Goal: Information Seeking & Learning: Check status

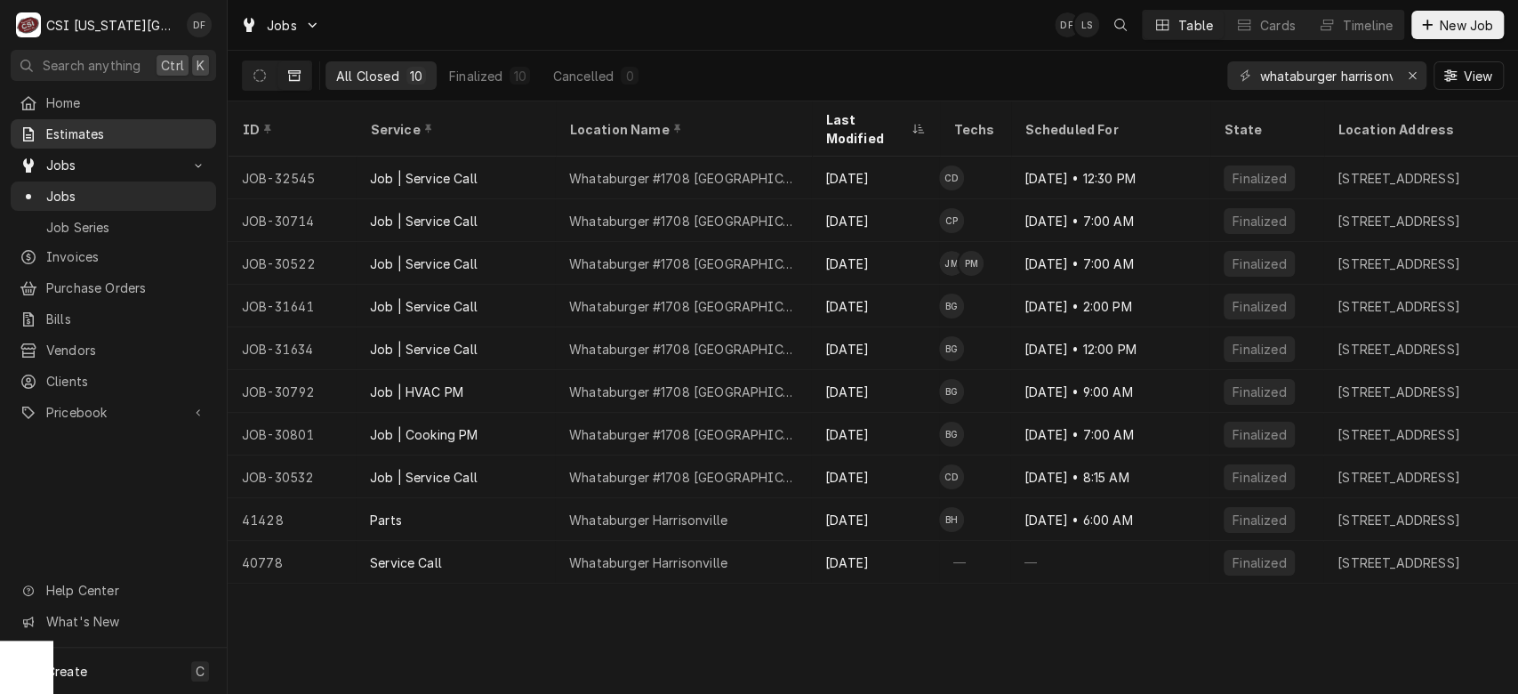
click at [106, 129] on span "Estimates" at bounding box center [126, 134] width 161 height 19
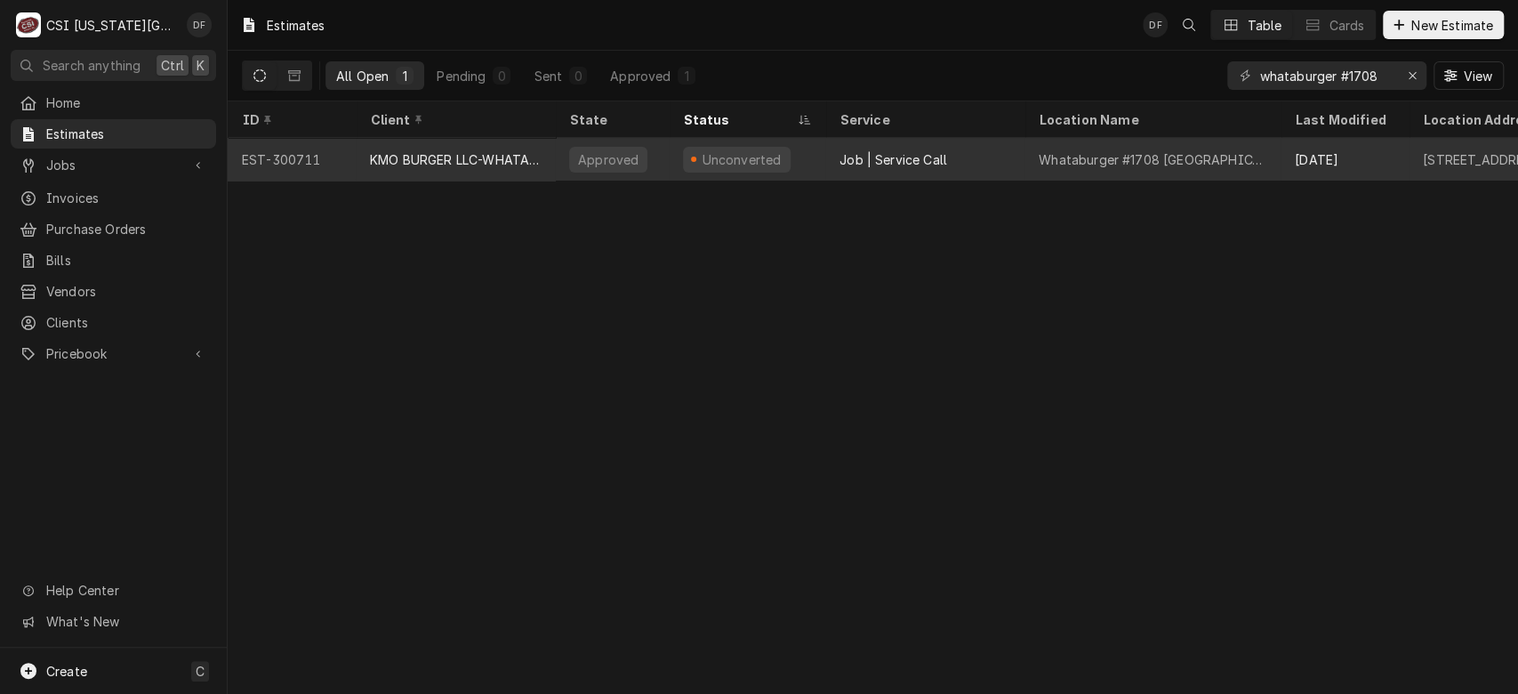
click at [610, 150] on div "Approved" at bounding box center [608, 159] width 64 height 19
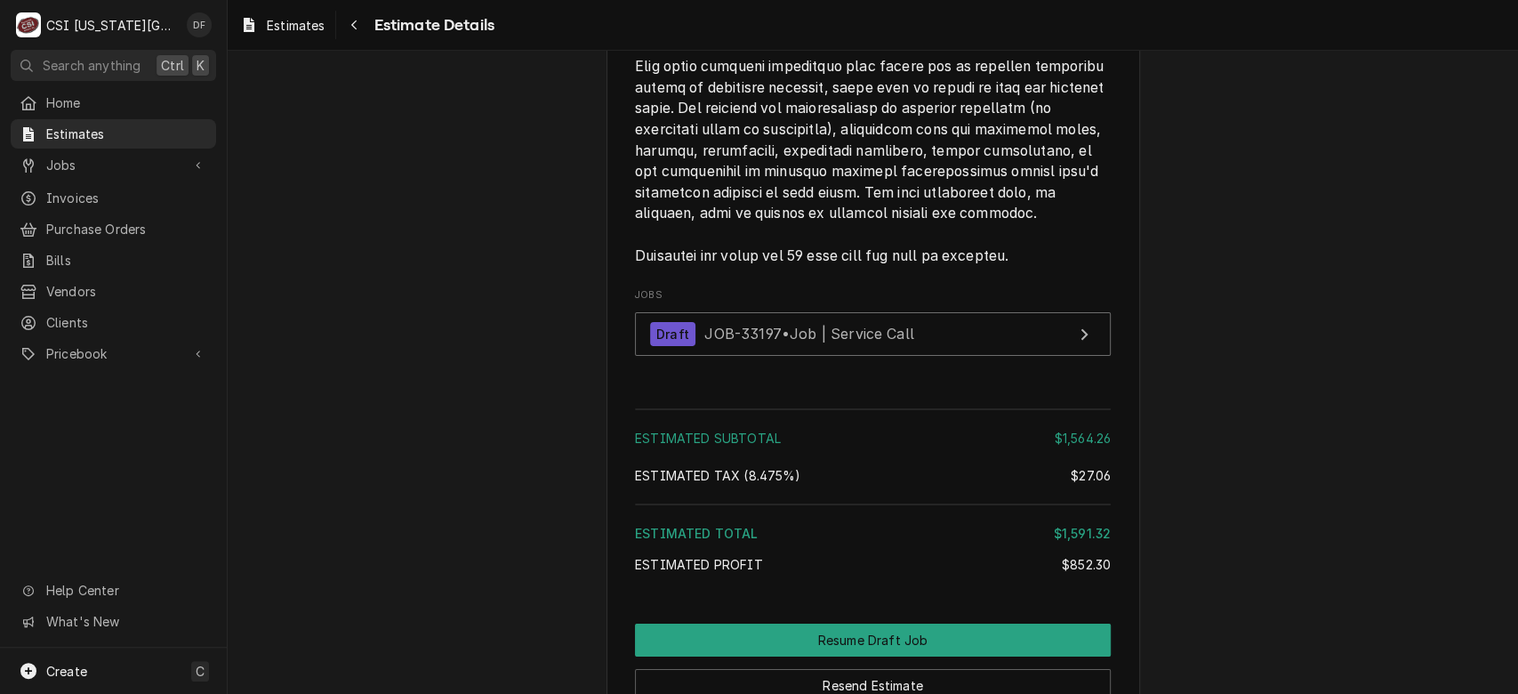
scroll to position [4676, 0]
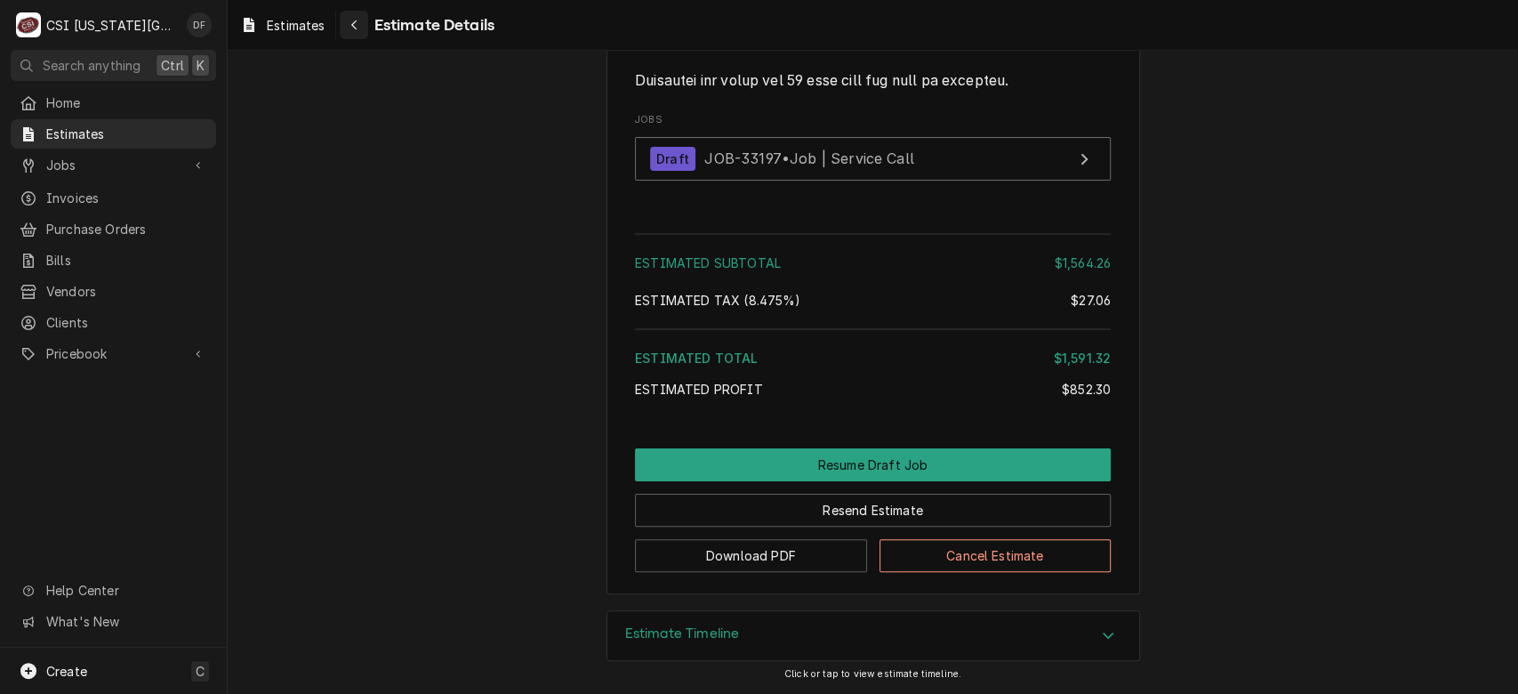
click at [352, 27] on icon "Navigate back" at bounding box center [354, 25] width 8 height 12
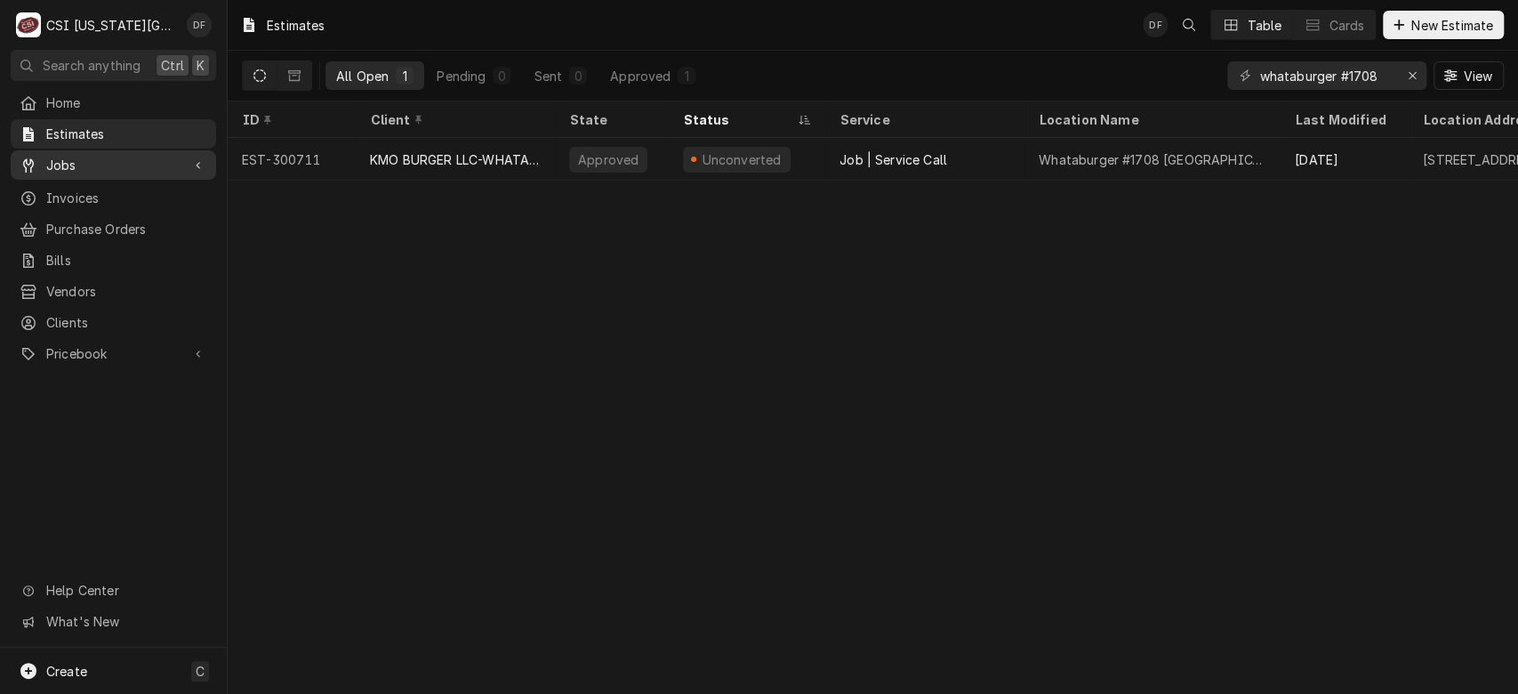
click at [105, 164] on span "Jobs" at bounding box center [113, 165] width 134 height 19
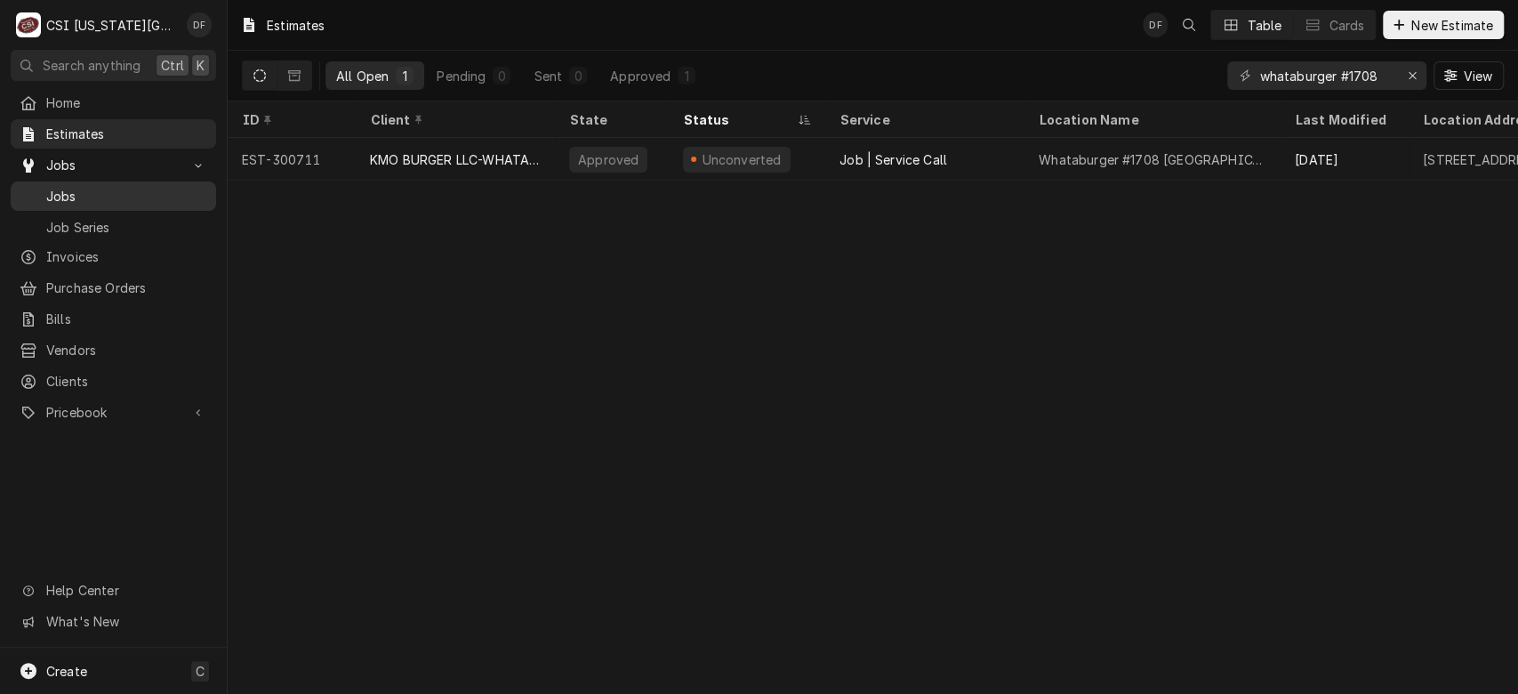
click at [103, 190] on span "Jobs" at bounding box center [126, 196] width 161 height 19
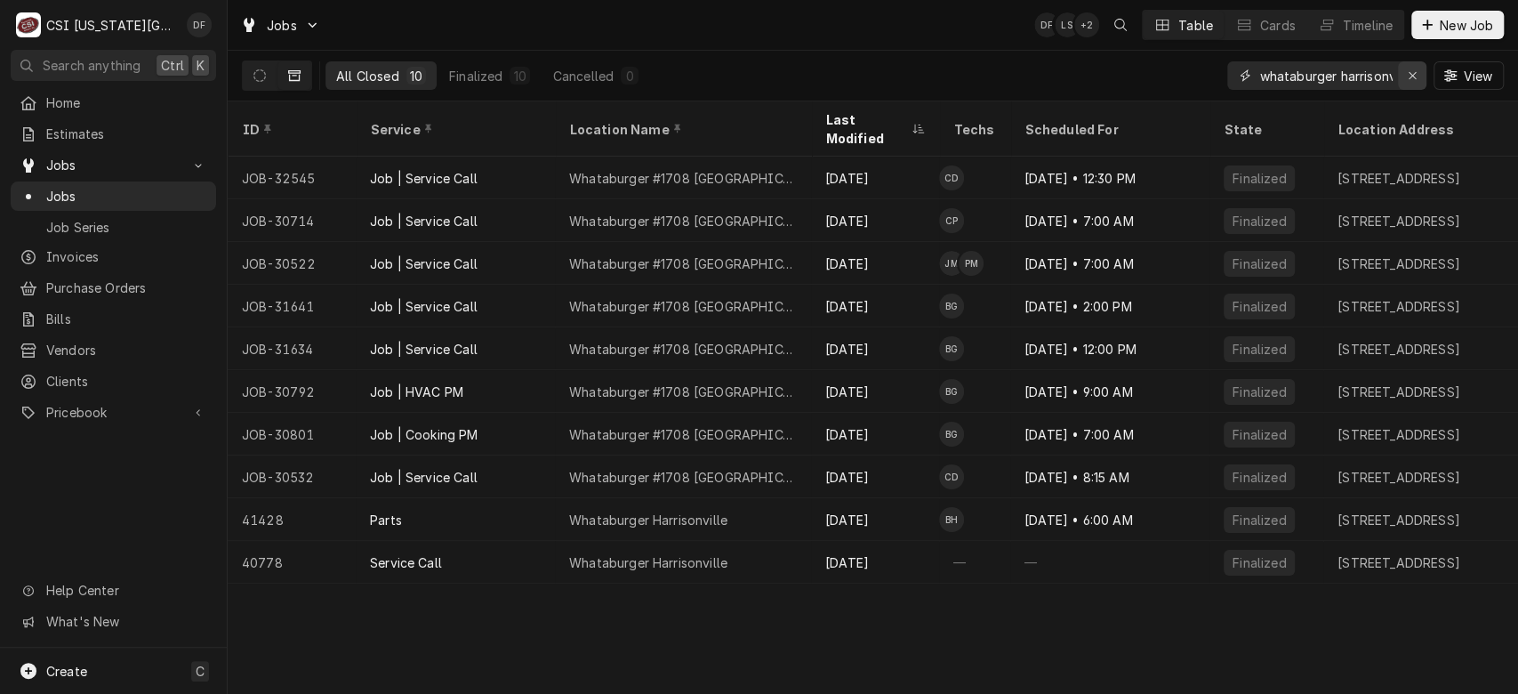
click at [1409, 76] on icon "Erase input" at bounding box center [1413, 75] width 10 height 12
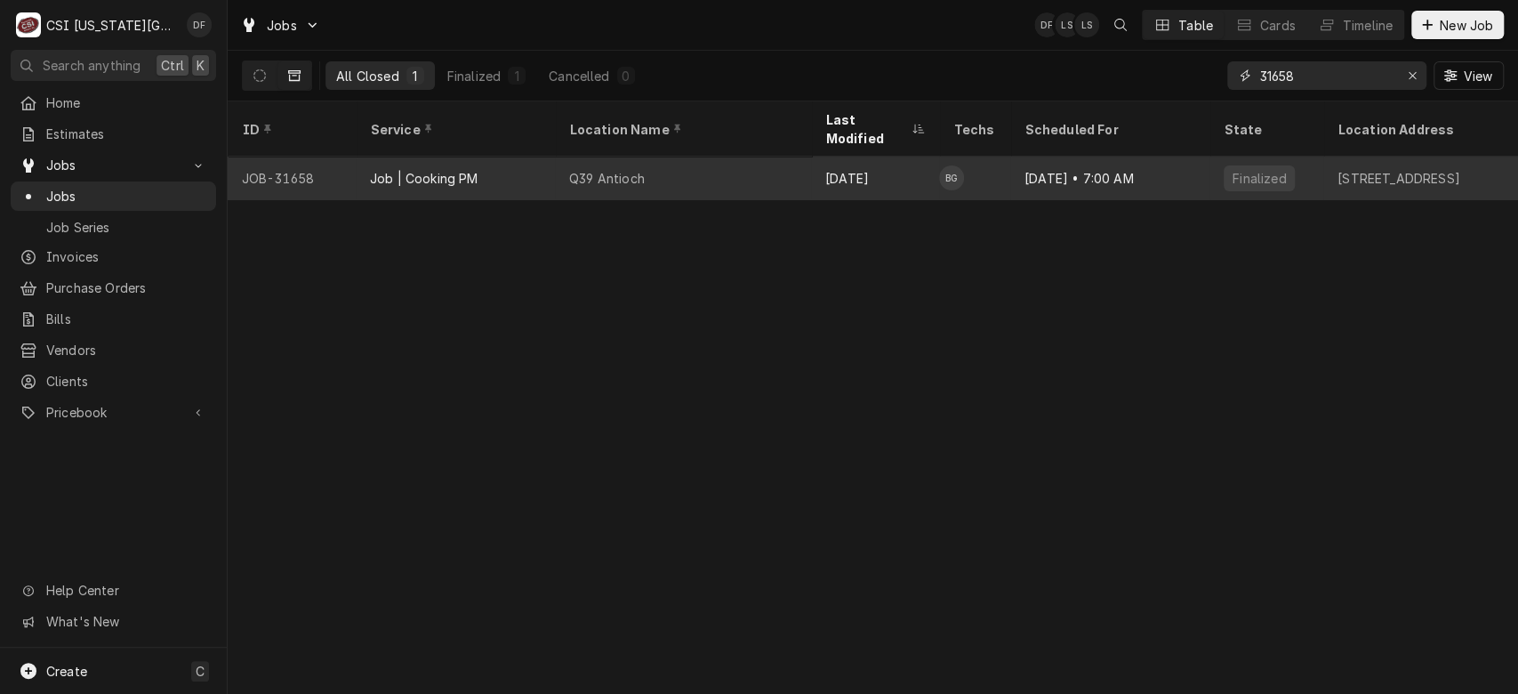
type input "31658"
click at [557, 160] on div "Q39 Antioch" at bounding box center [683, 178] width 256 height 43
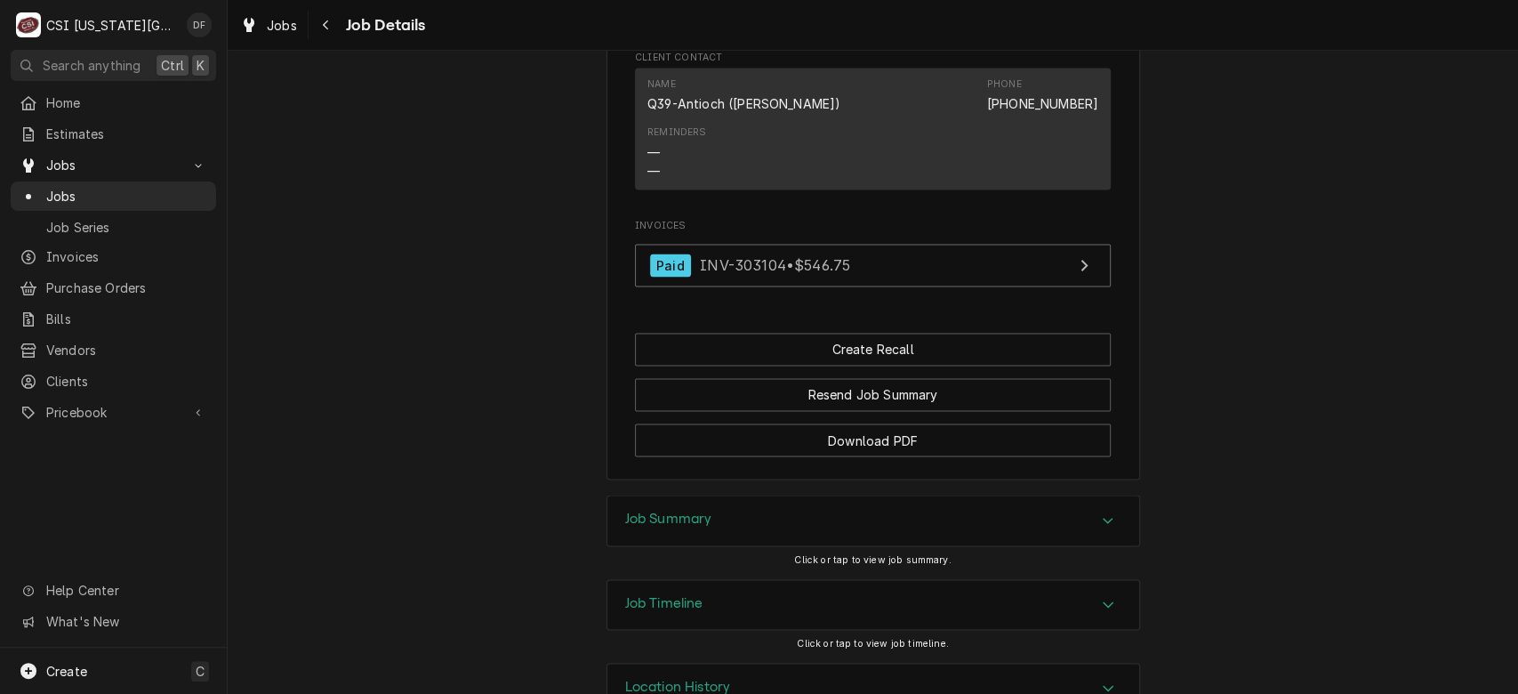
scroll to position [1983, 0]
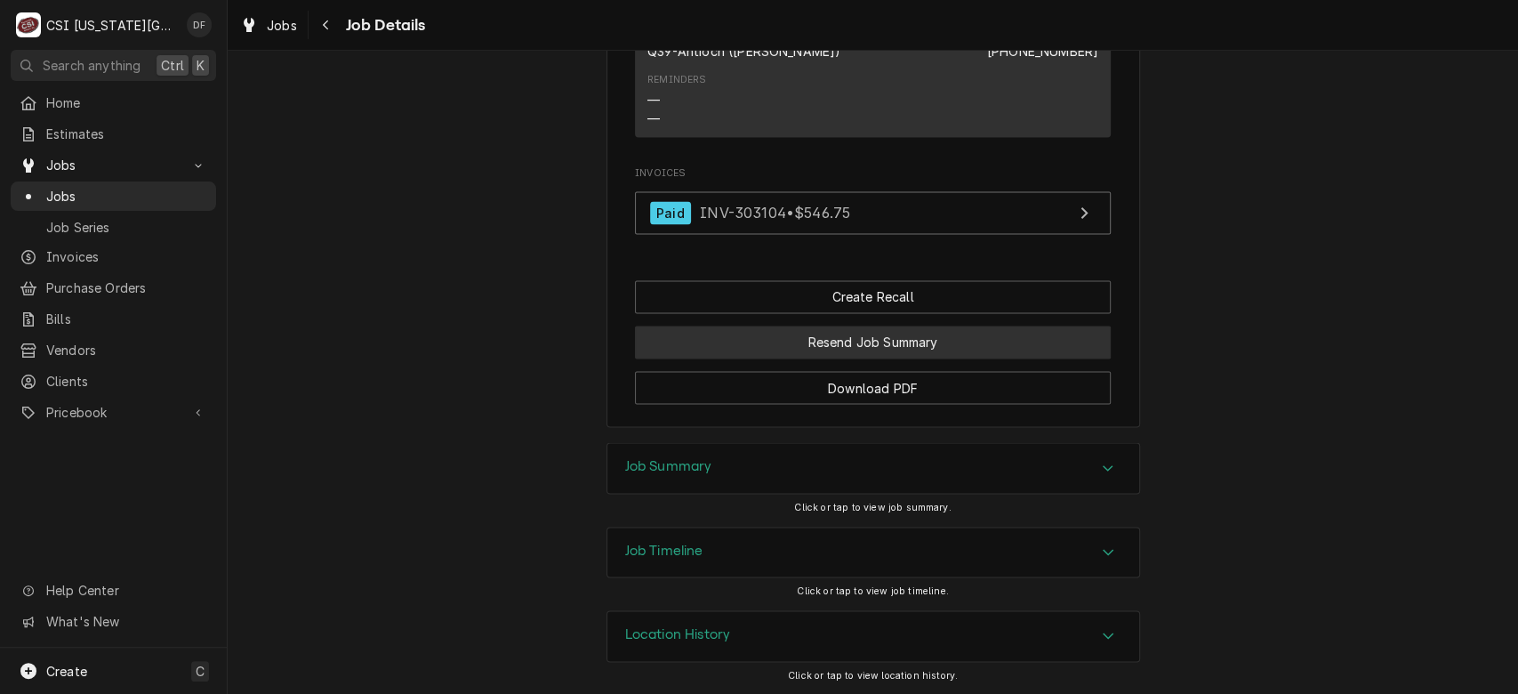
click at [936, 352] on button "Resend Job Summary" at bounding box center [873, 341] width 476 height 33
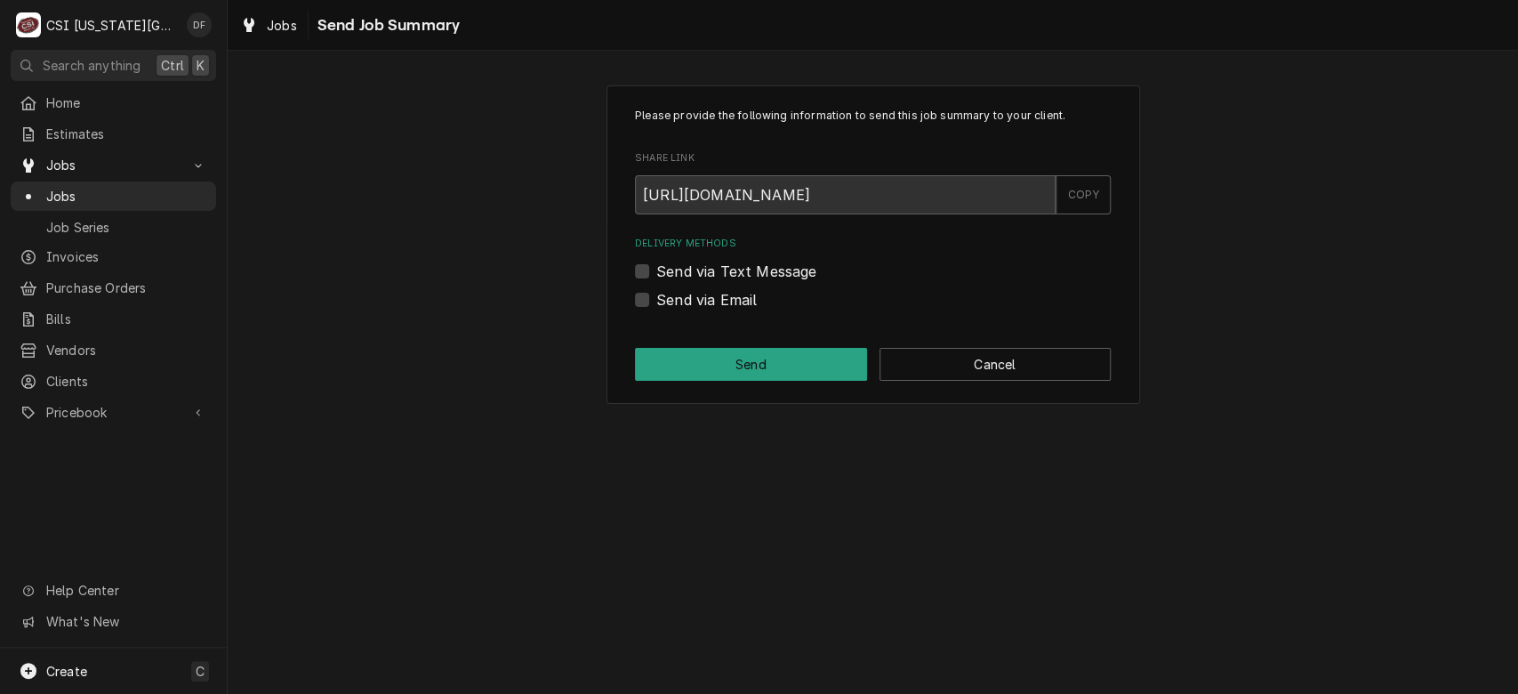
click at [733, 303] on label "Send via Email" at bounding box center [706, 299] width 100 height 21
click at [733, 303] on input "Send via Email" at bounding box center [894, 308] width 476 height 39
checkbox input "true"
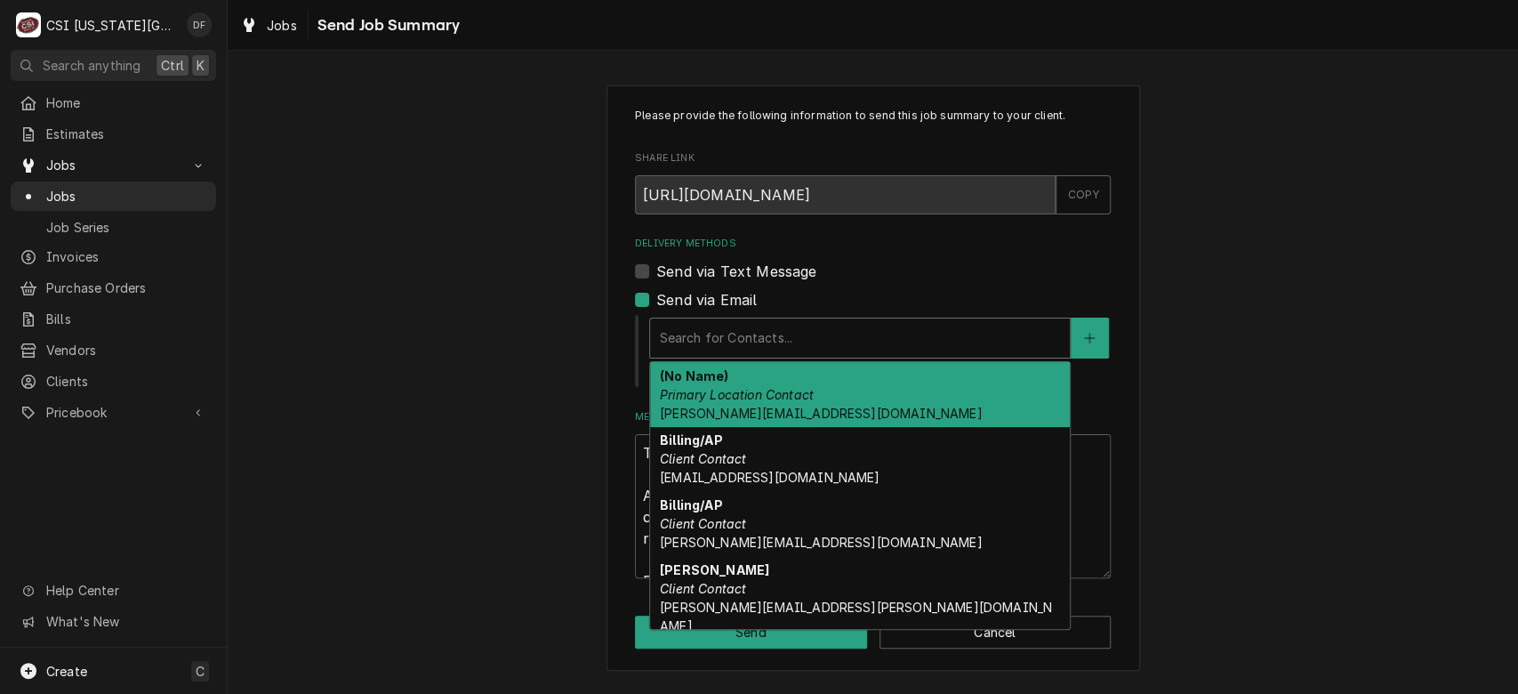
click at [768, 340] on div "Delivery Methods" at bounding box center [860, 338] width 402 height 32
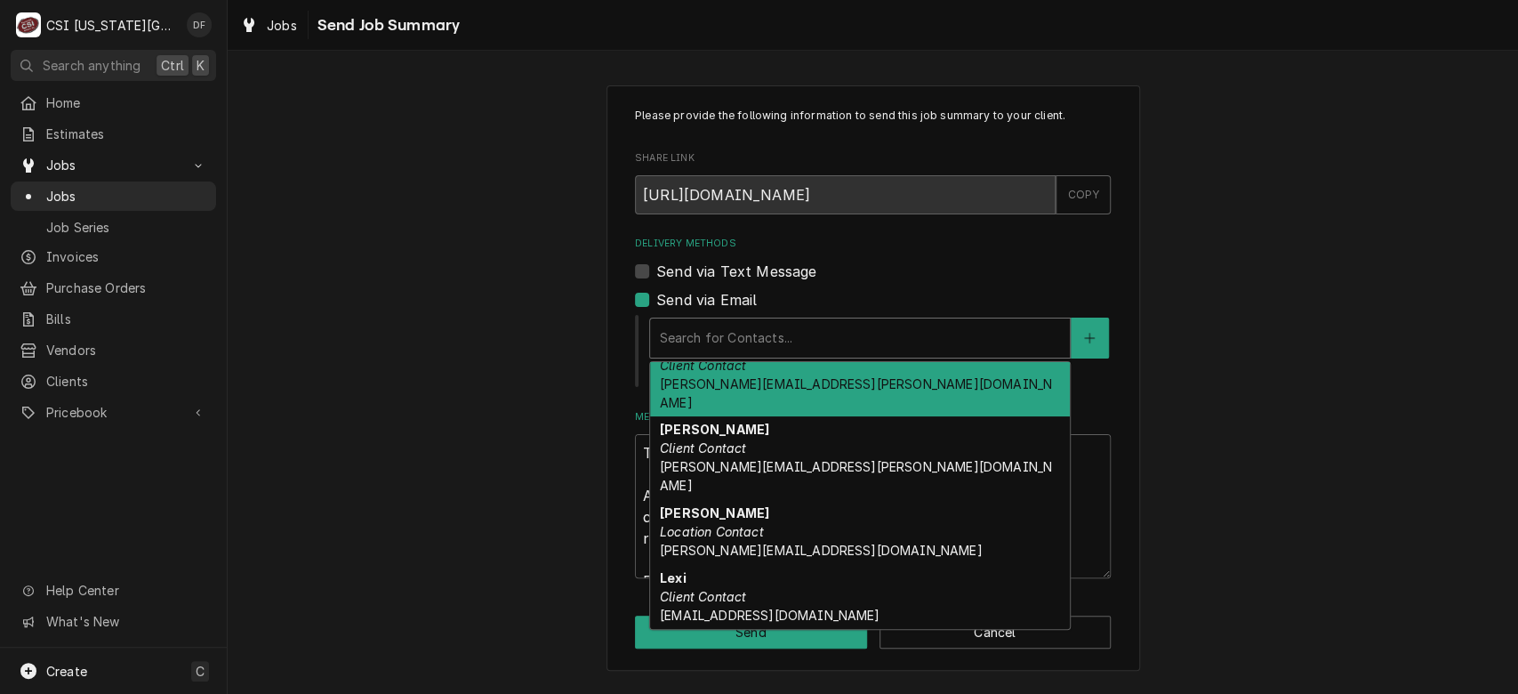
scroll to position [233, 0]
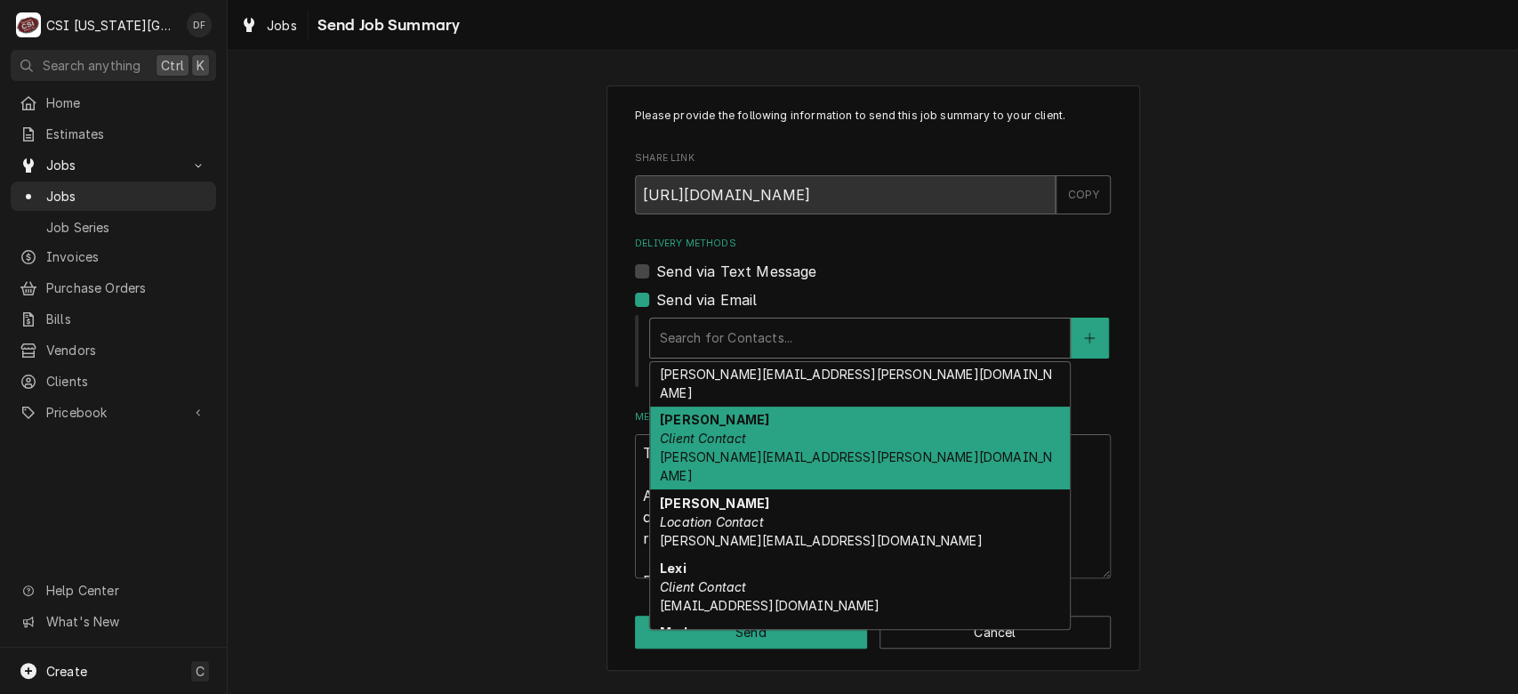
click at [721, 430] on em "Client Contact" at bounding box center [703, 437] width 86 height 15
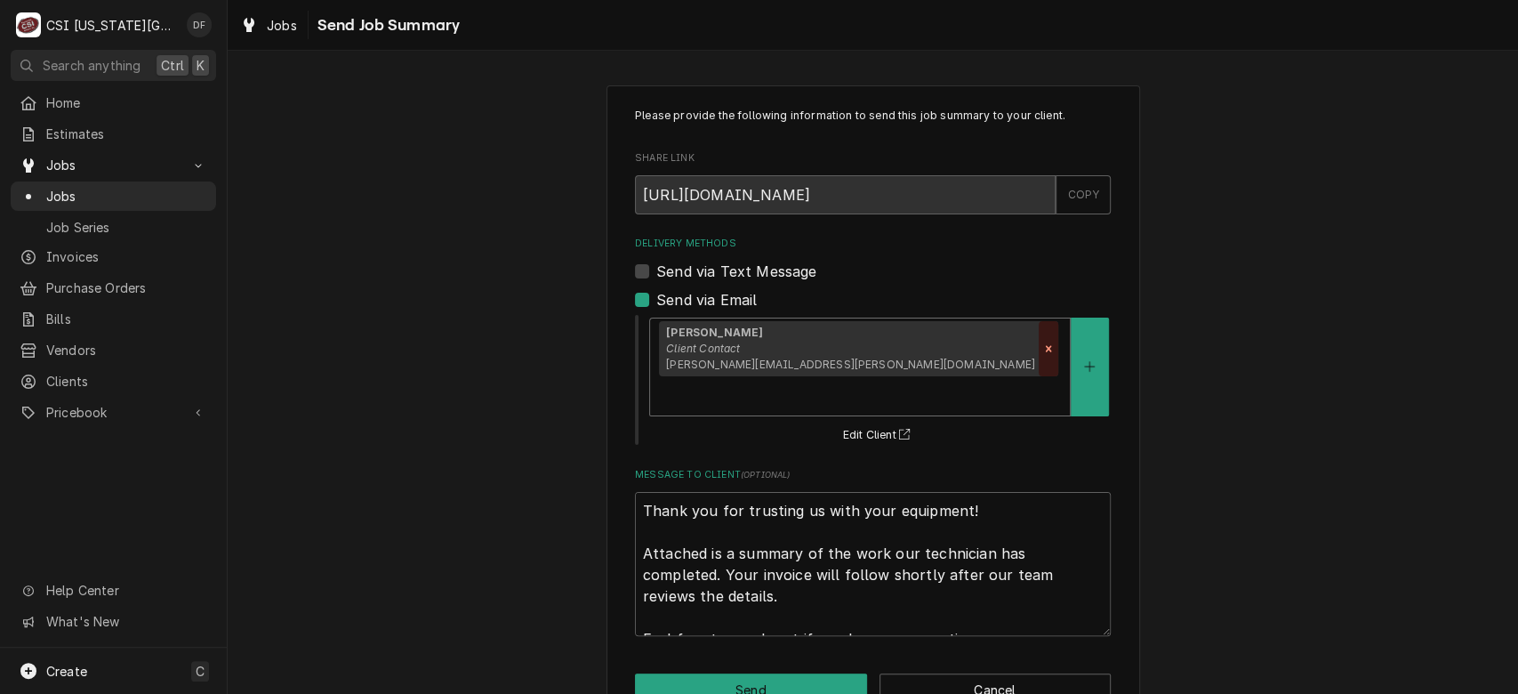
click at [1039, 355] on div "Remove [object Object]" at bounding box center [1049, 348] width 20 height 55
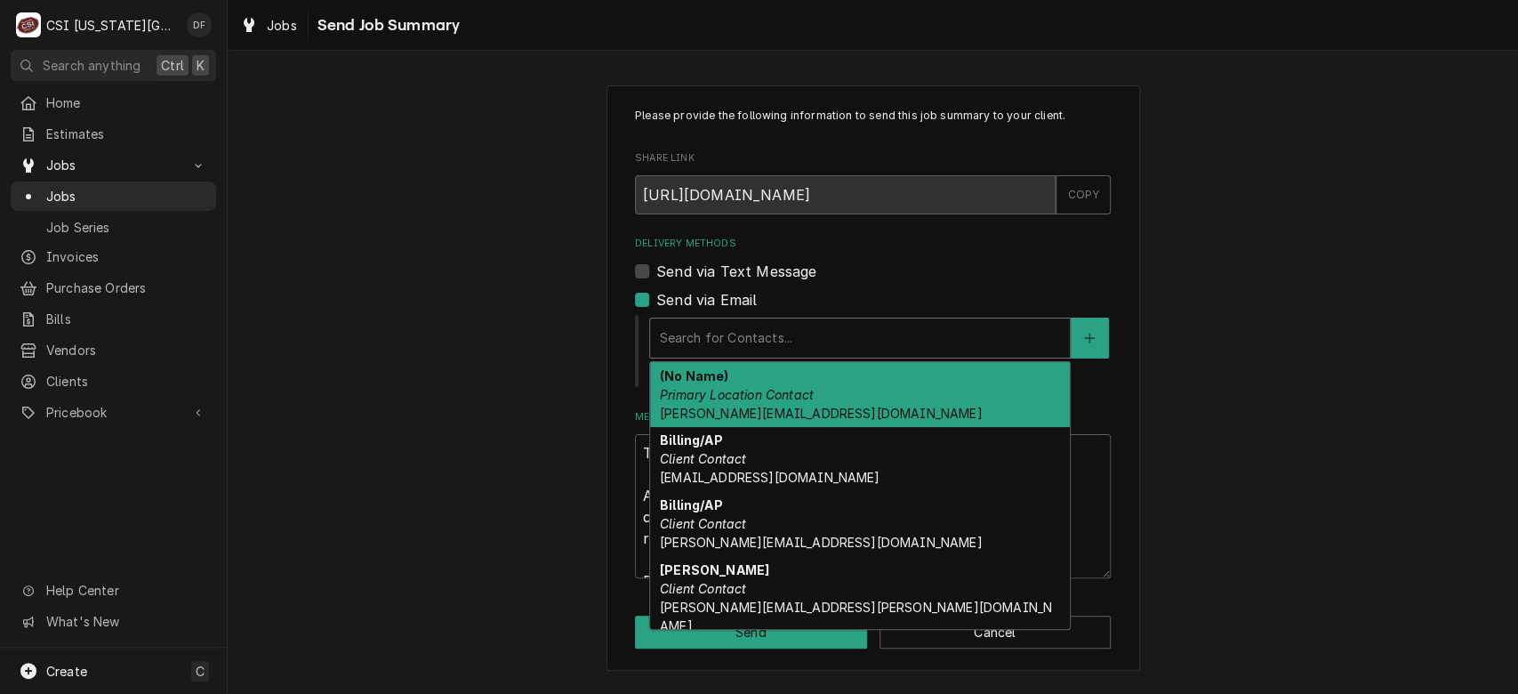
click at [790, 344] on div "Delivery Methods" at bounding box center [860, 338] width 402 height 32
type textarea "x"
type input "d"
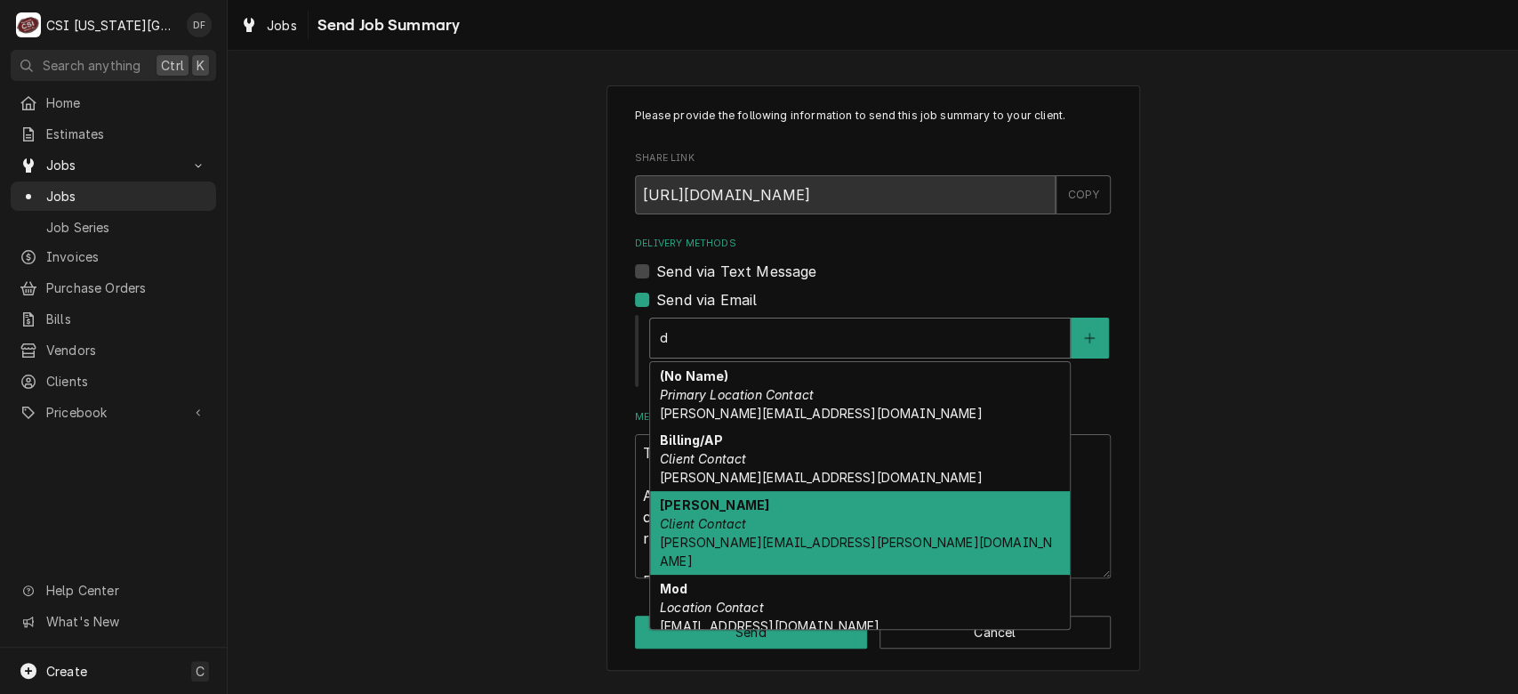
click at [770, 529] on div "David Fannin Client Contact david.fannin@csi1.com" at bounding box center [860, 533] width 420 height 84
type textarea "x"
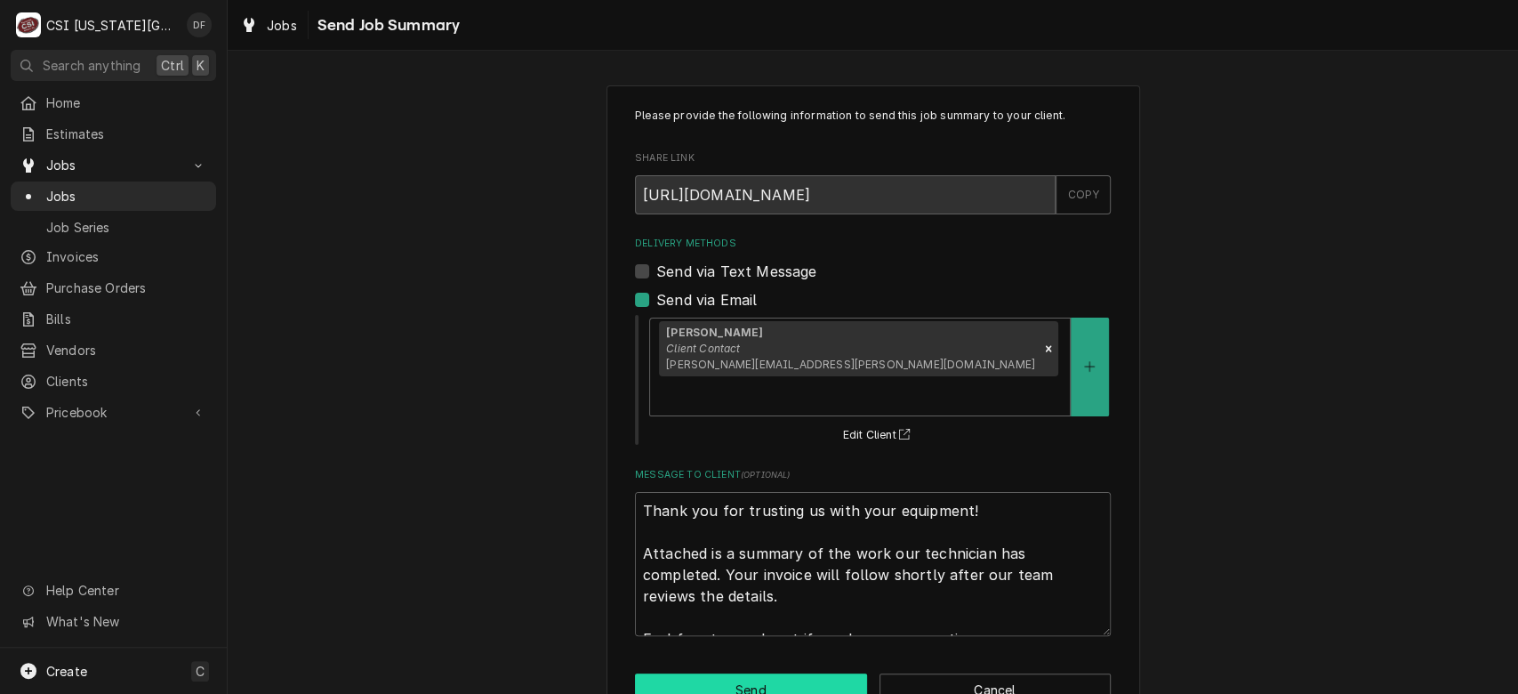
click at [740, 673] on button "Send" at bounding box center [751, 689] width 232 height 33
type textarea "x"
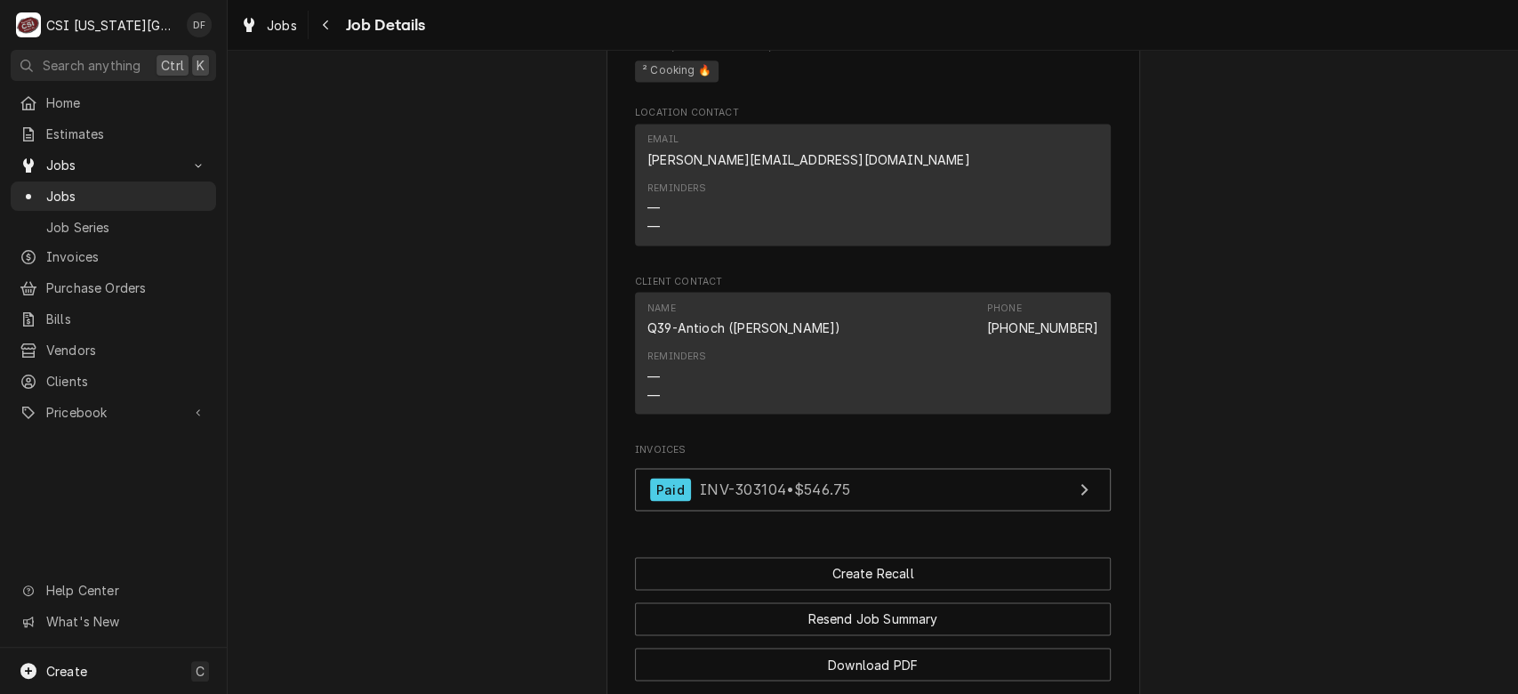
scroll to position [1983, 0]
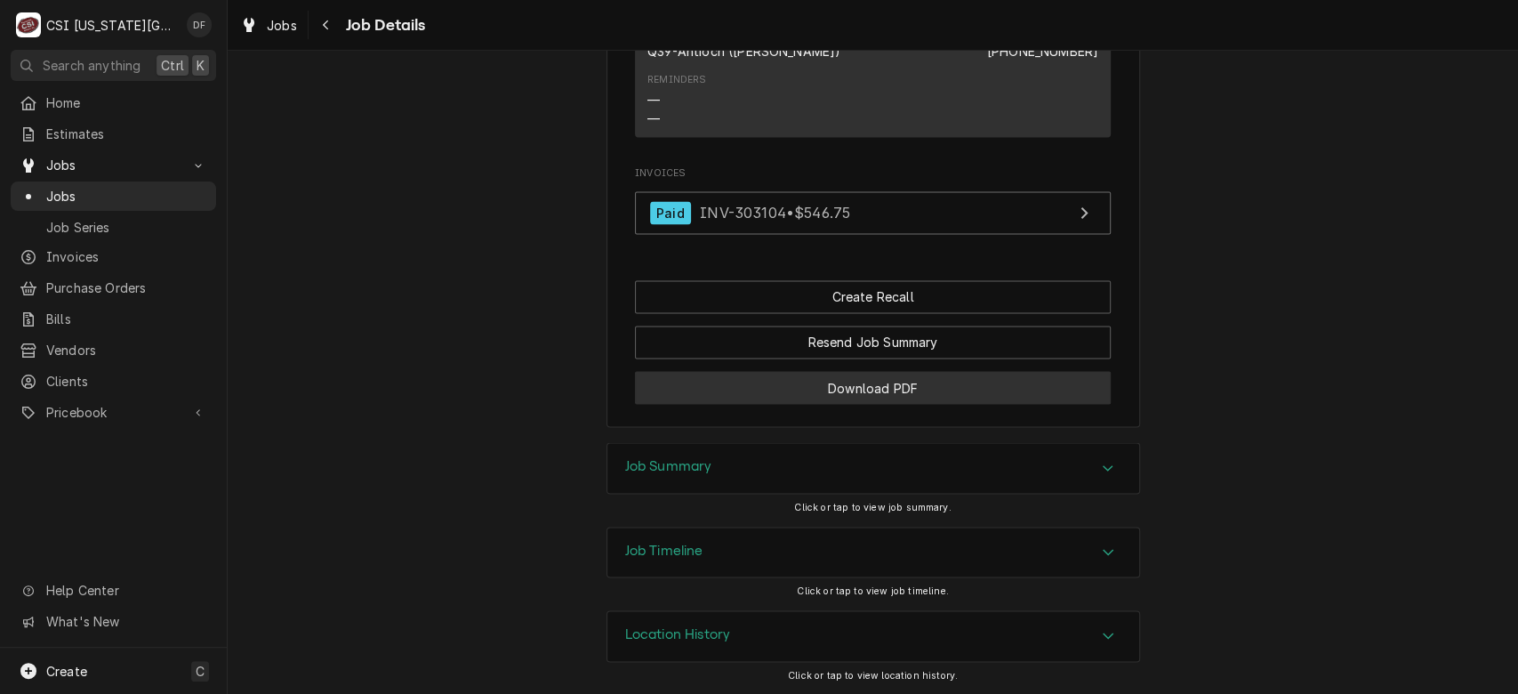
click at [883, 396] on button "Download PDF" at bounding box center [873, 387] width 476 height 33
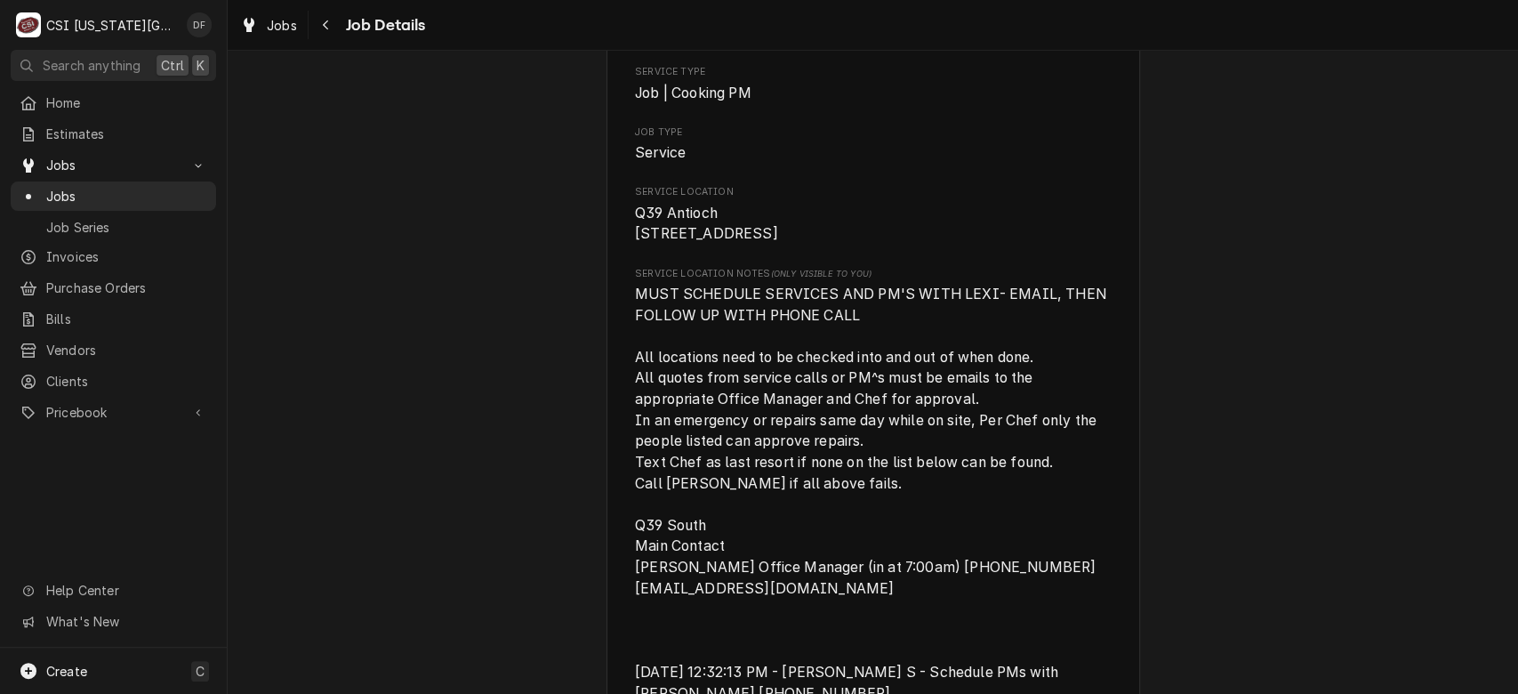
scroll to position [0, 0]
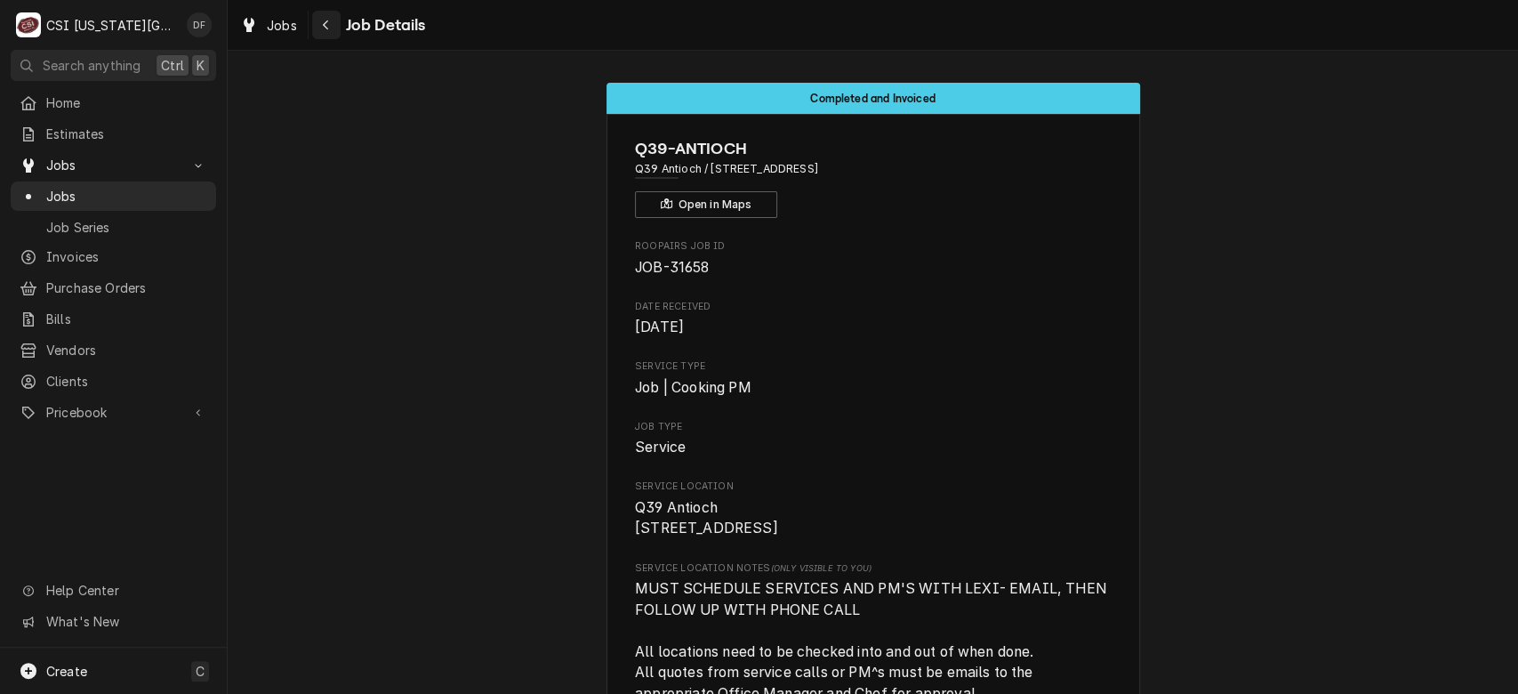
click at [331, 28] on div "Navigate back" at bounding box center [326, 25] width 18 height 18
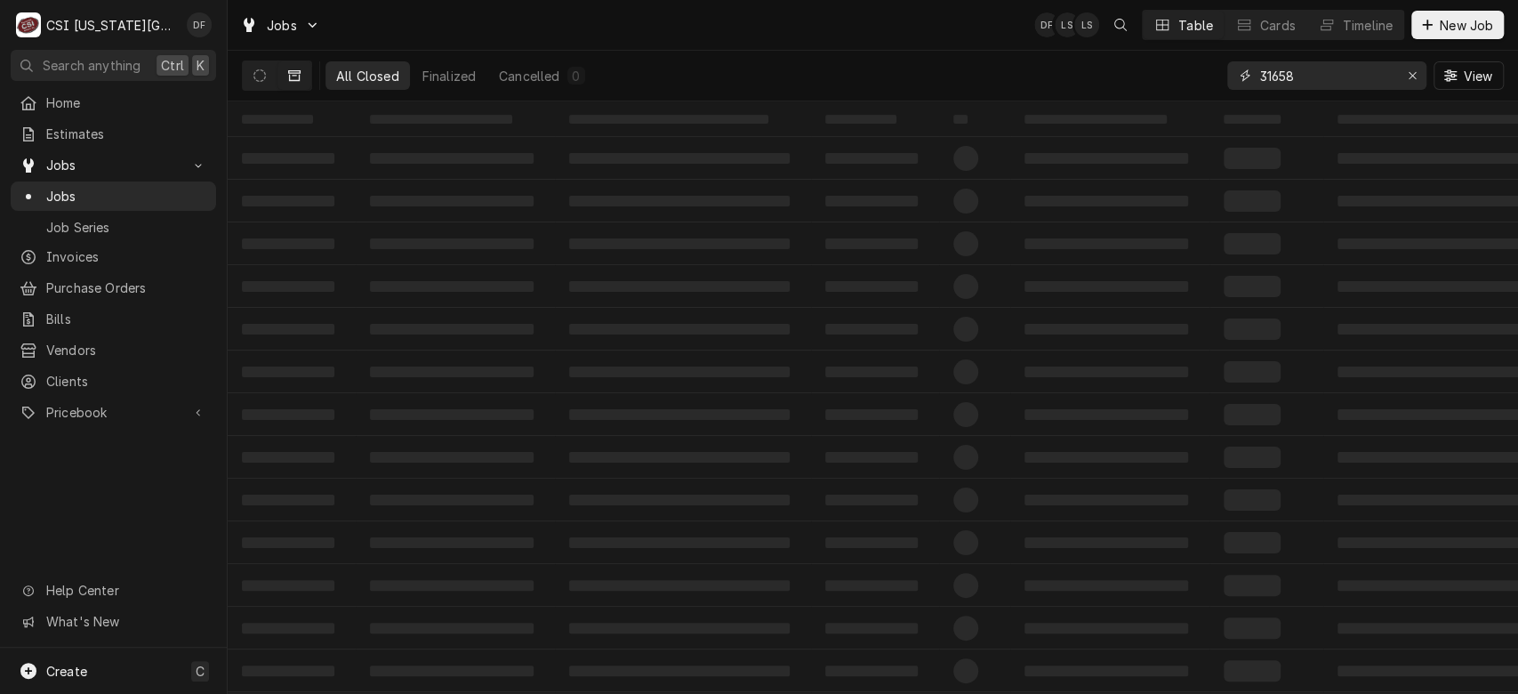
click at [1314, 68] on input "31658" at bounding box center [1325, 75] width 133 height 28
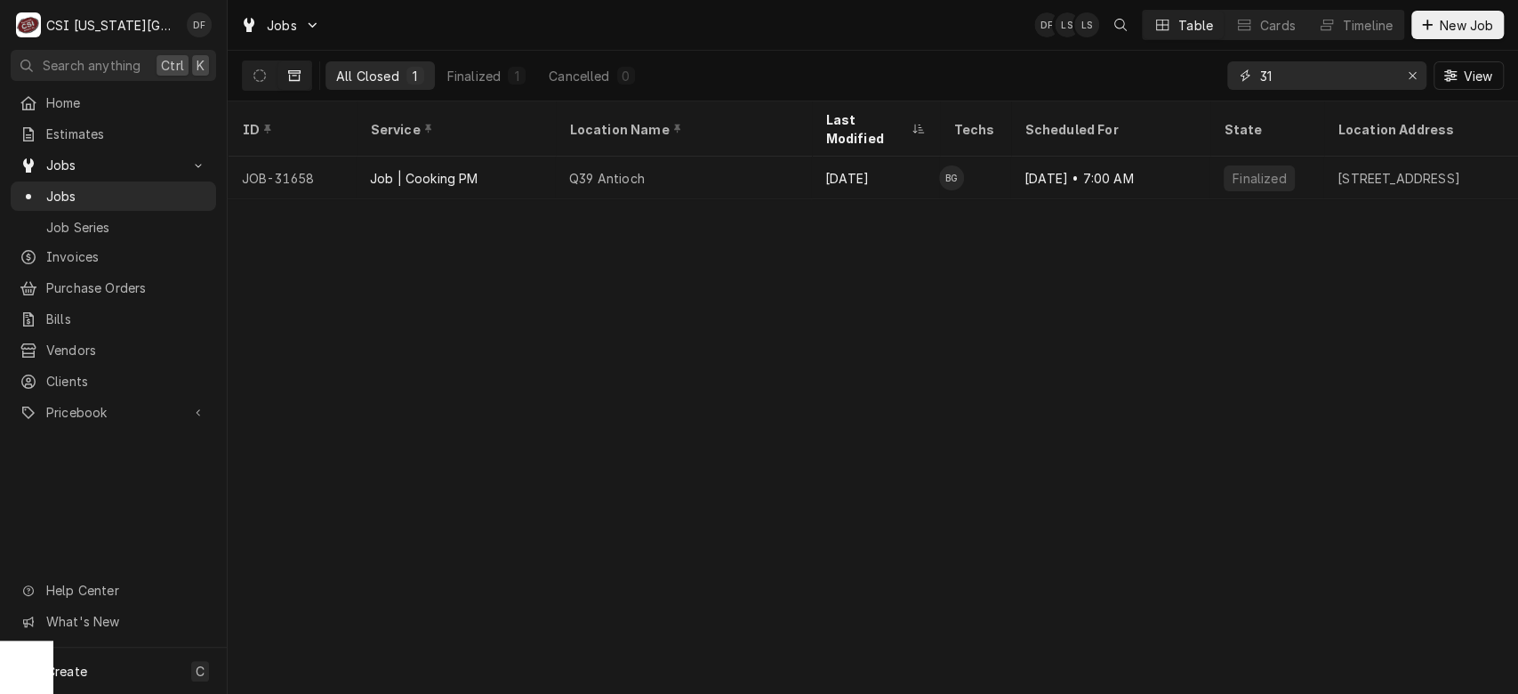
type input "3"
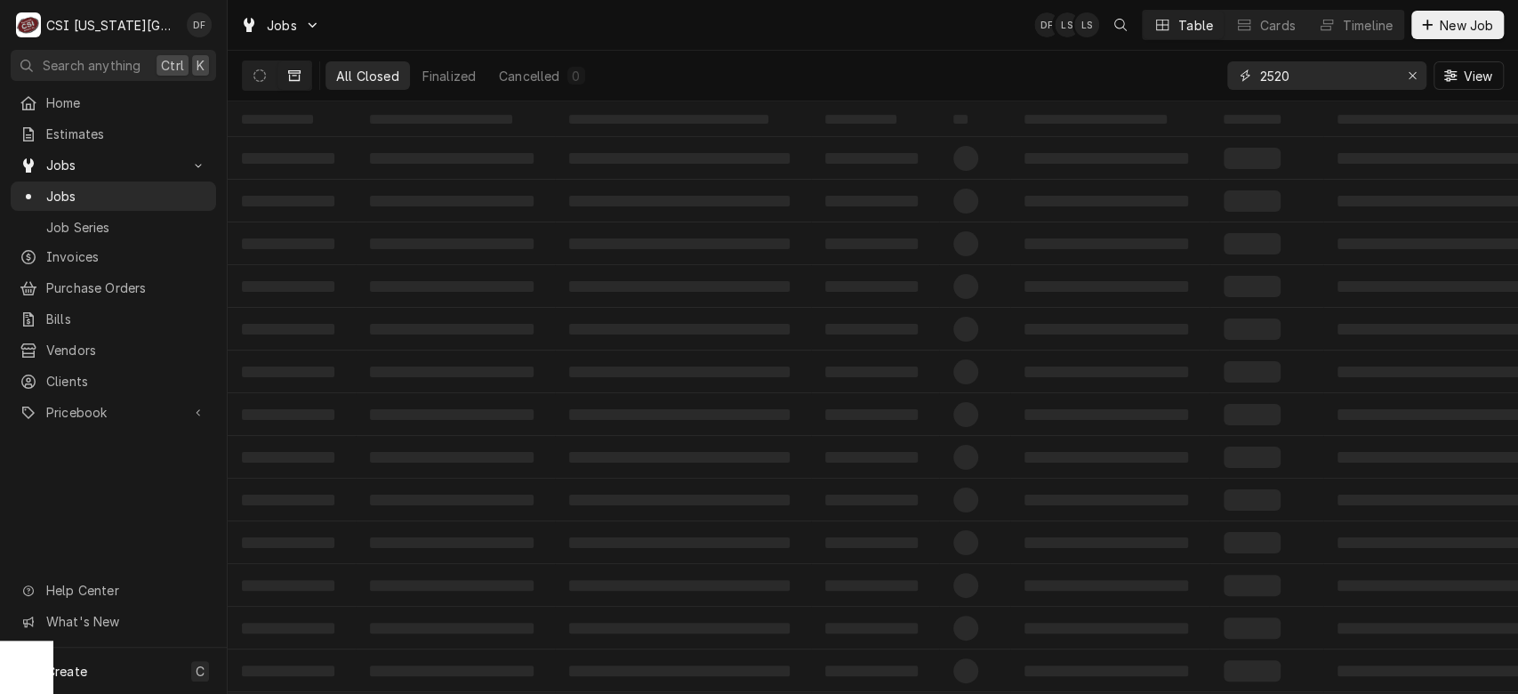
click at [1259, 75] on input "2520" at bounding box center [1325, 75] width 133 height 28
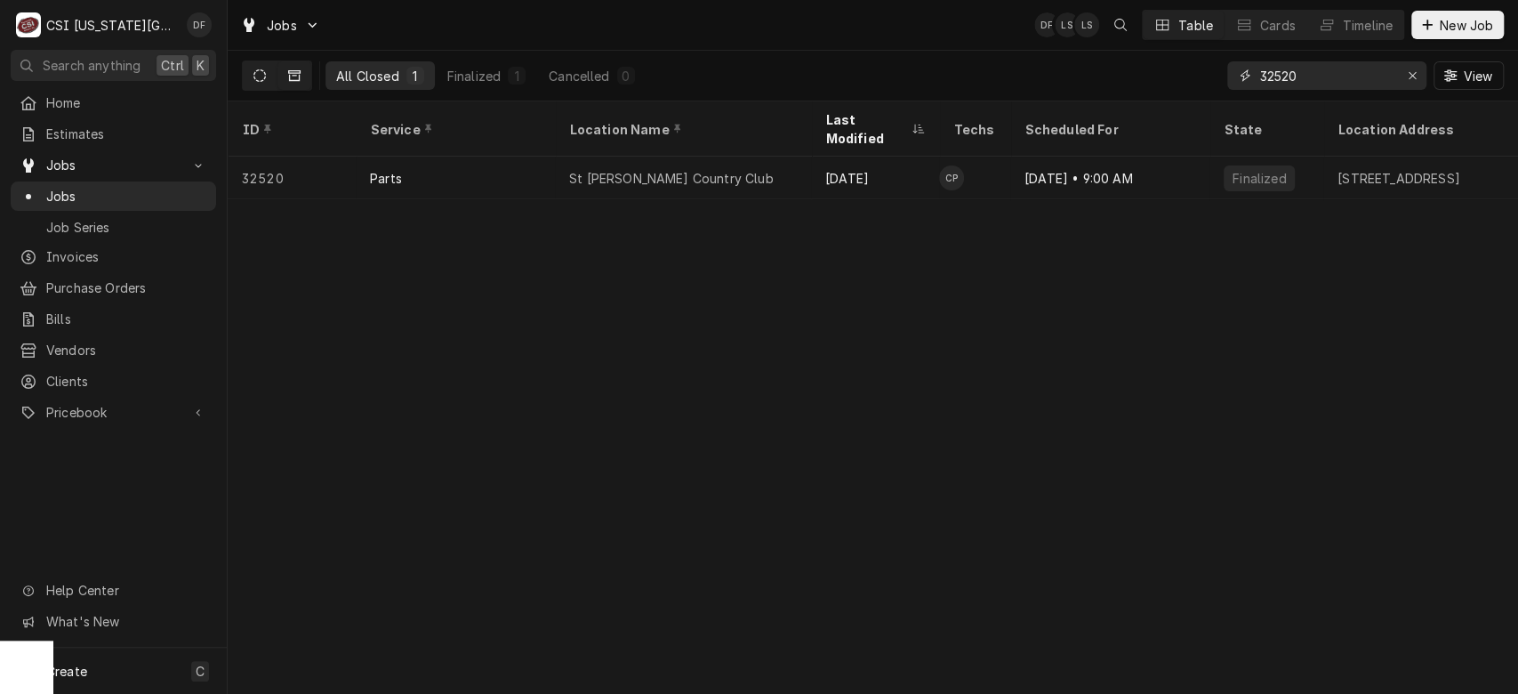
type input "32520"
click at [258, 84] on button "Dynamic Content Wrapper" at bounding box center [260, 75] width 34 height 28
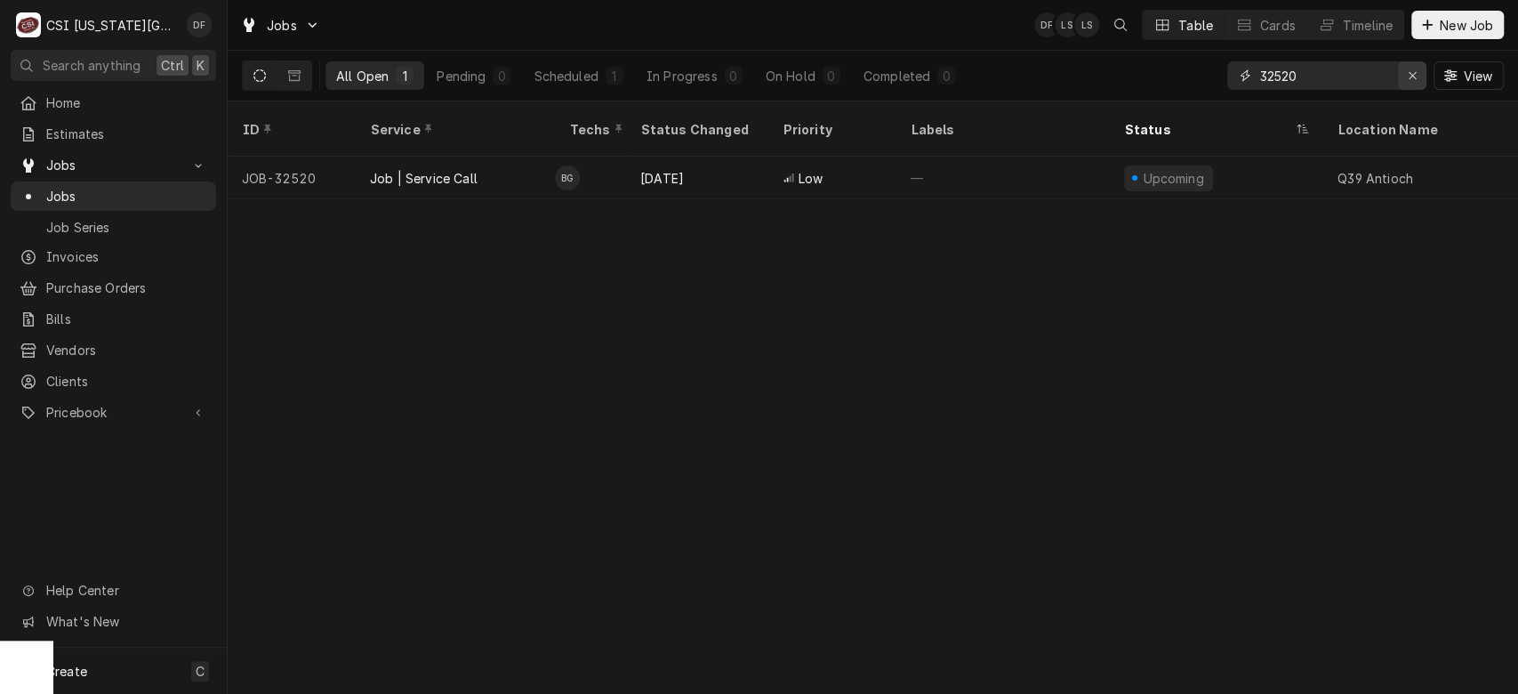
click at [1415, 72] on icon "Erase input" at bounding box center [1412, 75] width 7 height 7
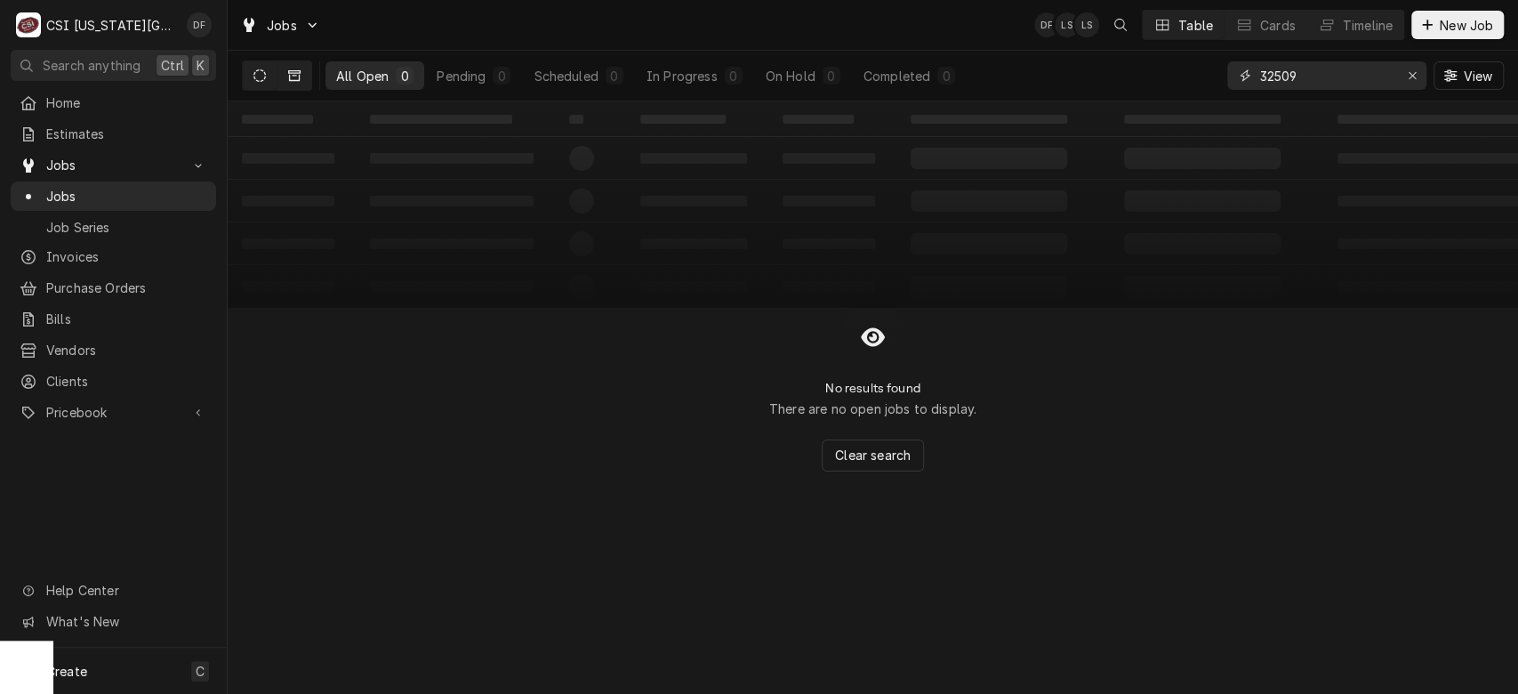
type input "32509"
click at [302, 79] on button "Dynamic Content Wrapper" at bounding box center [294, 75] width 34 height 28
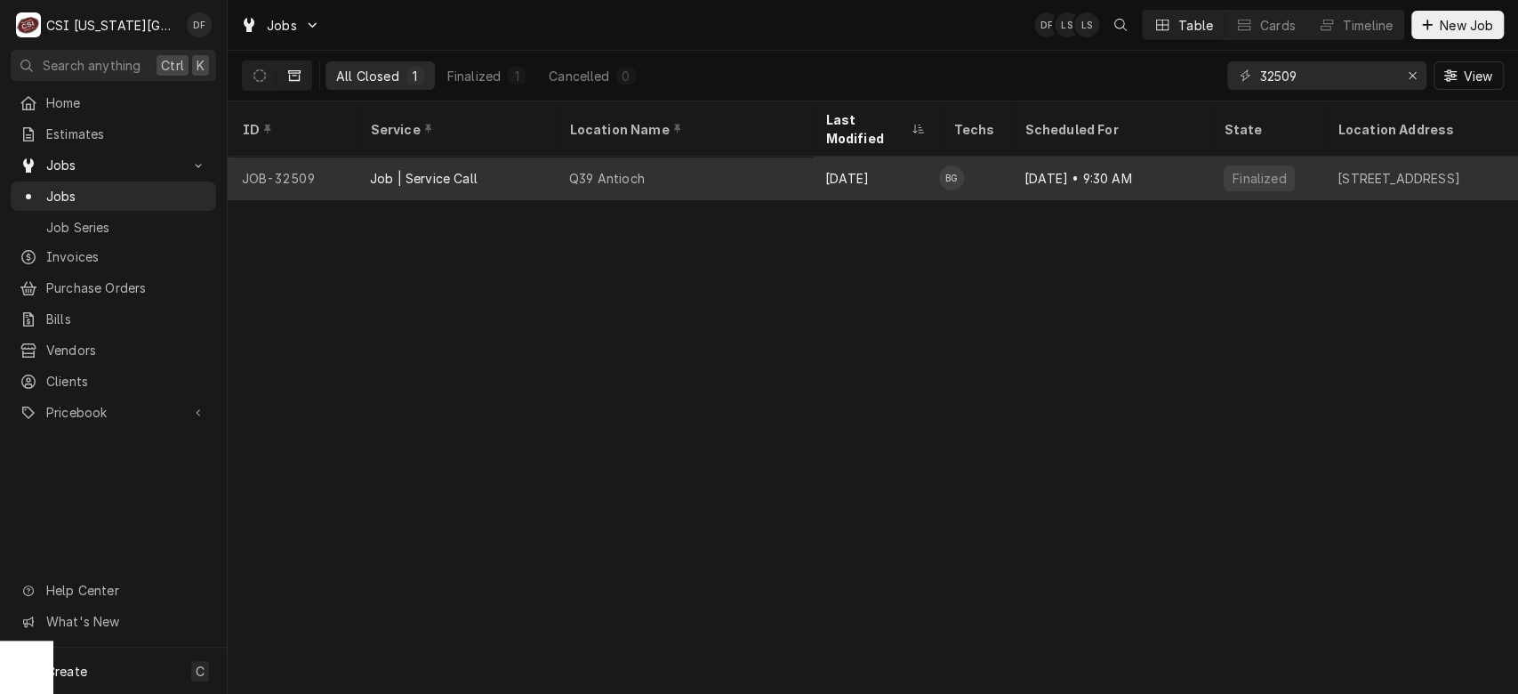
click at [627, 157] on div "Q39 Antioch" at bounding box center [683, 178] width 256 height 43
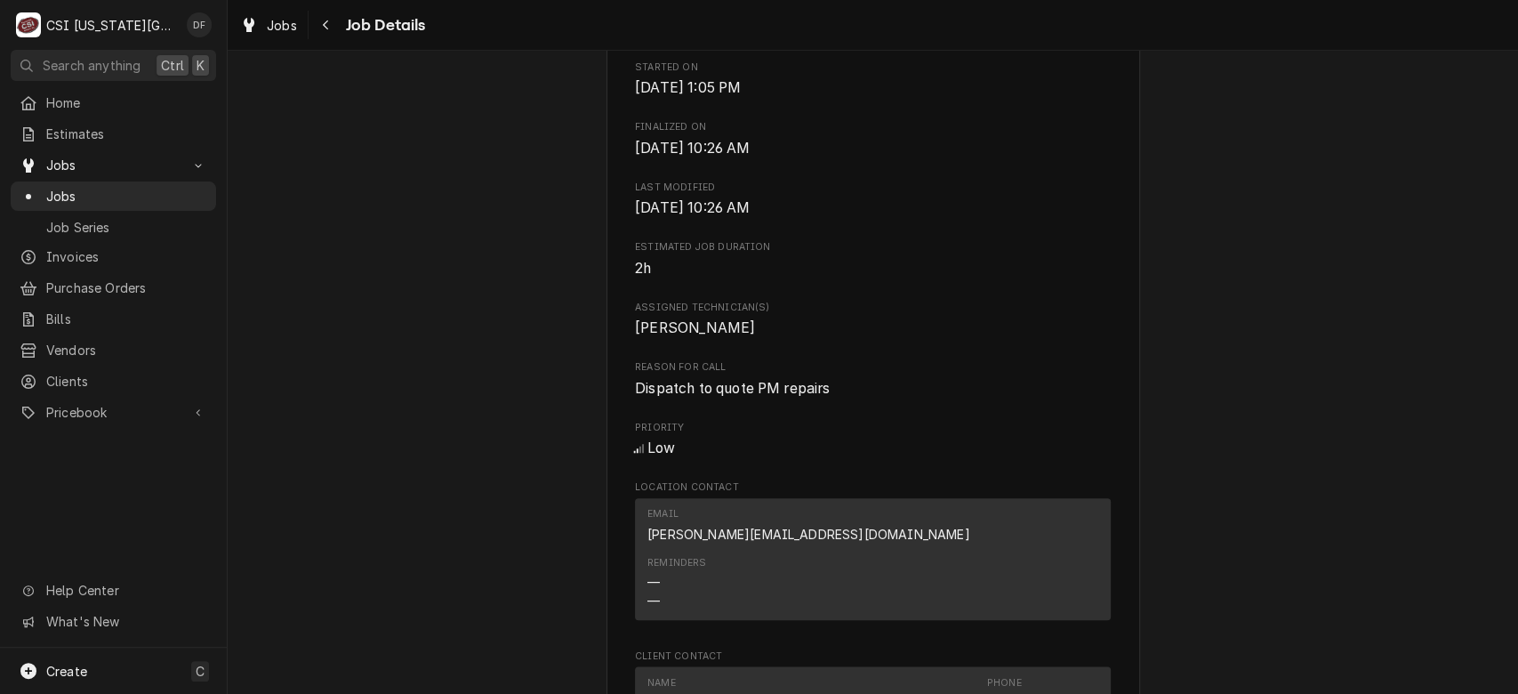
scroll to position [1651, 0]
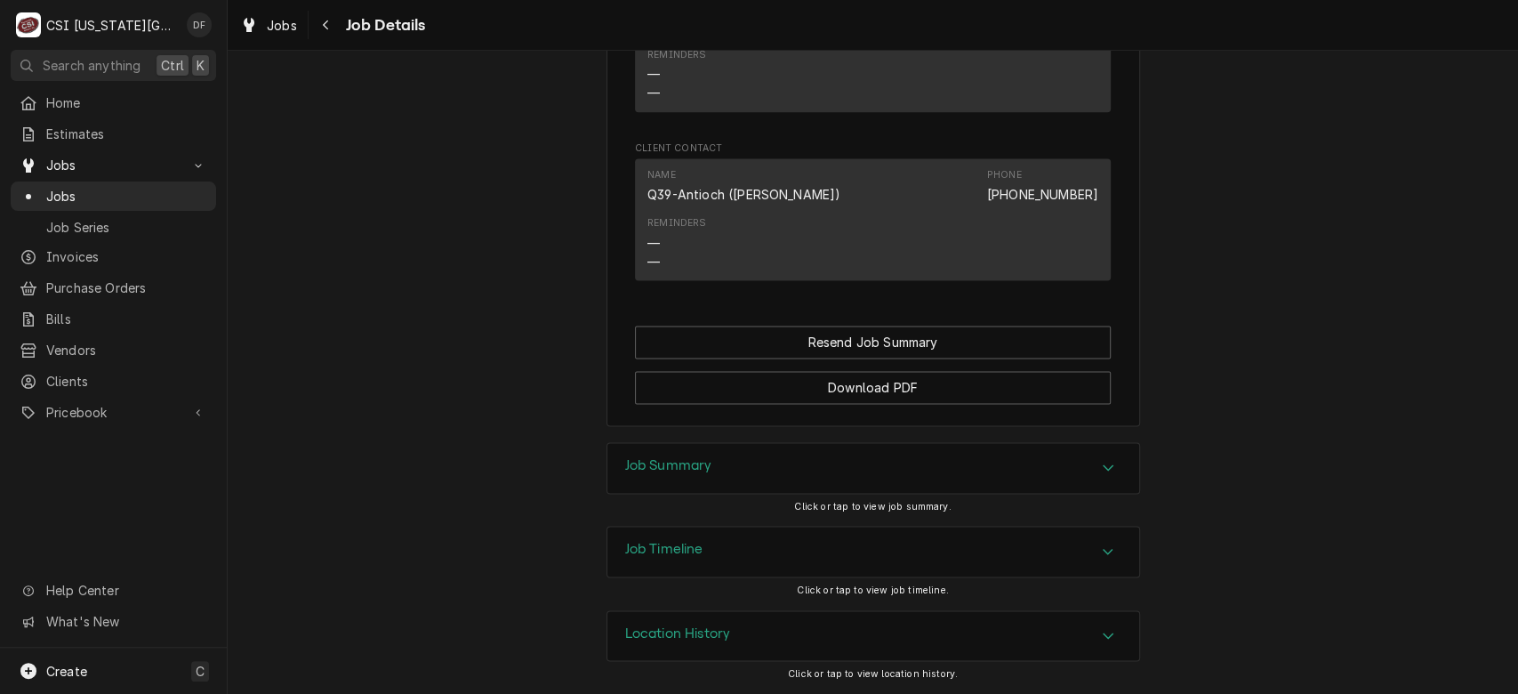
click at [783, 471] on div "Job Summary" at bounding box center [873, 468] width 532 height 50
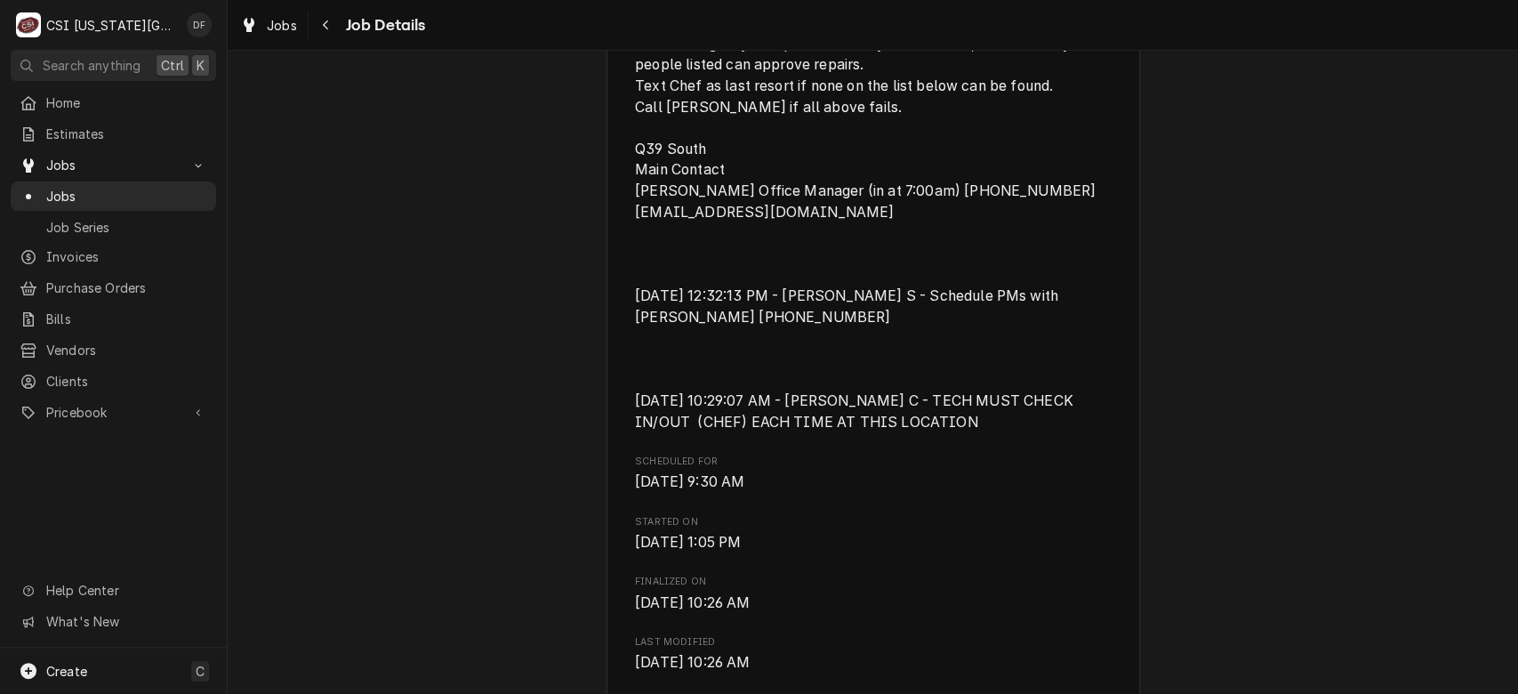
scroll to position [0, 0]
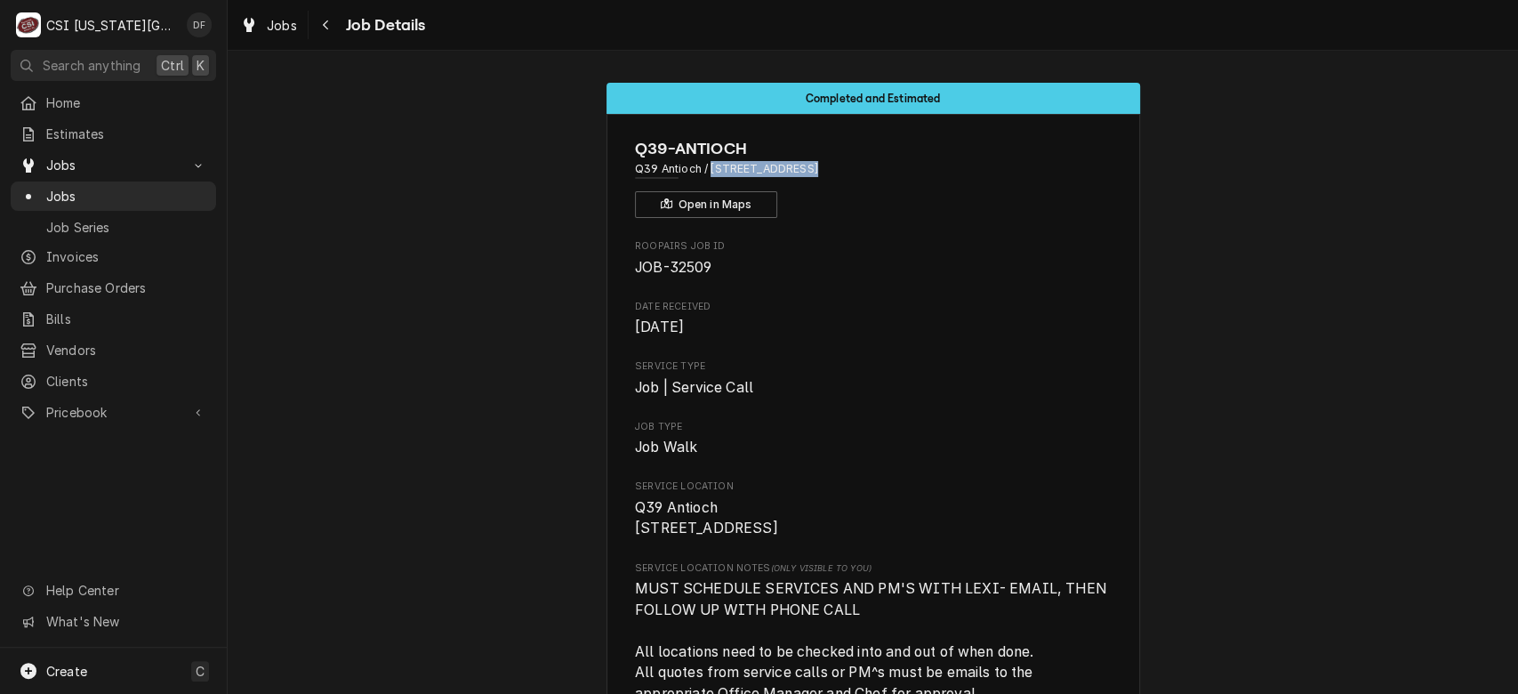
drag, startPoint x: 701, startPoint y: 170, endPoint x: 788, endPoint y: 176, distance: 87.4
click at [788, 176] on span "Q39 Antioch / 11051 Antioch Rd, Overland Park, KS 66210" at bounding box center [873, 169] width 476 height 16
copy span "[STREET_ADDRESS]"
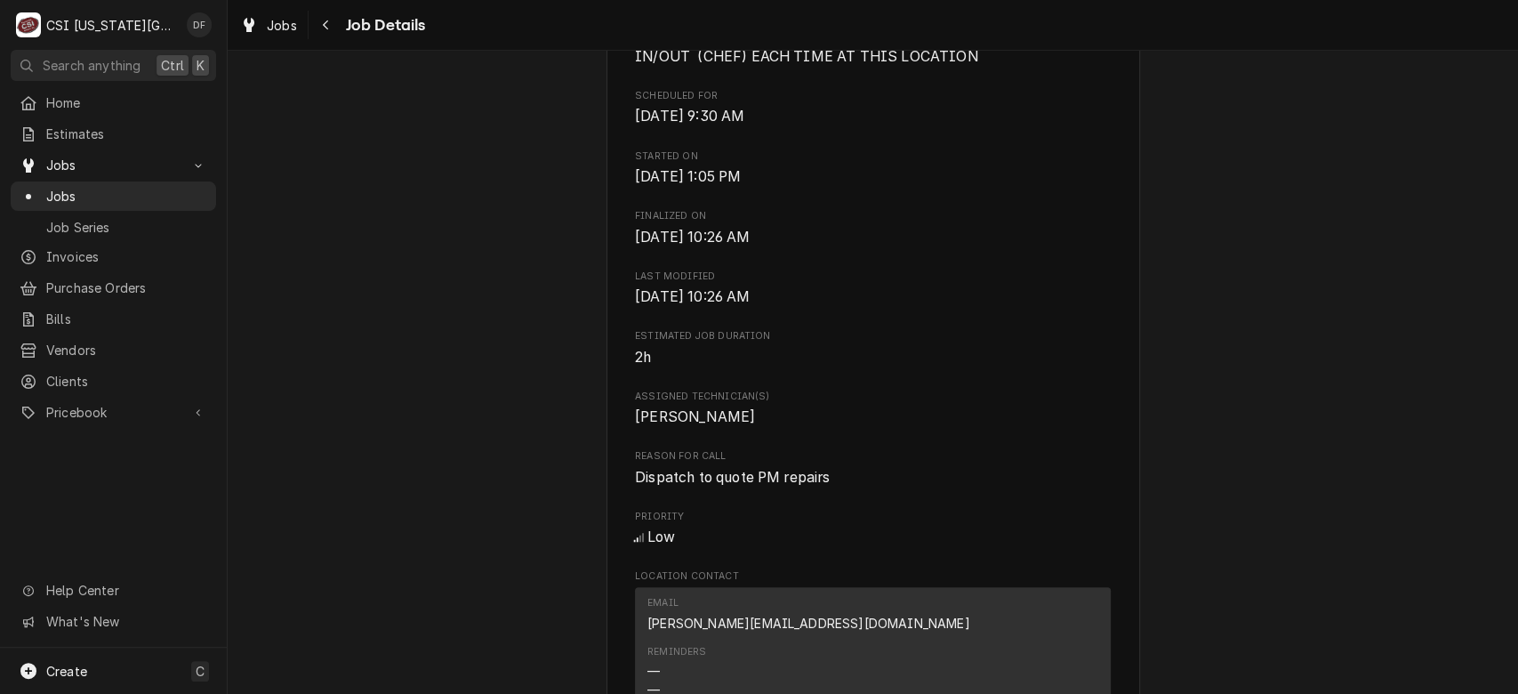
scroll to position [1044, 0]
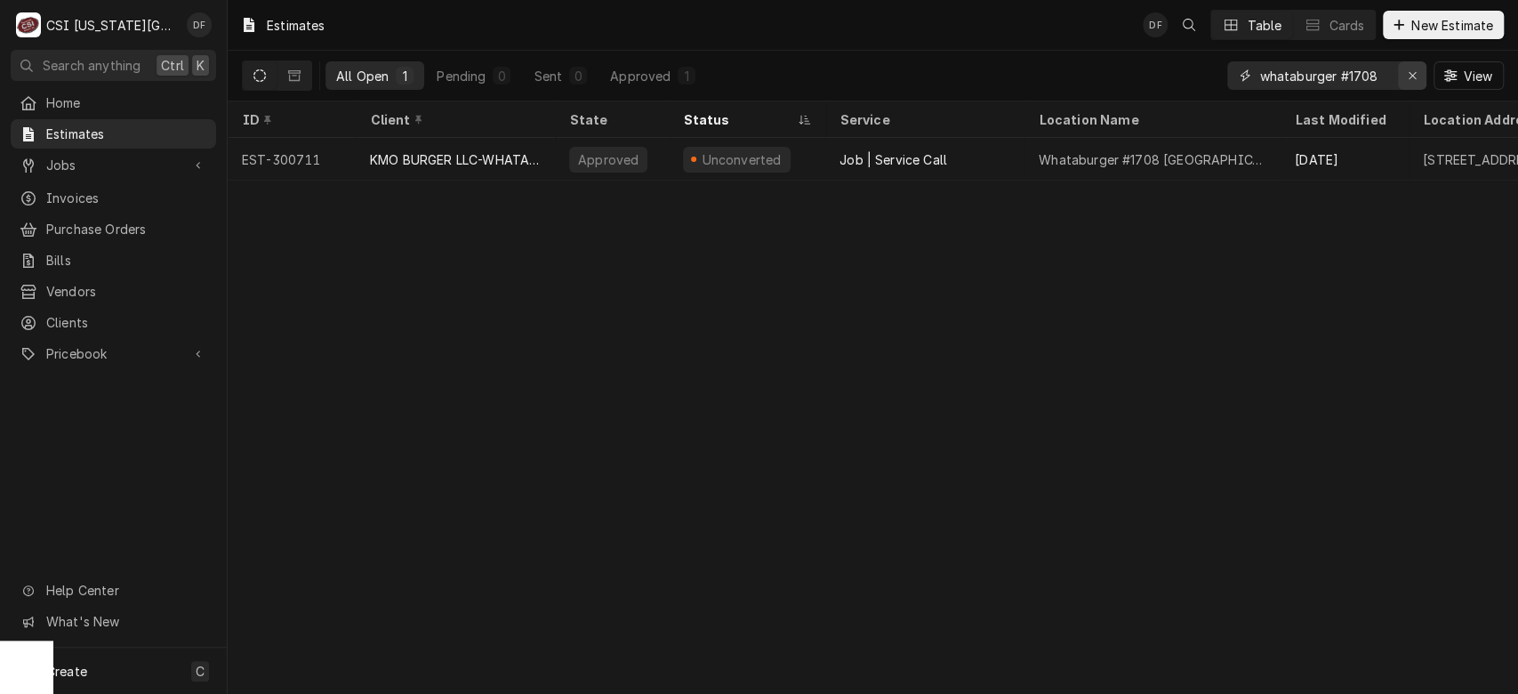
click at [1418, 80] on div "Erase input" at bounding box center [1412, 76] width 18 height 18
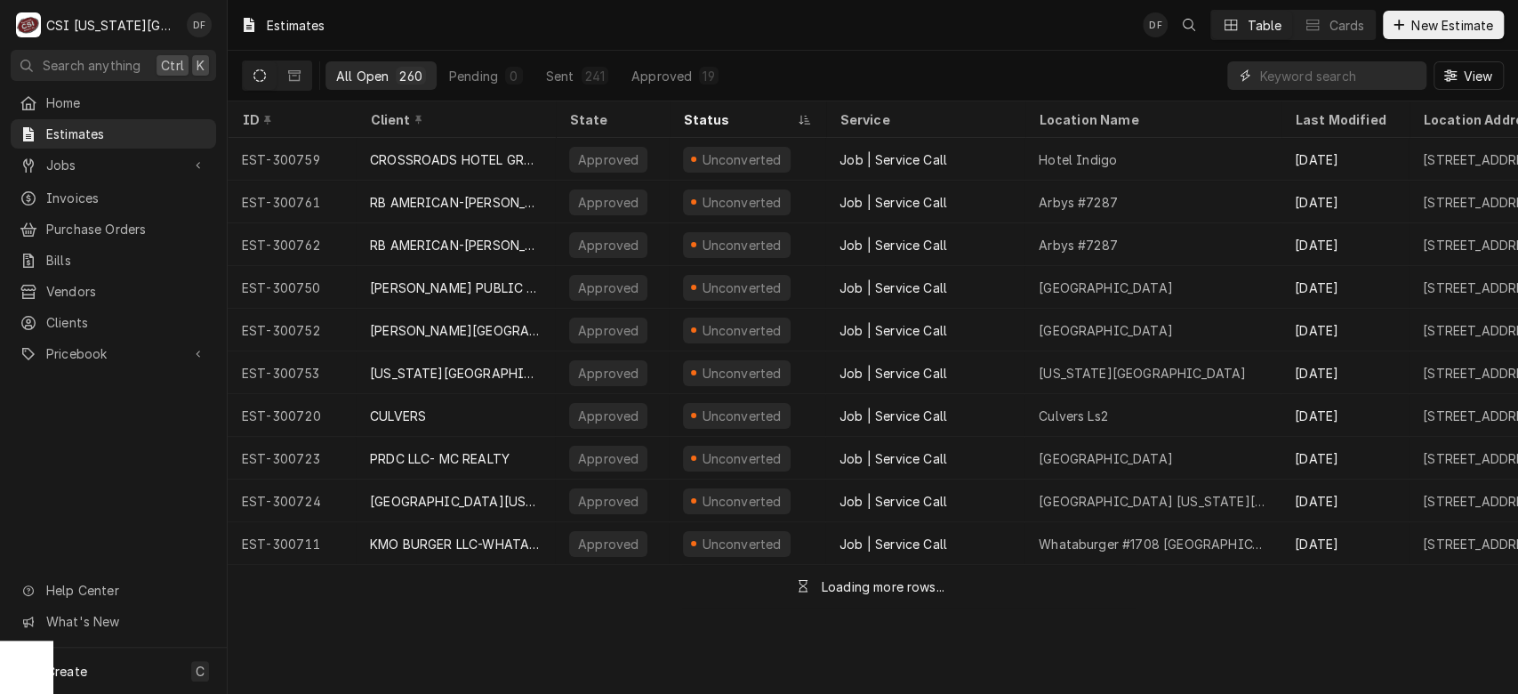
paste input "[STREET_ADDRESS]"
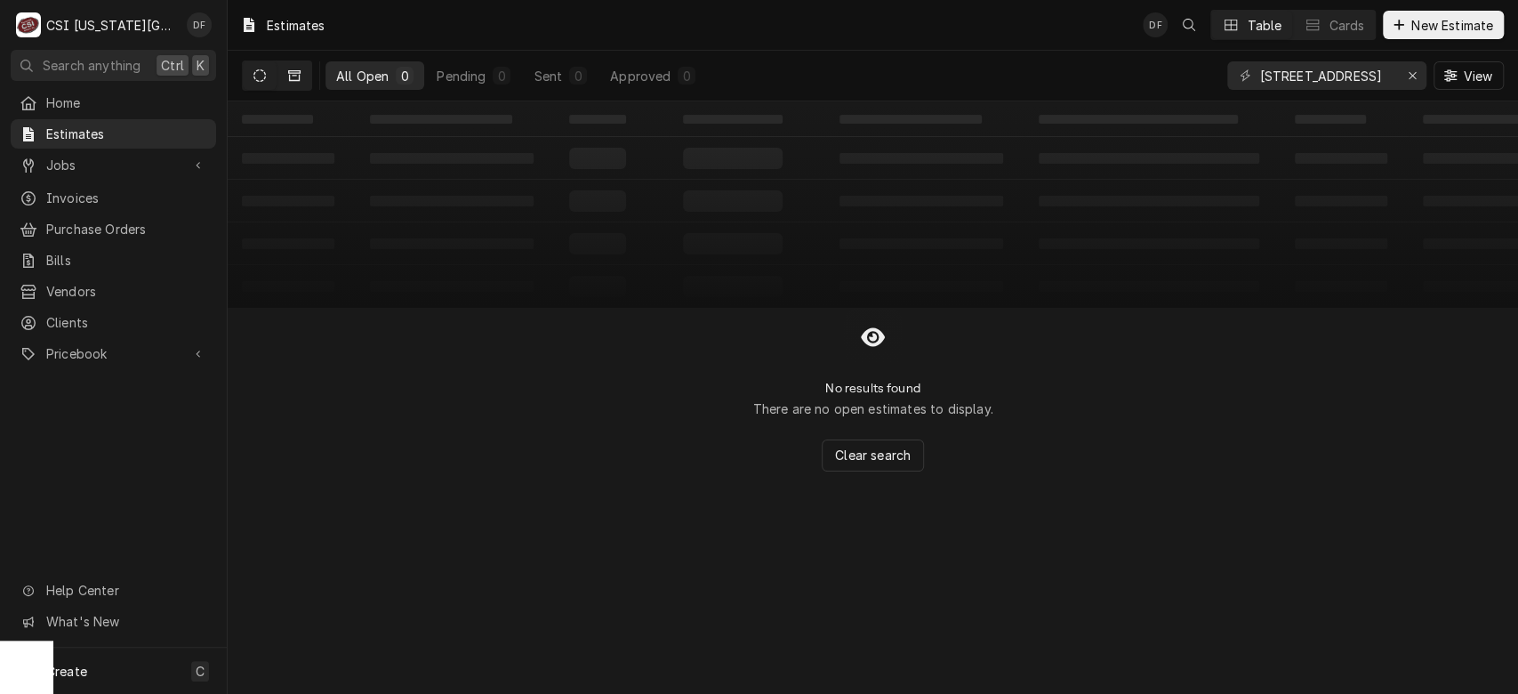
click at [285, 79] on button "Dynamic Content Wrapper" at bounding box center [294, 75] width 34 height 28
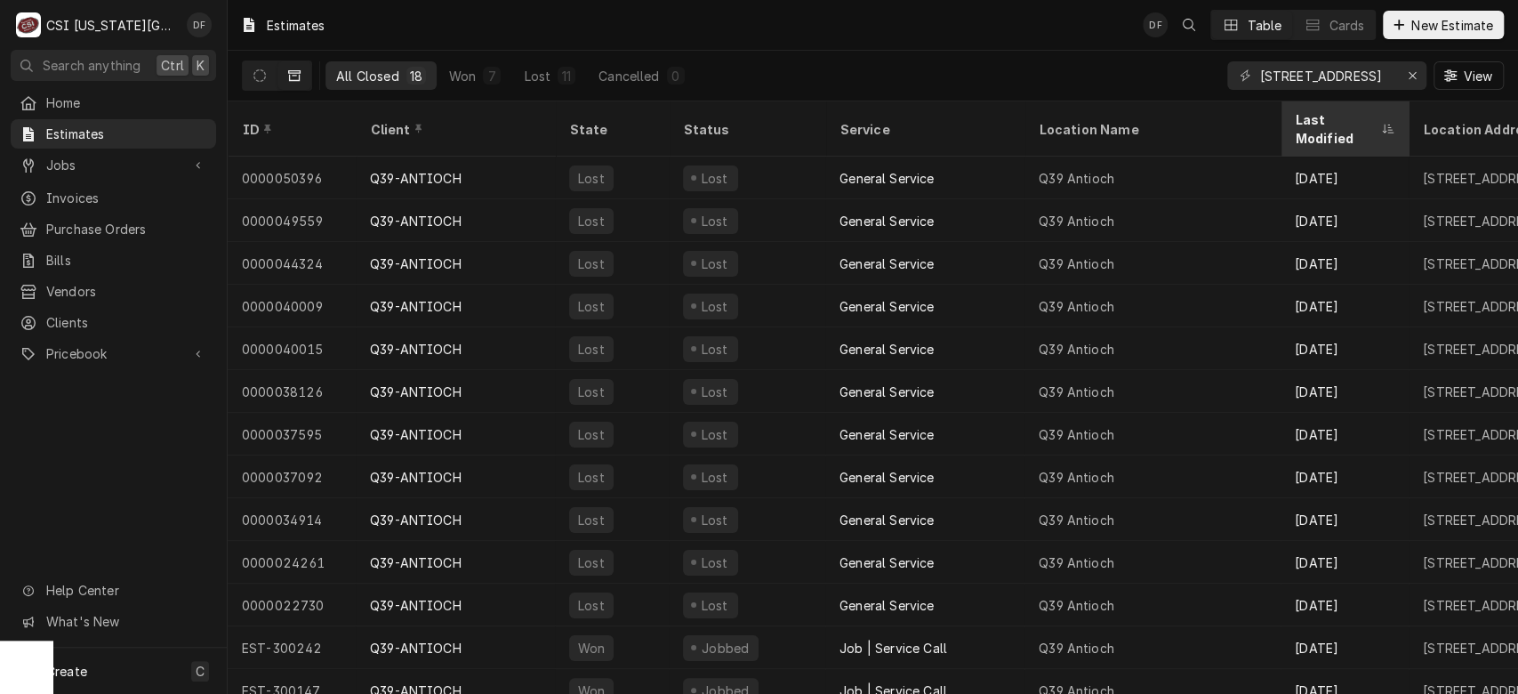
click at [1370, 119] on div "Last Modified" at bounding box center [1336, 128] width 82 height 37
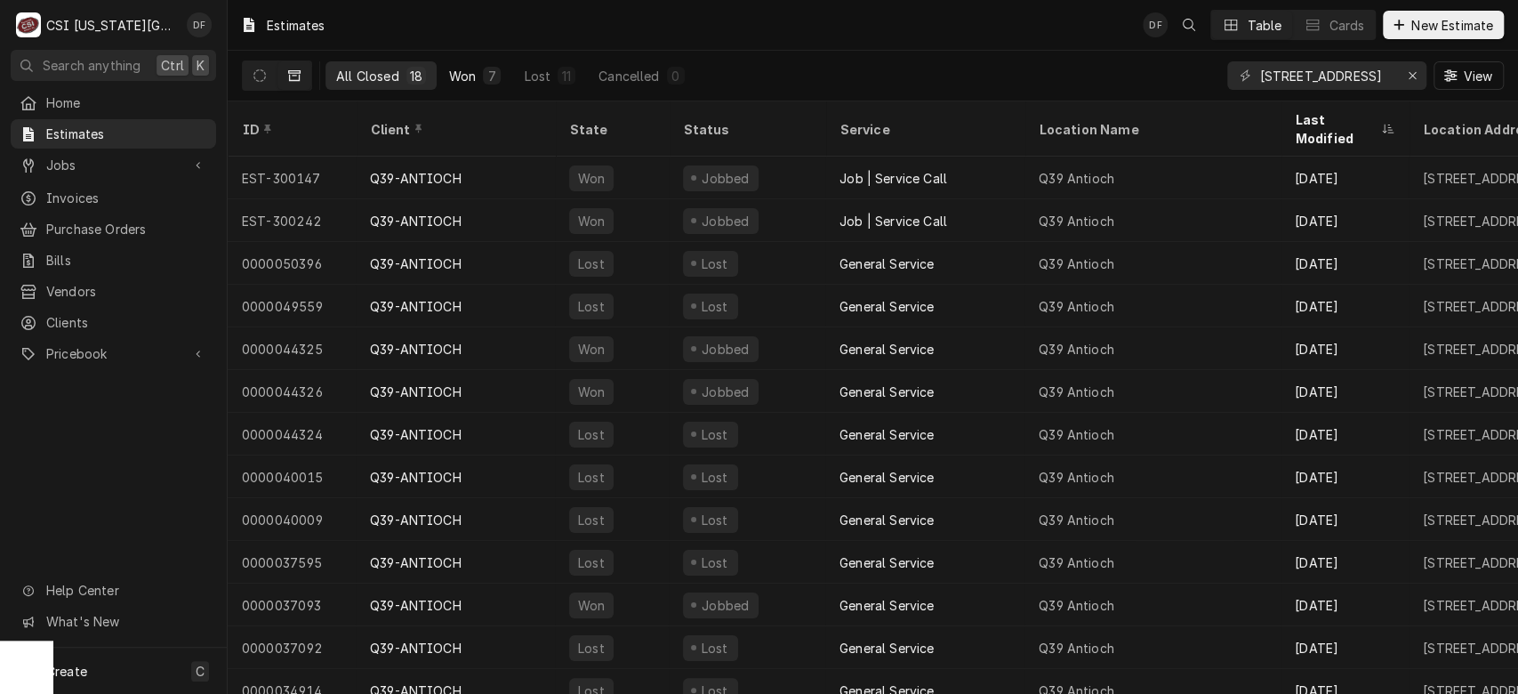
click at [490, 80] on div "7" at bounding box center [491, 76] width 11 height 19
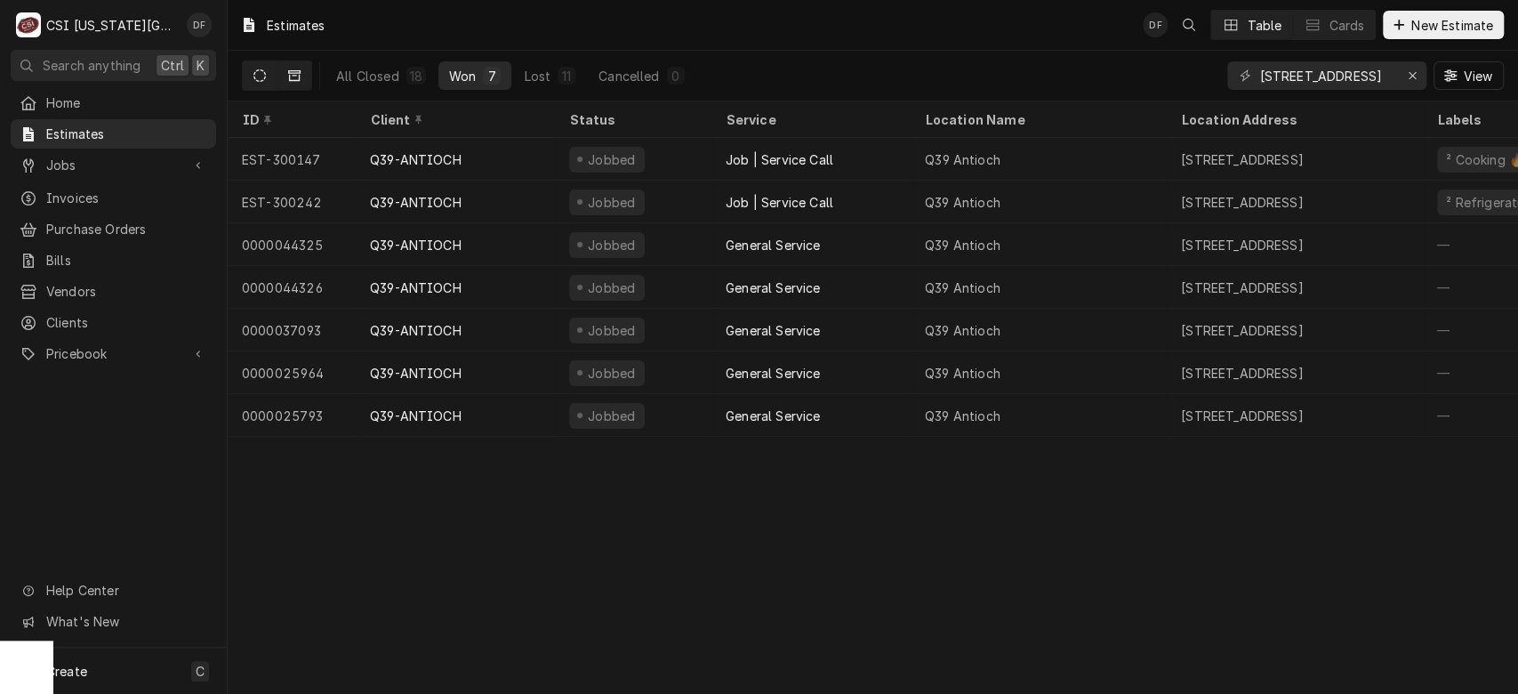
click at [258, 80] on icon "Dynamic Content Wrapper" at bounding box center [259, 75] width 12 height 12
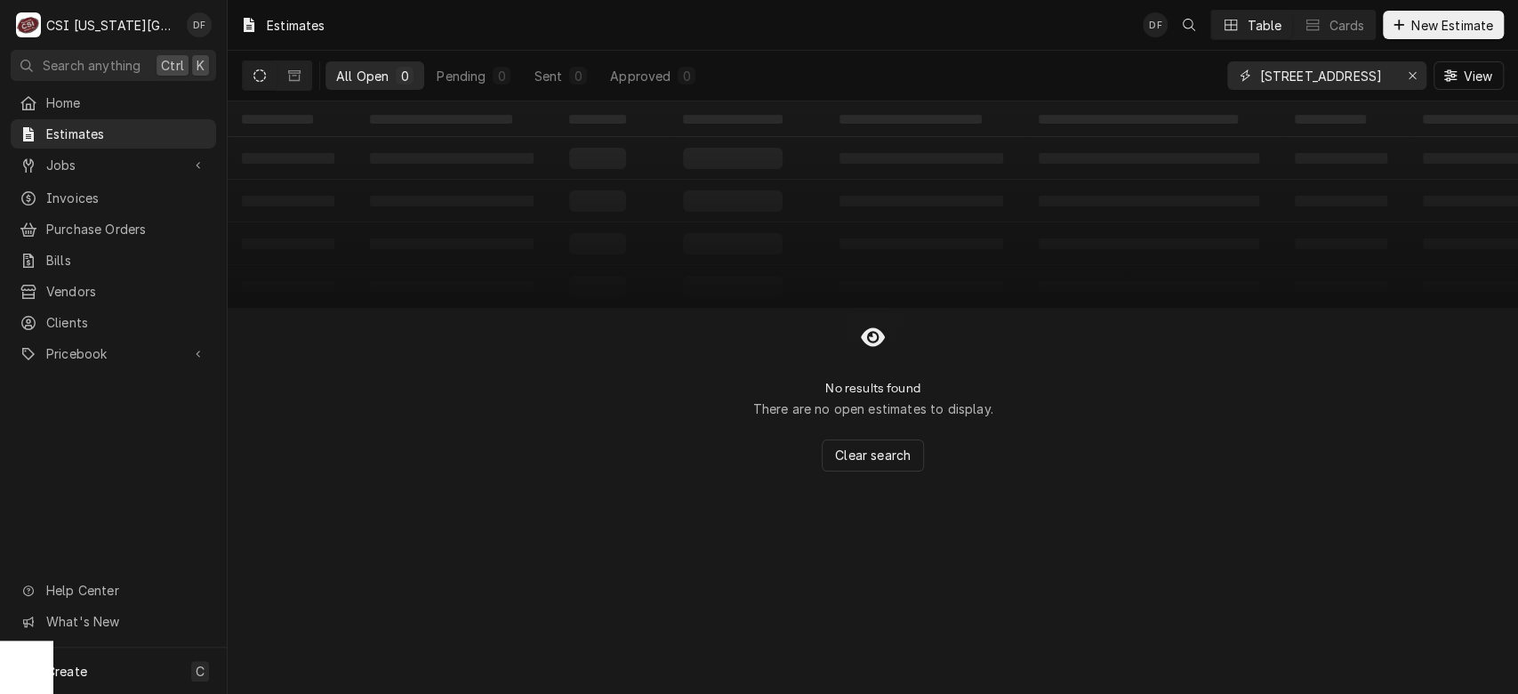
drag, startPoint x: 1383, startPoint y: 75, endPoint x: 1184, endPoint y: 84, distance: 199.4
click at [1184, 84] on div "All Open 0 Pending 0 Sent 0 Approved 0 11051 Antioch Rd View" at bounding box center [873, 76] width 1262 height 50
type input "q"
click at [1259, 72] on input "39-" at bounding box center [1325, 75] width 133 height 28
type input "q39-"
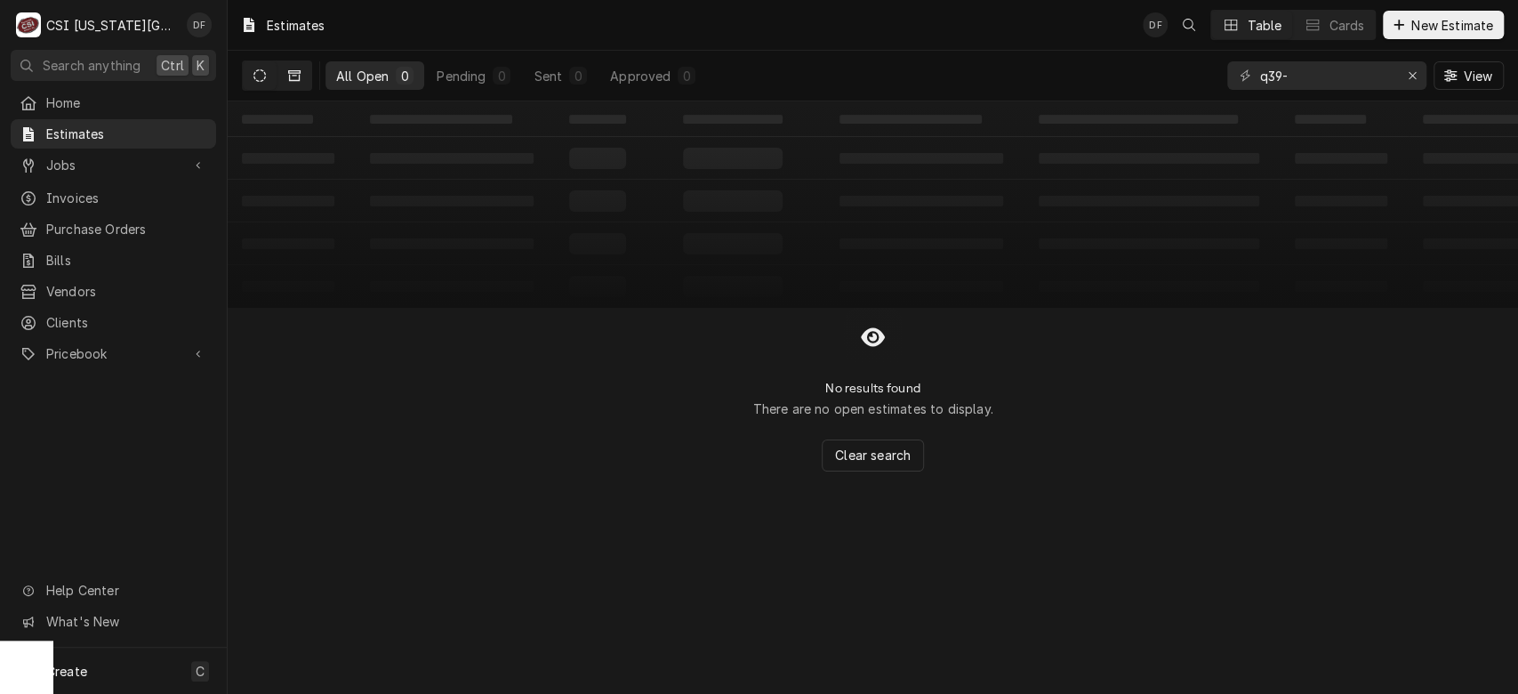
click at [294, 76] on icon "Dynamic Content Wrapper" at bounding box center [294, 75] width 12 height 12
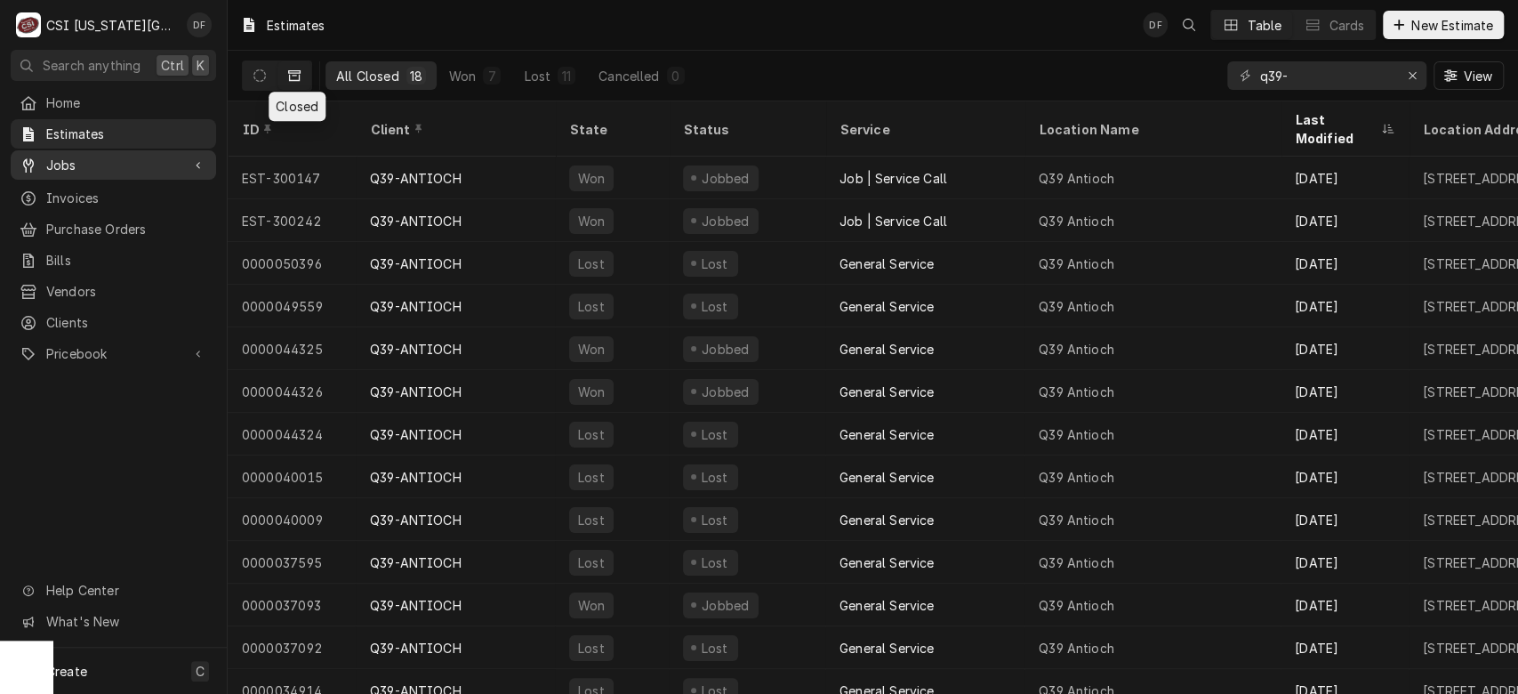
click at [80, 156] on span "Jobs" at bounding box center [113, 165] width 134 height 19
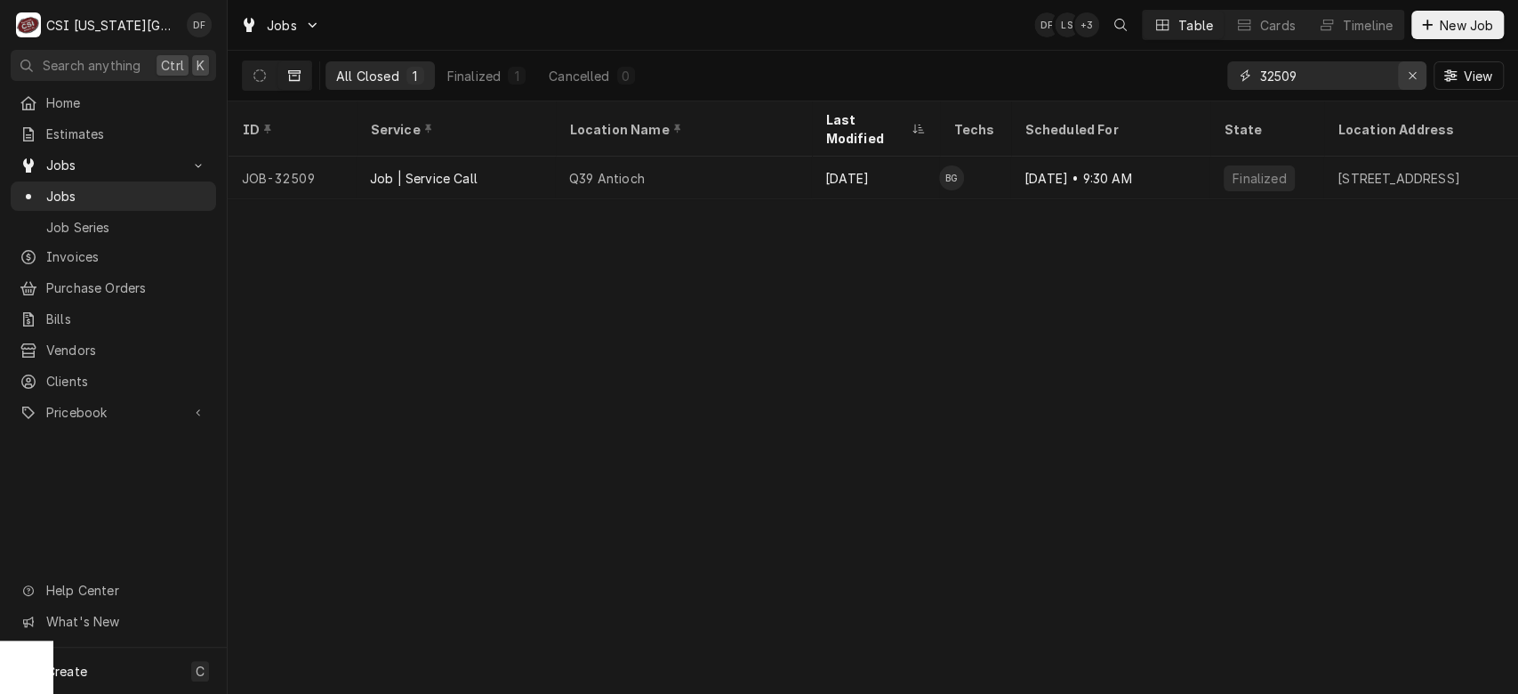
click at [1418, 76] on div "Erase input" at bounding box center [1412, 76] width 18 height 18
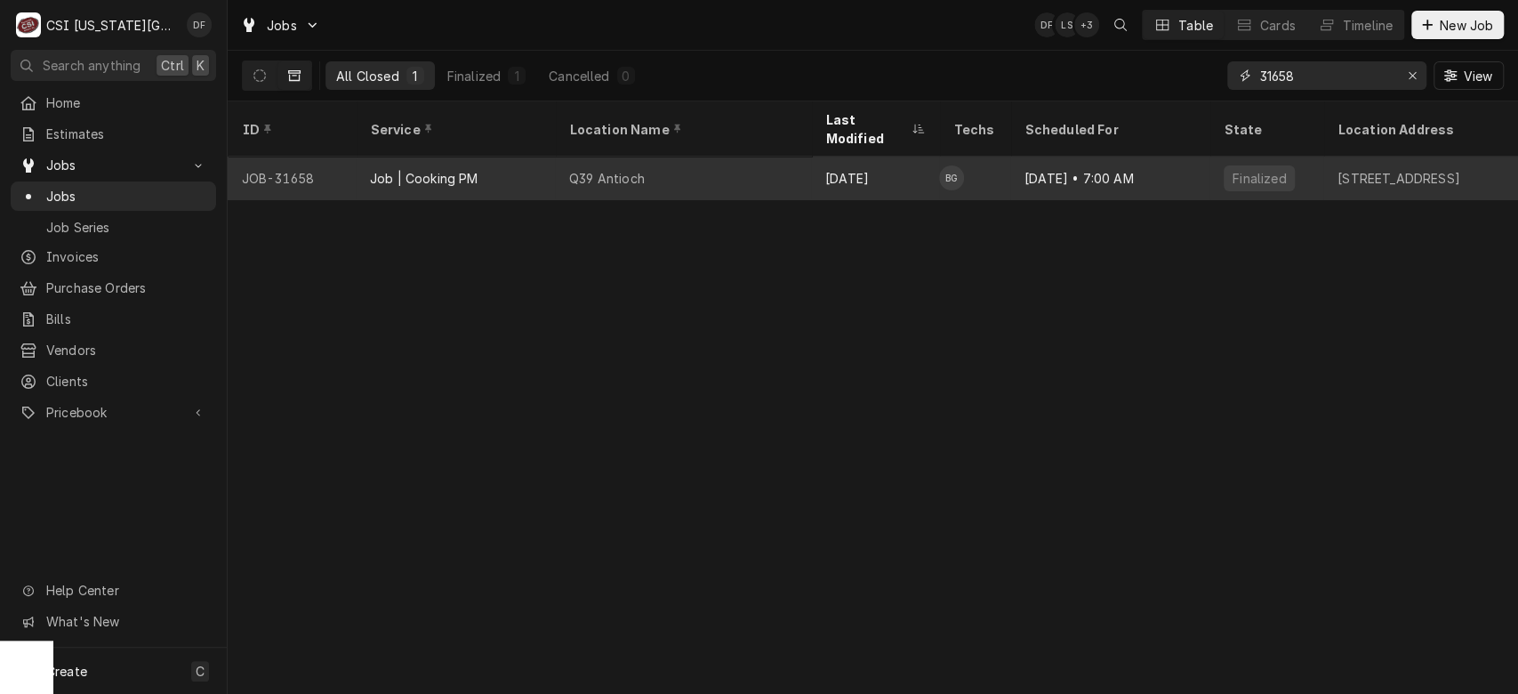
type input "31658"
click at [1057, 157] on div "Sep 3 • 7:00 AM" at bounding box center [1109, 178] width 199 height 43
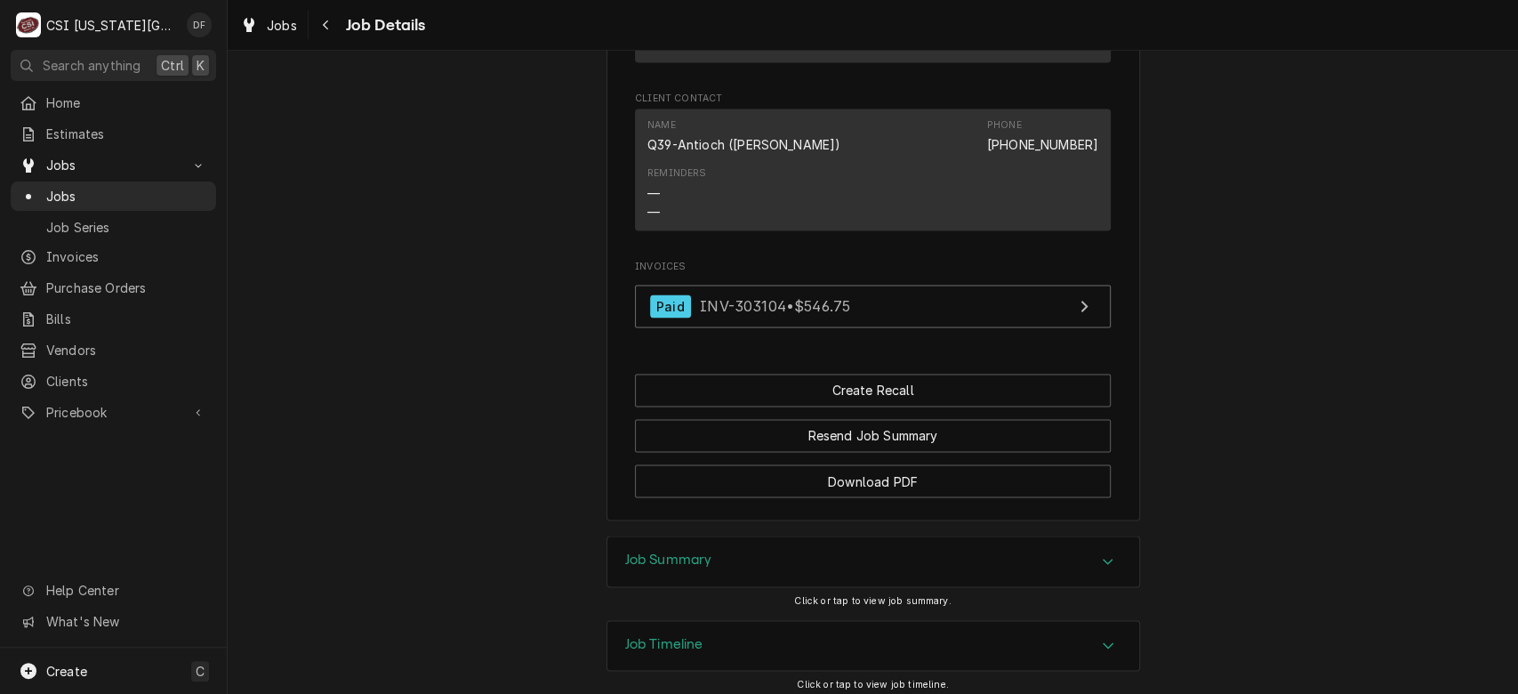
scroll to position [1983, 0]
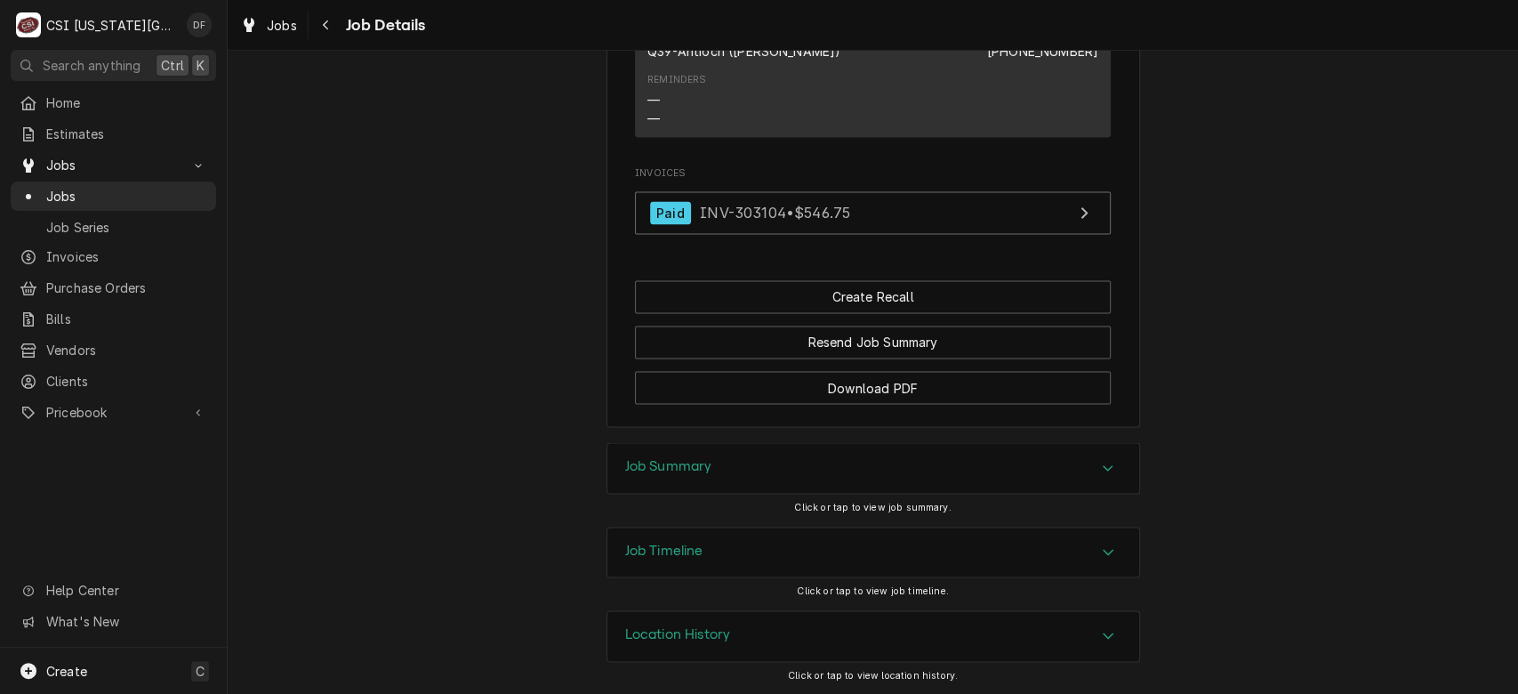
click at [923, 486] on div "Job Summary" at bounding box center [873, 468] width 532 height 50
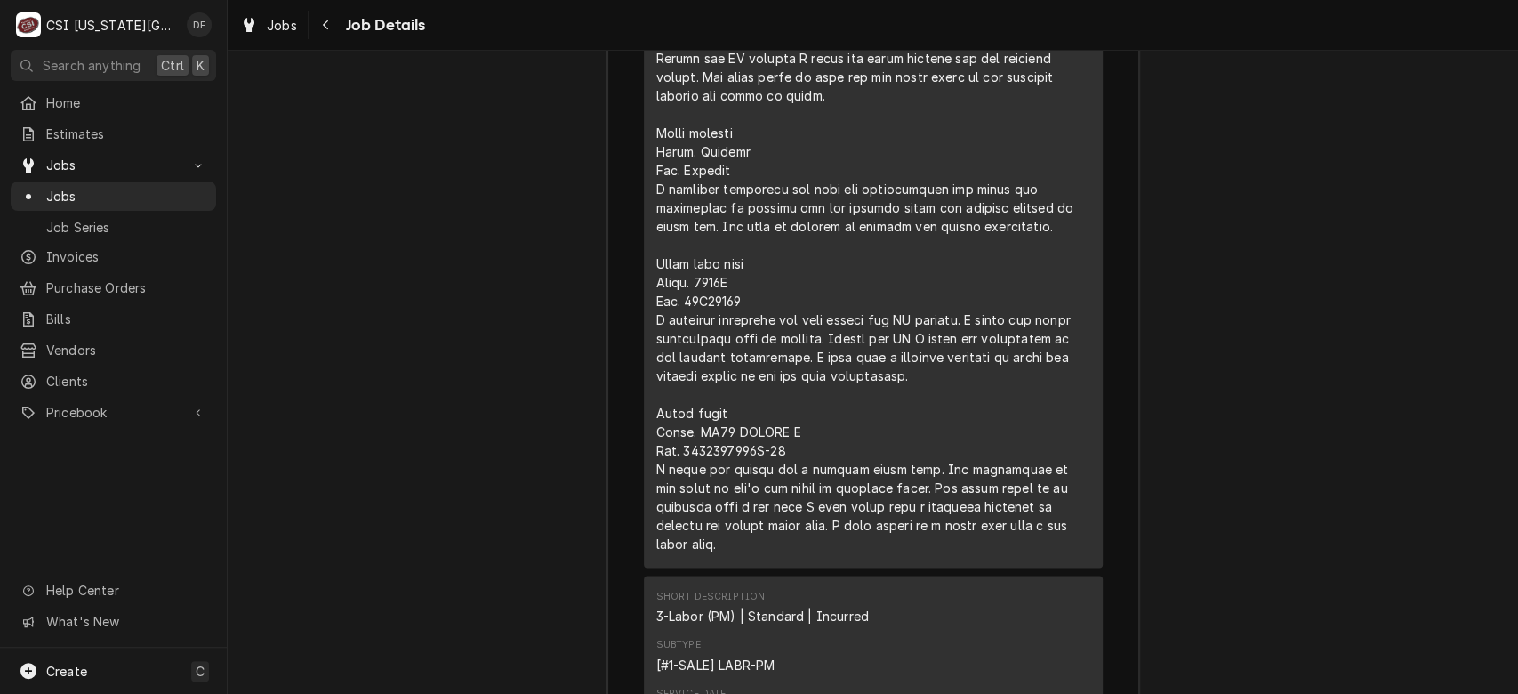
scroll to position [5871, 0]
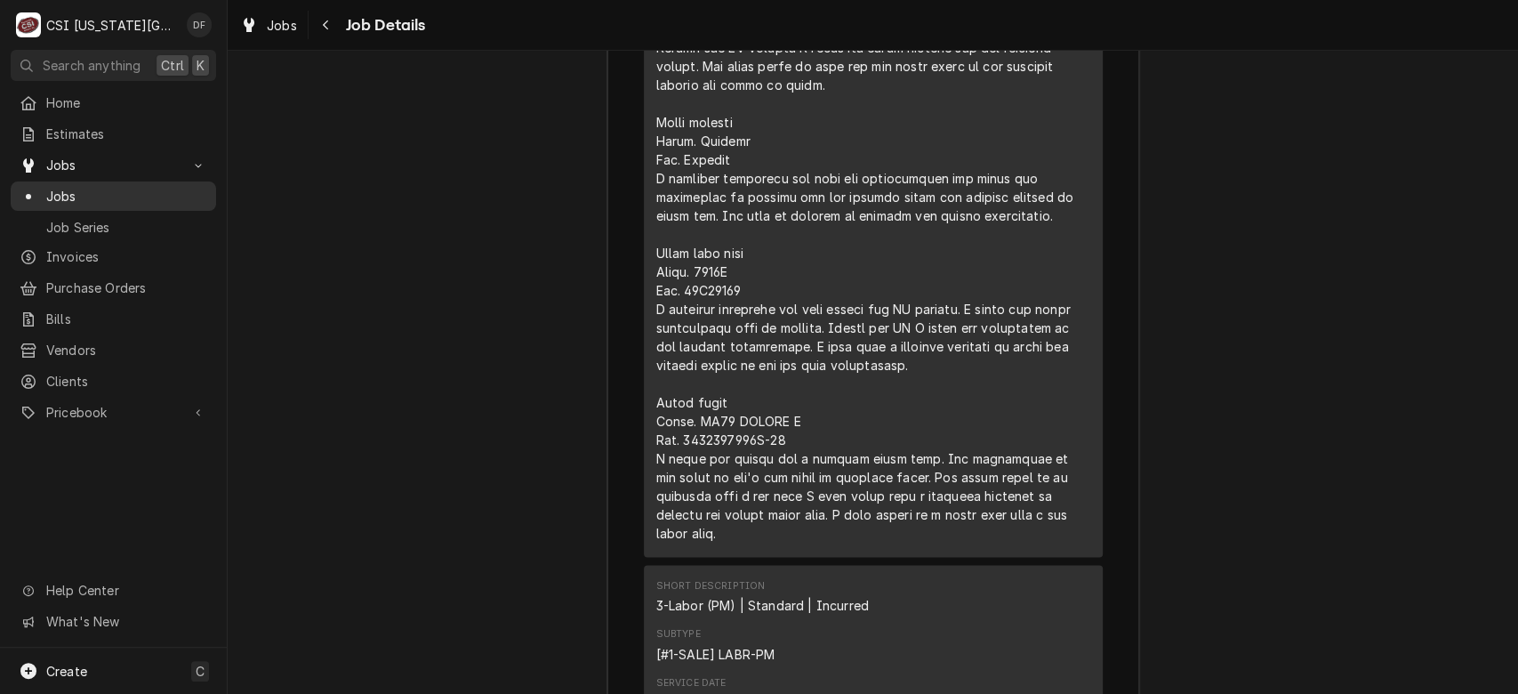
click at [60, 193] on span "Jobs" at bounding box center [126, 196] width 161 height 19
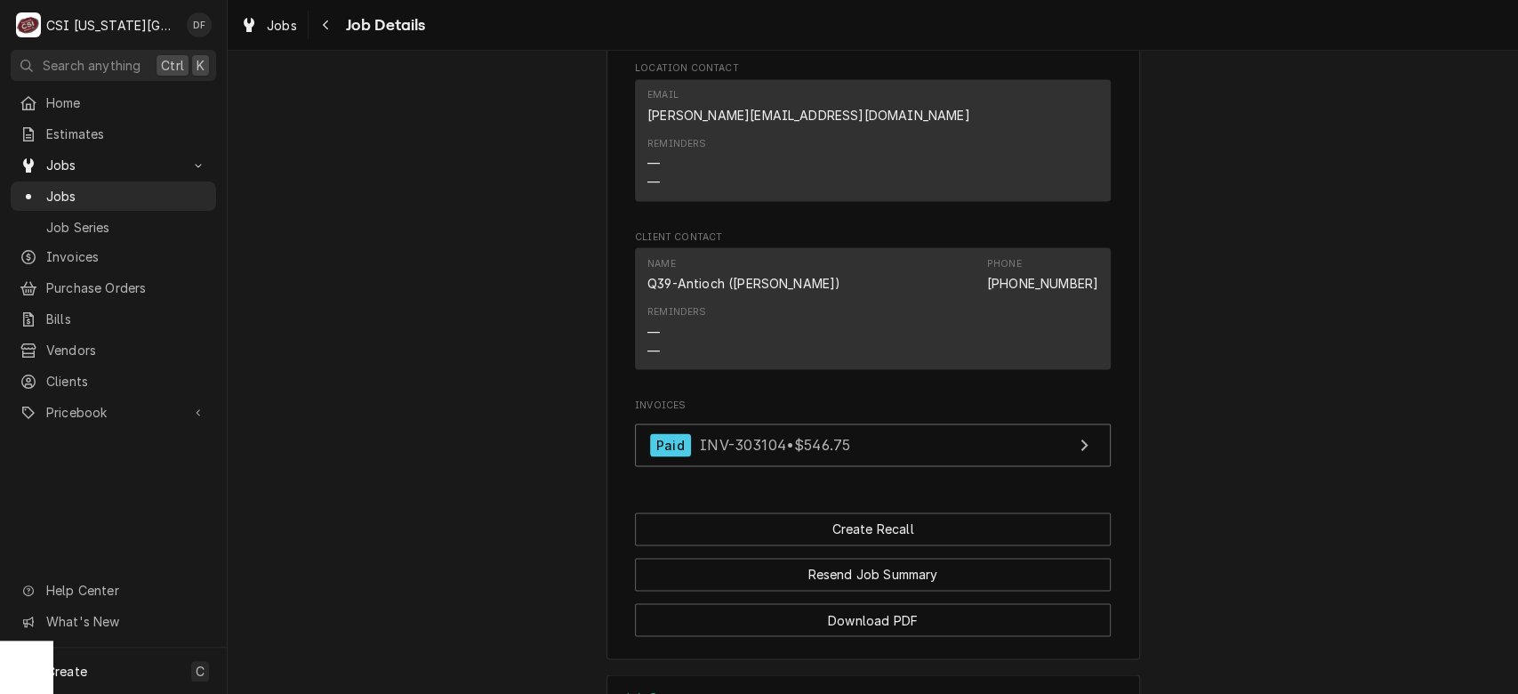
scroll to position [1983, 0]
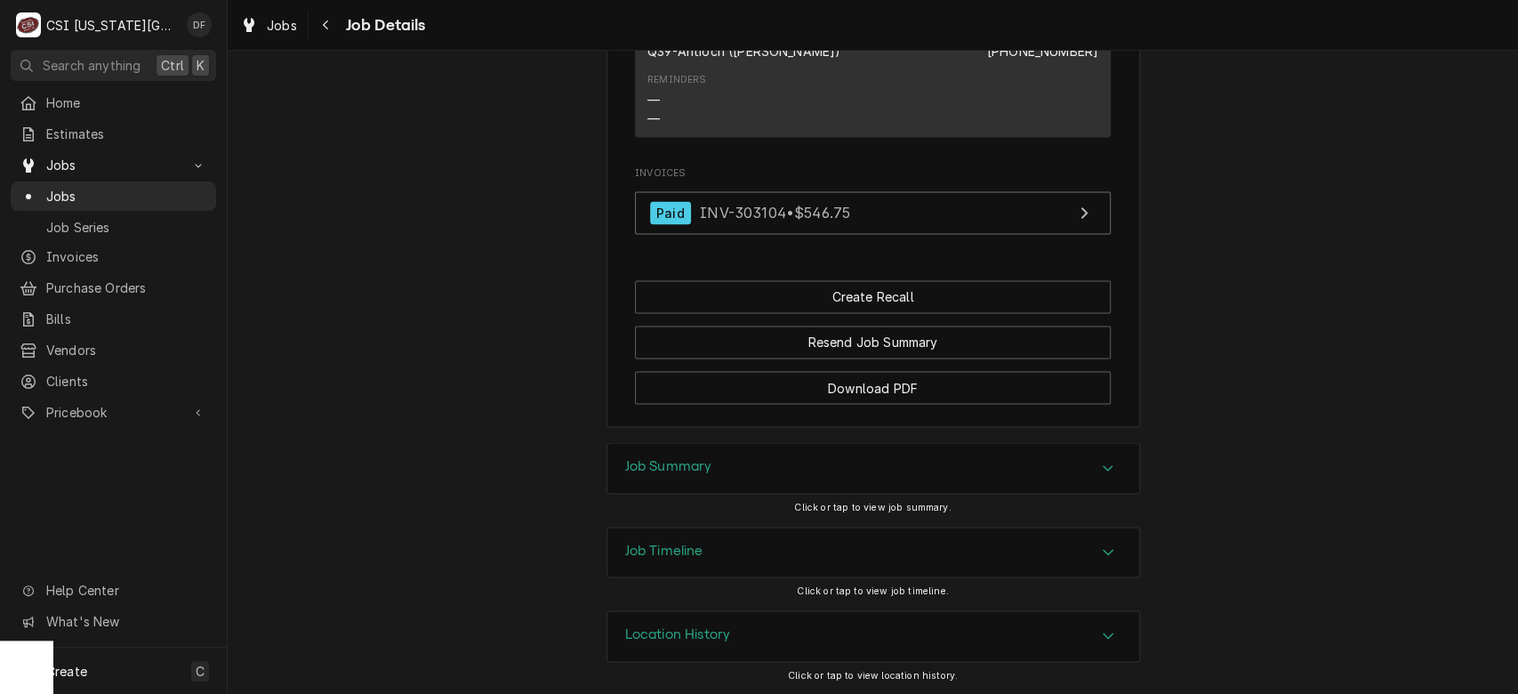
click at [871, 476] on div "Job Summary" at bounding box center [873, 468] width 532 height 50
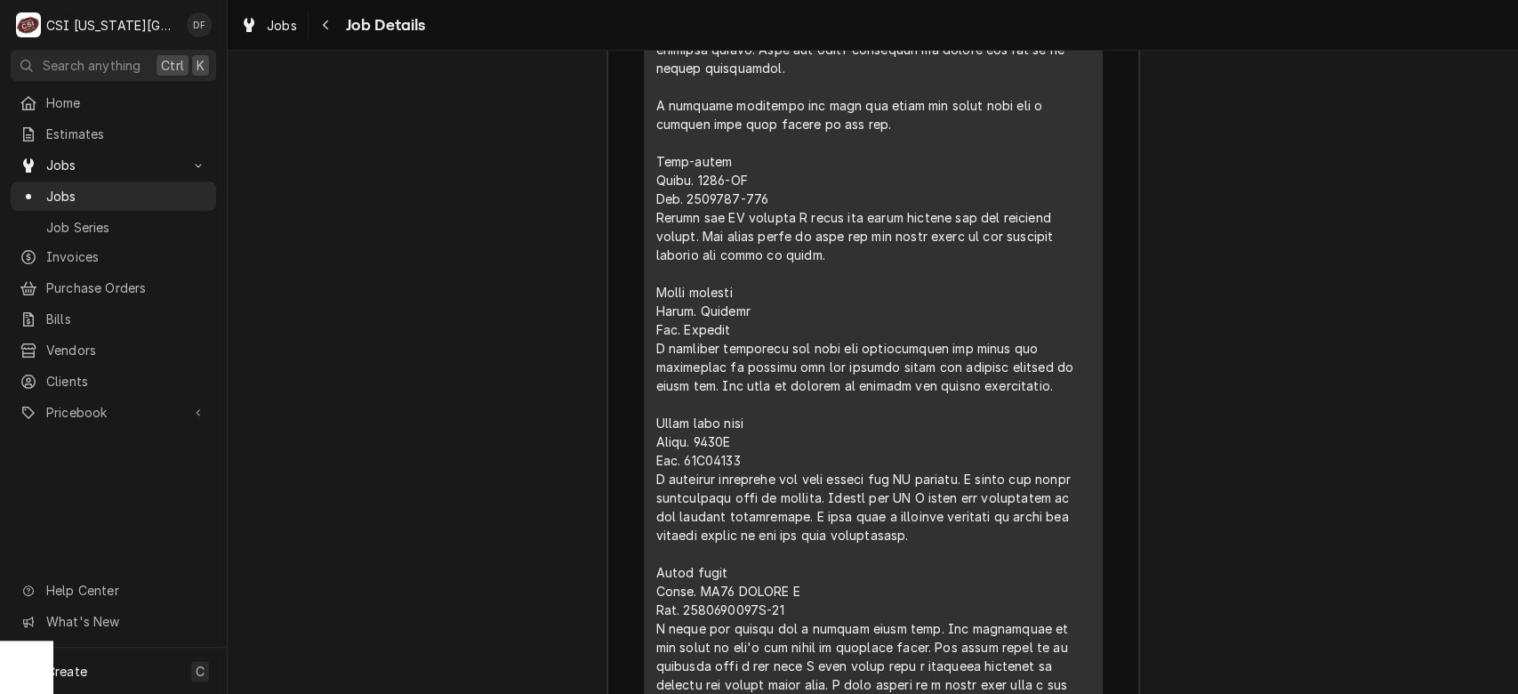
scroll to position [5712, 0]
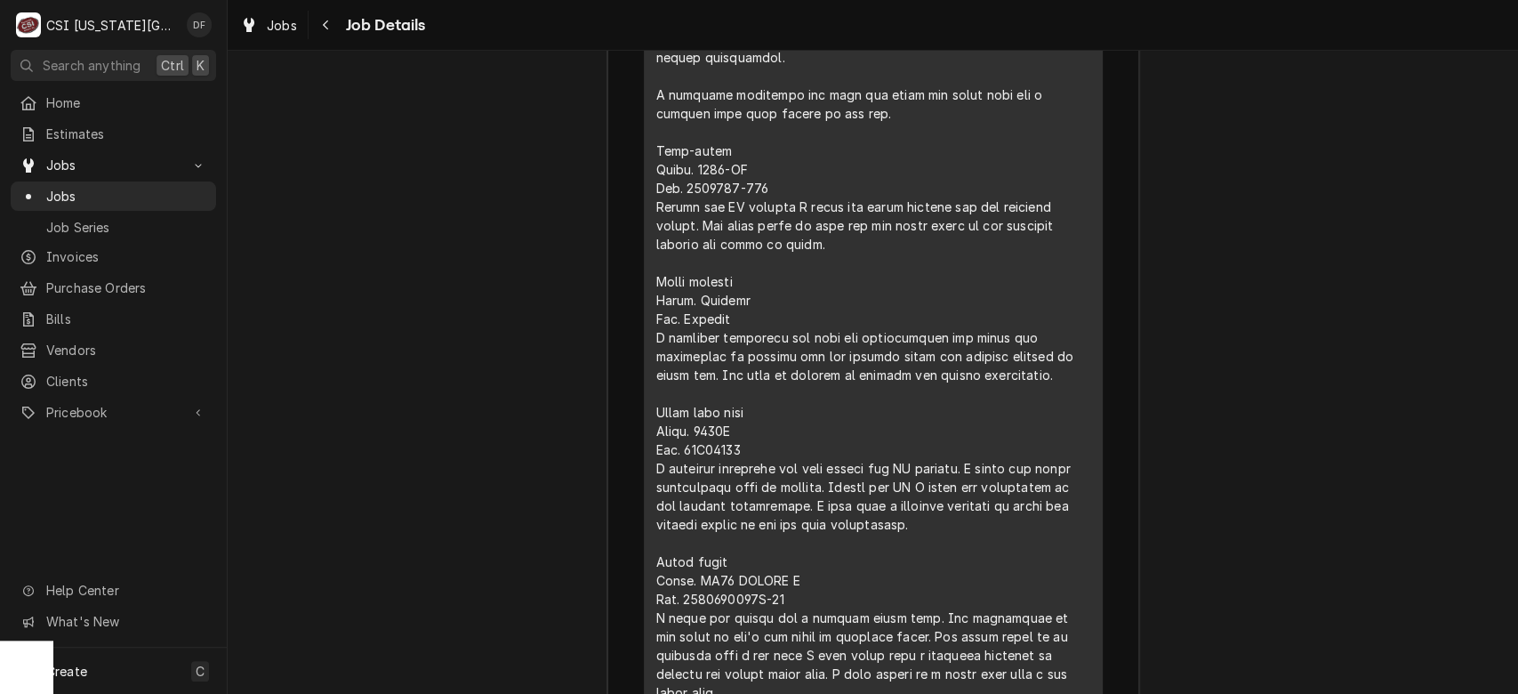
drag, startPoint x: 647, startPoint y: 172, endPoint x: 1012, endPoint y: 547, distance: 523.3
copy div "⚠️ 𝗙𝗢𝗥𝗠 𝗜𝗡𝗦𝗧𝗥𝗨𝗖𝗧𝗜𝗢𝗡𝗦 ⚠️ ✪ 𝗖𝗼𝗺𝗽𝗹𝗲𝘁𝗲 𝗮𝗹𝗹 𝗿𝗲𝗹𝗲𝘃𝗮𝗻𝘁 𝘀𝗲𝗰𝘁𝗶𝗼𝗻𝘀 ✪ 𝗥𝗲𝗳𝗲𝗿 𝘁𝗼 𝗣𝗠 𝗔𝗴𝗿𝗲𝗲𝗺𝗲𝗻…"
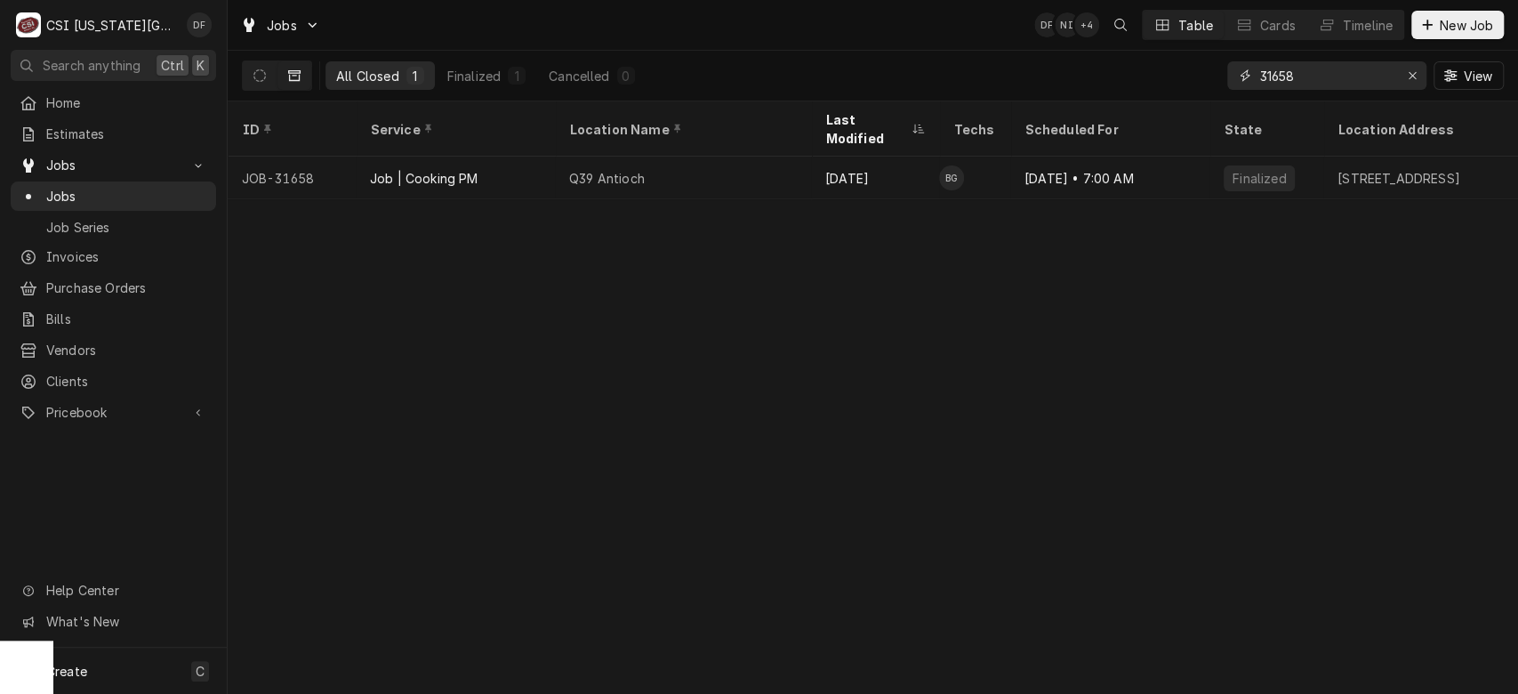
click at [1298, 74] on input "31658" at bounding box center [1325, 75] width 133 height 28
click at [264, 82] on button "Dynamic Content Wrapper" at bounding box center [260, 75] width 34 height 28
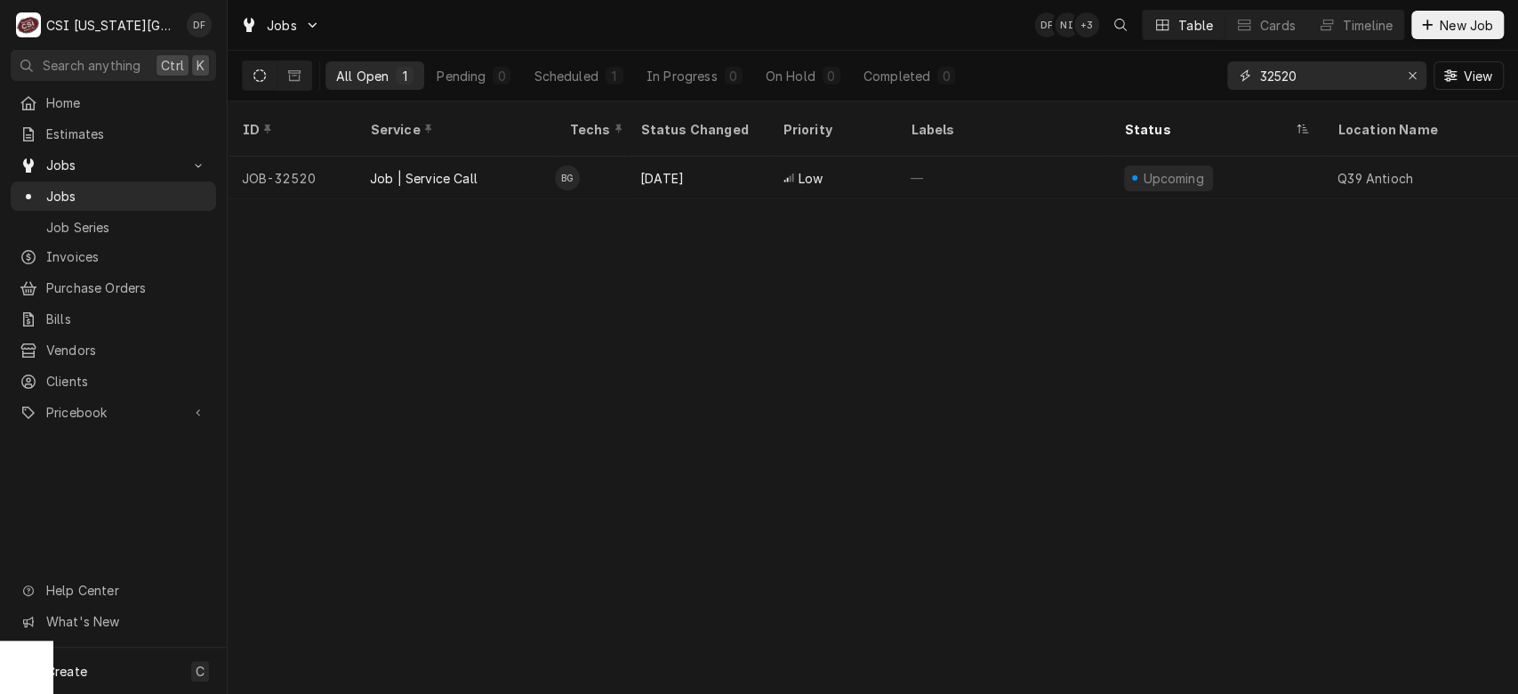
click at [1312, 78] on input "32520" at bounding box center [1325, 75] width 133 height 28
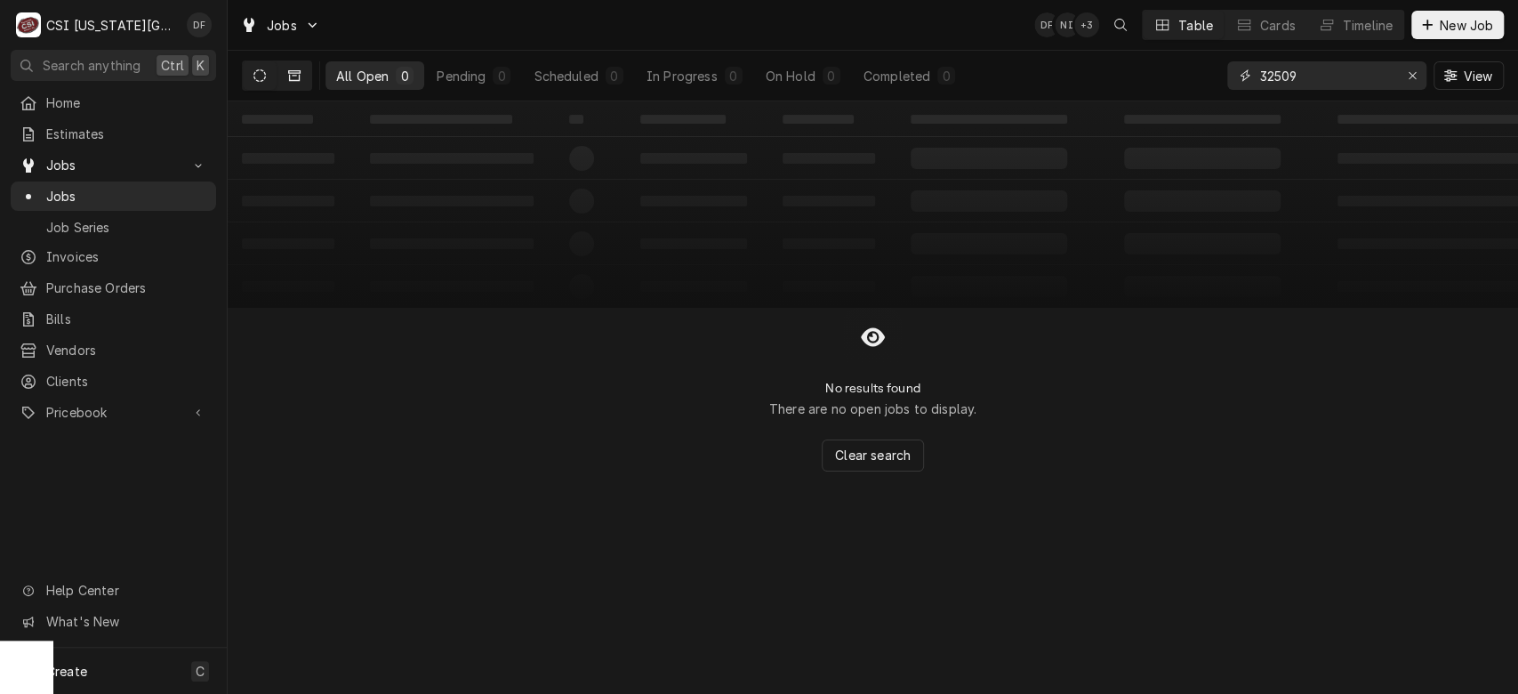
type input "32509"
click at [286, 81] on button "Dynamic Content Wrapper" at bounding box center [294, 75] width 34 height 28
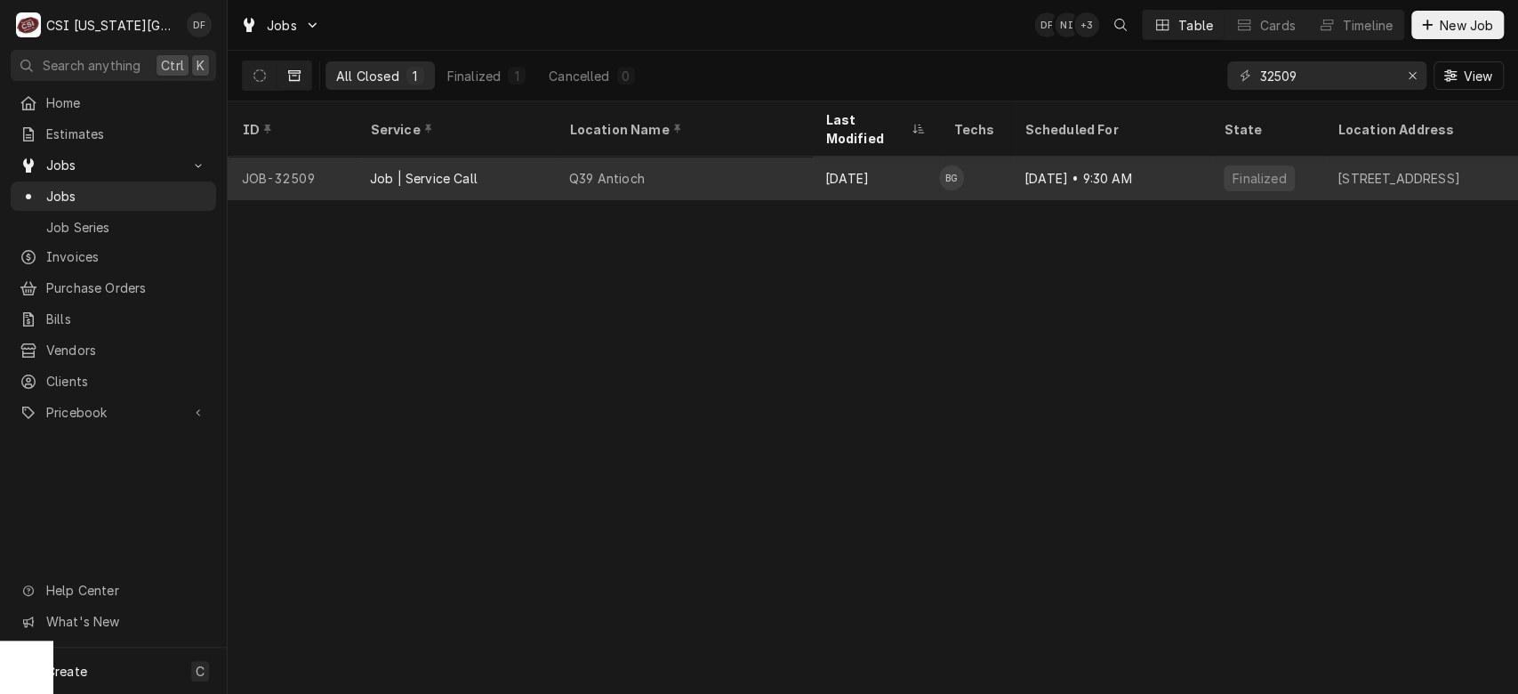
click at [768, 167] on div "Q39 Antioch" at bounding box center [683, 178] width 256 height 43
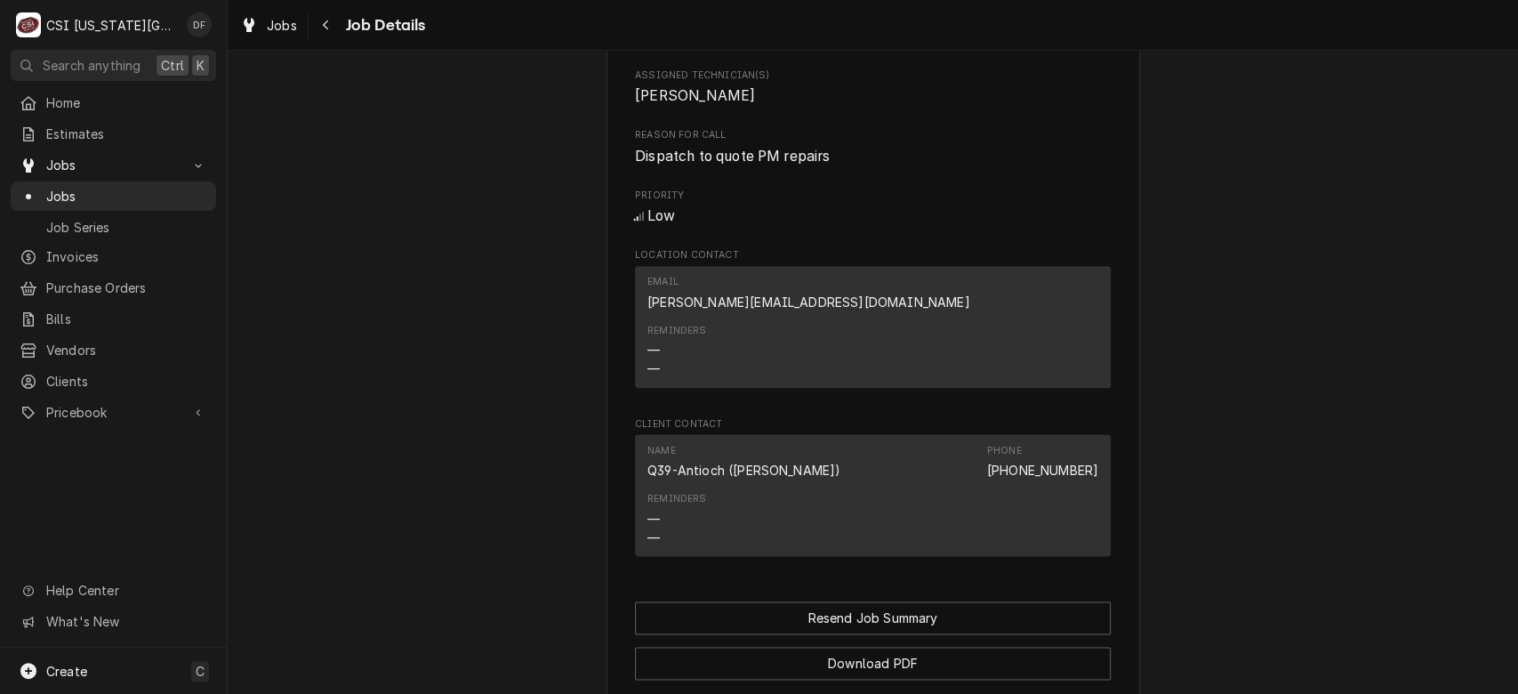
scroll to position [1651, 0]
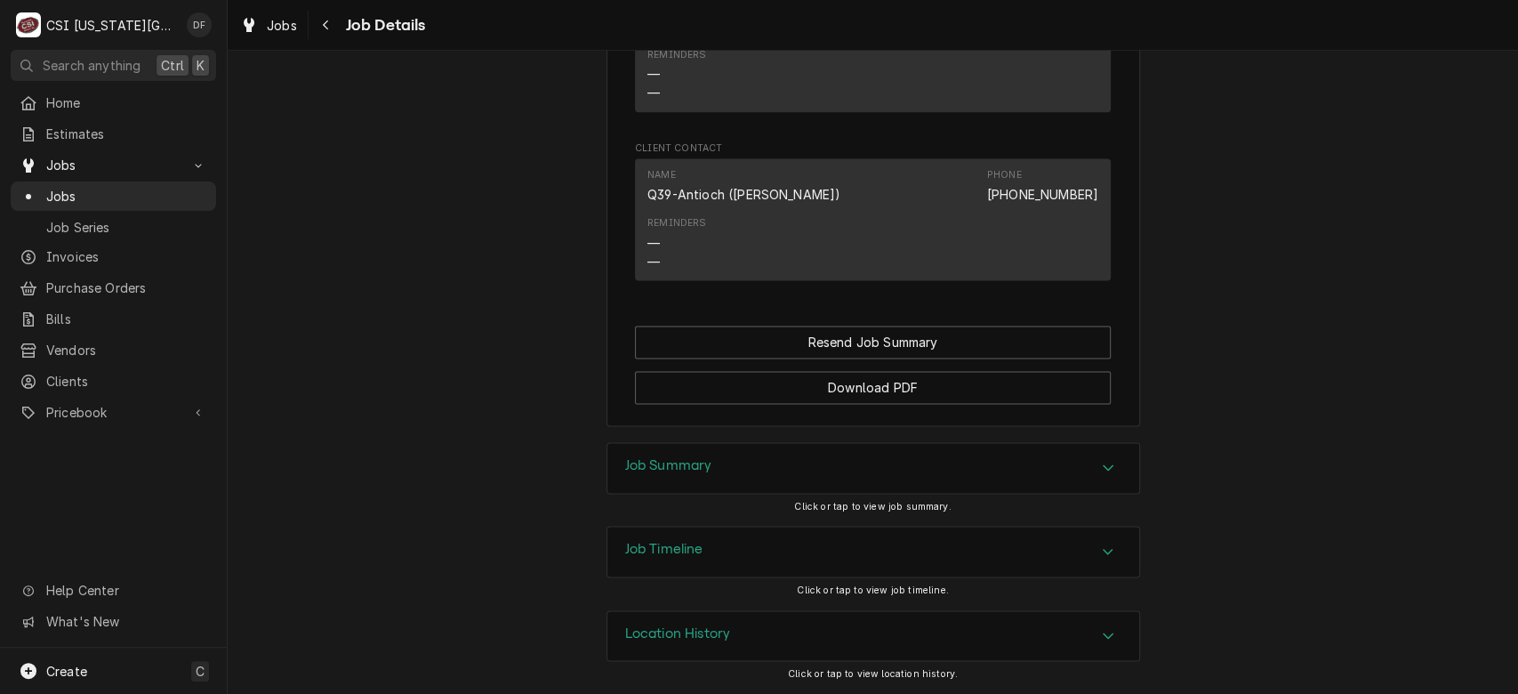
click at [1021, 459] on div "Job Summary" at bounding box center [873, 468] width 532 height 50
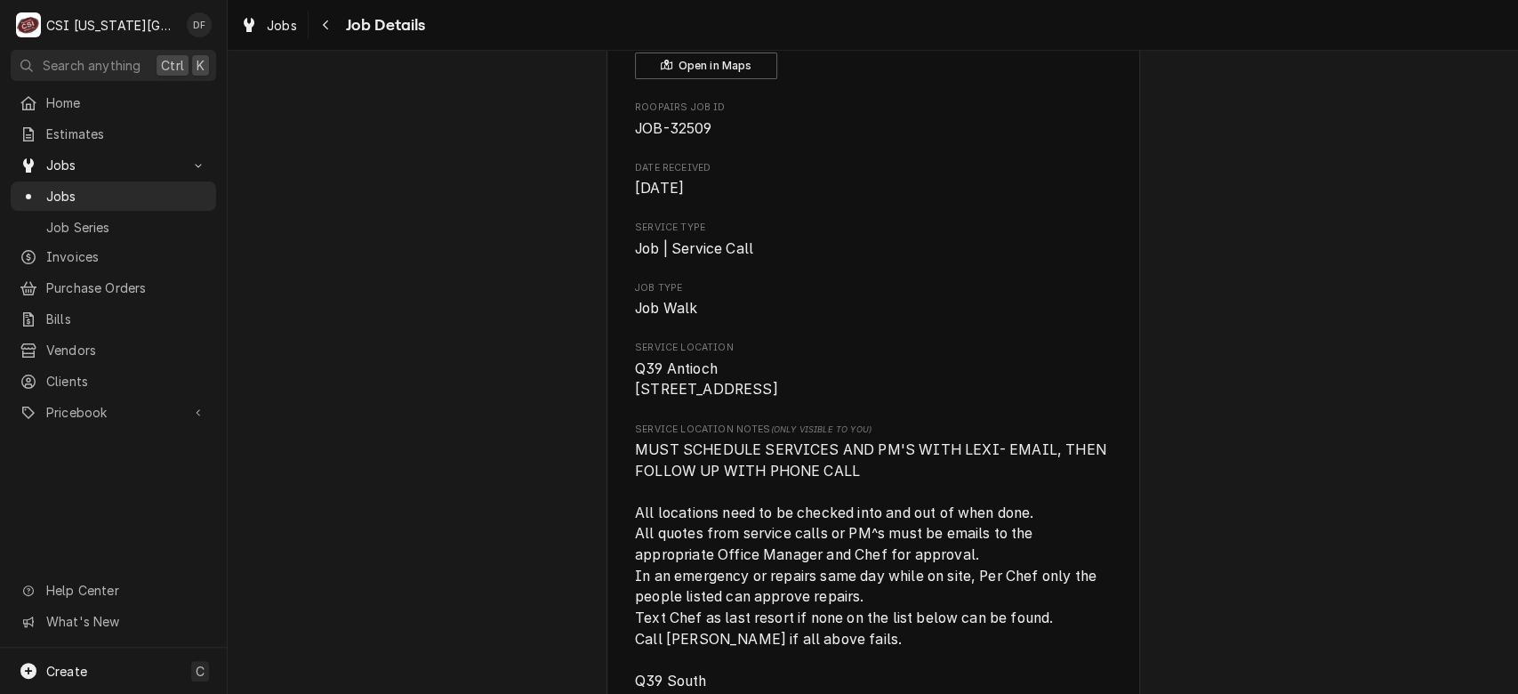
scroll to position [43, 0]
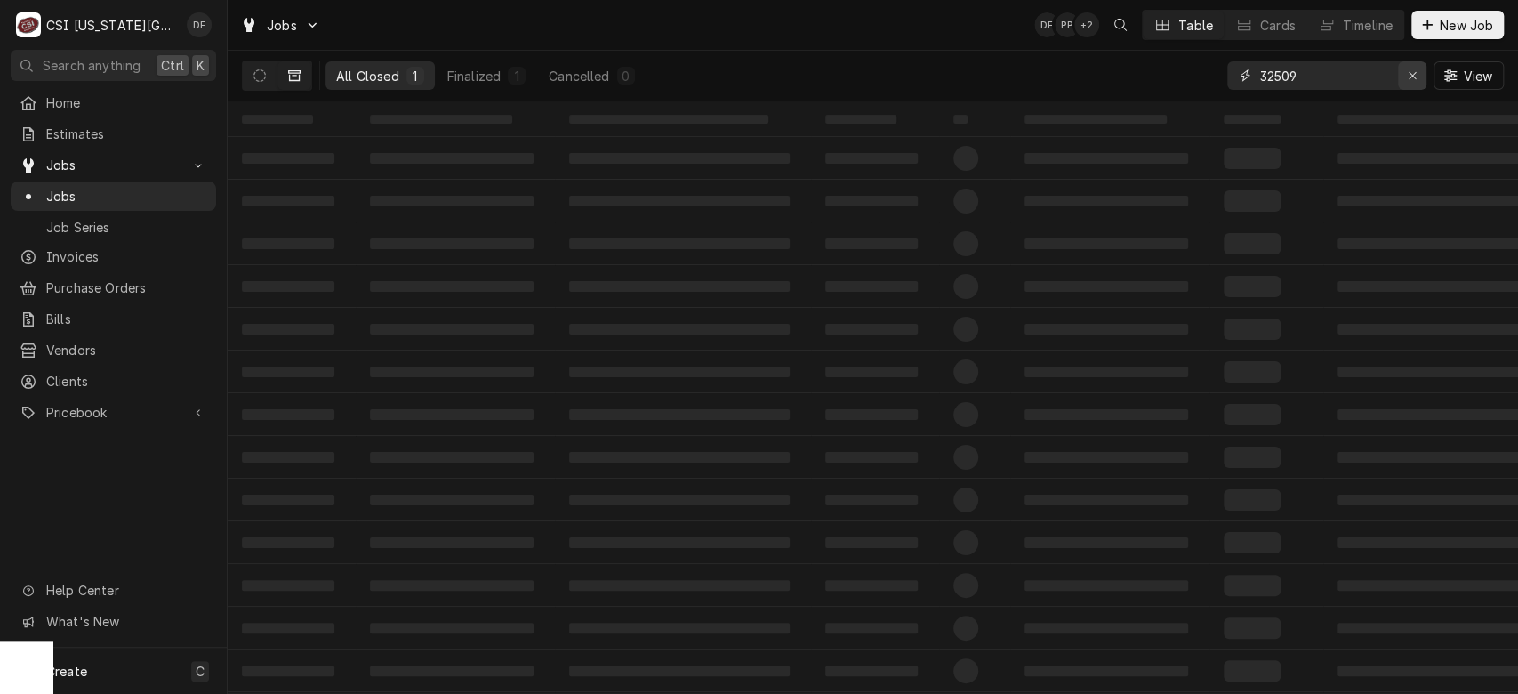
click at [1409, 75] on icon "Erase input" at bounding box center [1413, 75] width 10 height 12
paste input "044640"
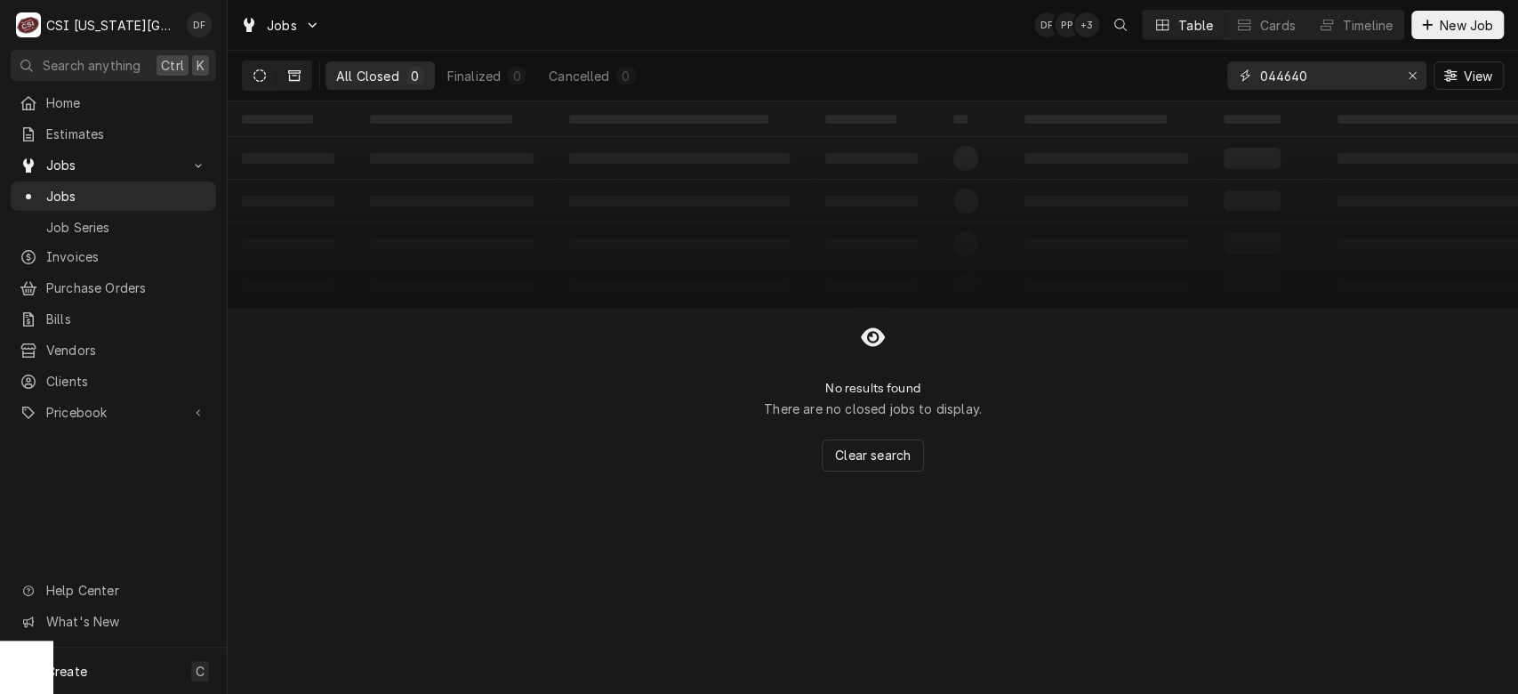
type input "044640"
click at [255, 84] on button "Dynamic Content Wrapper" at bounding box center [260, 75] width 34 height 28
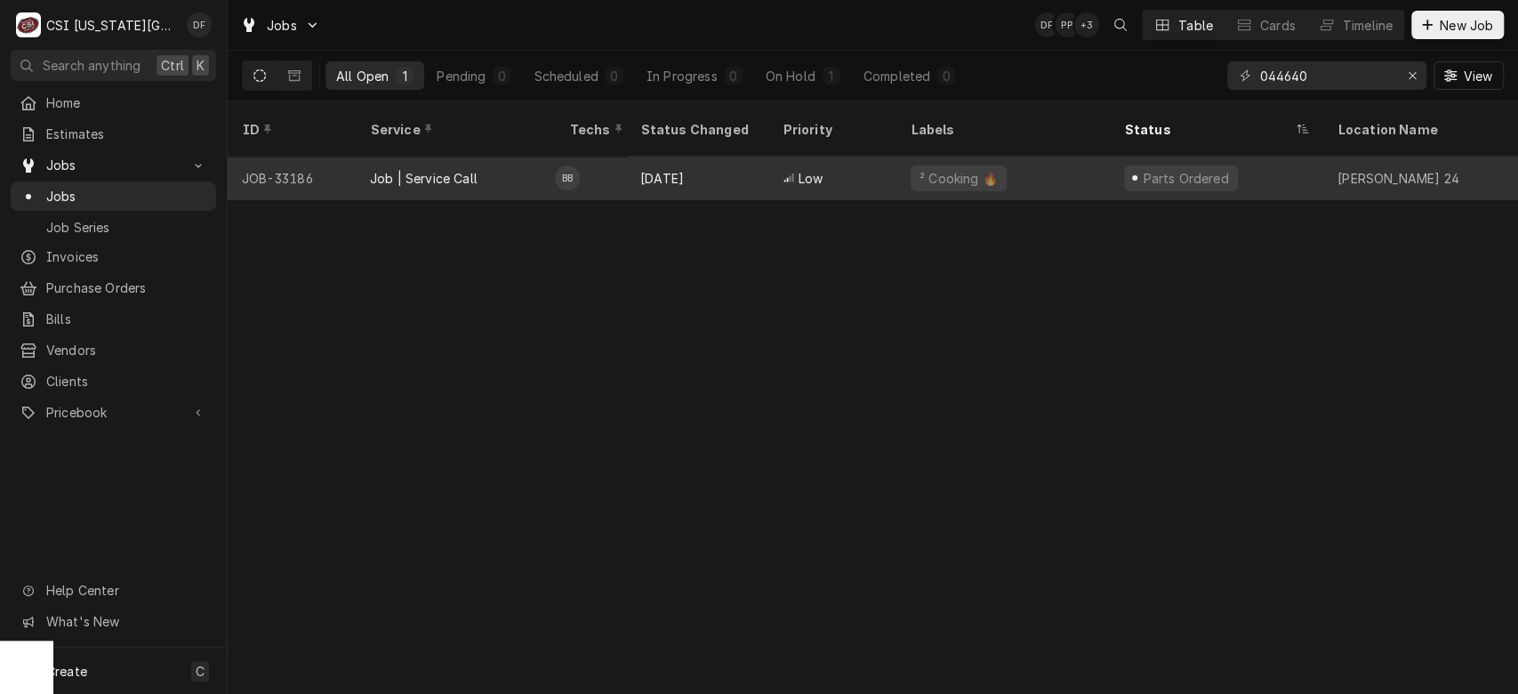
click at [770, 158] on div "Low" at bounding box center [832, 178] width 128 height 43
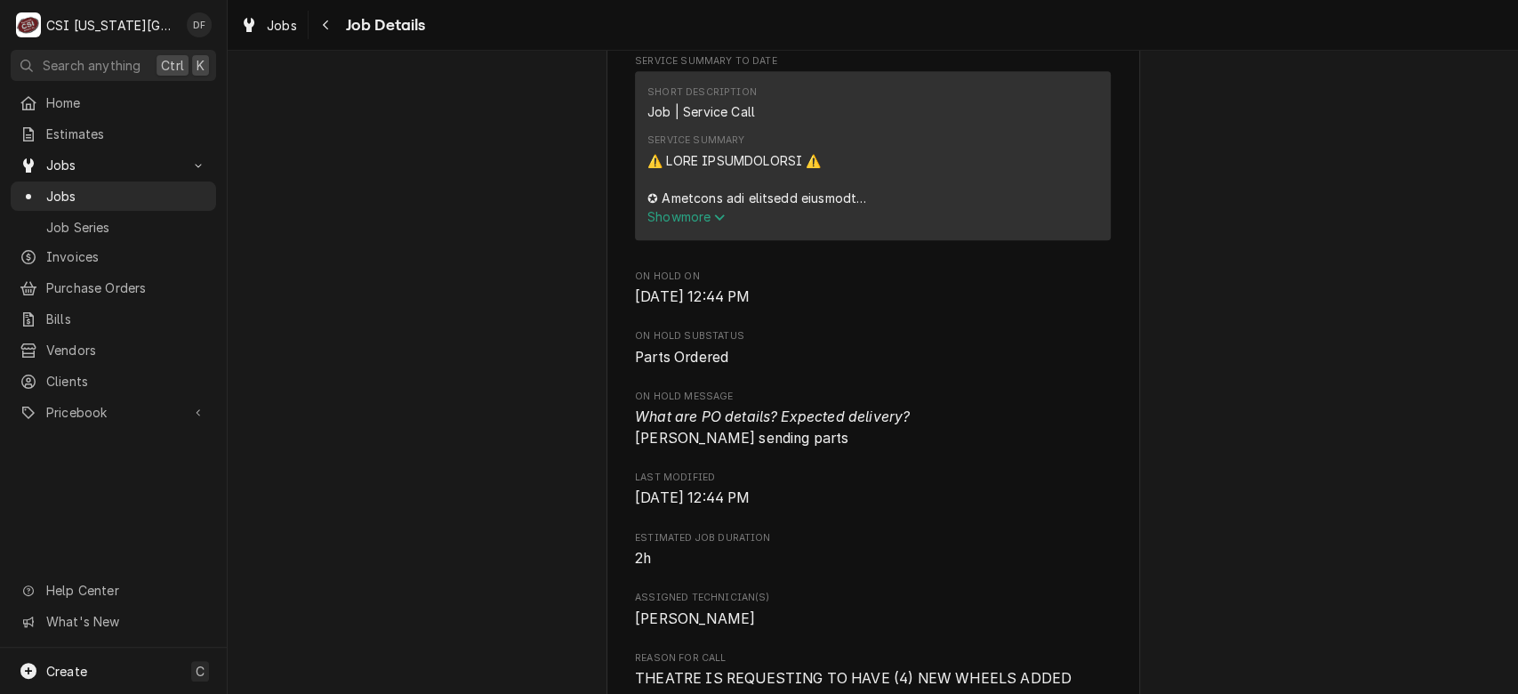
scroll to position [896, 0]
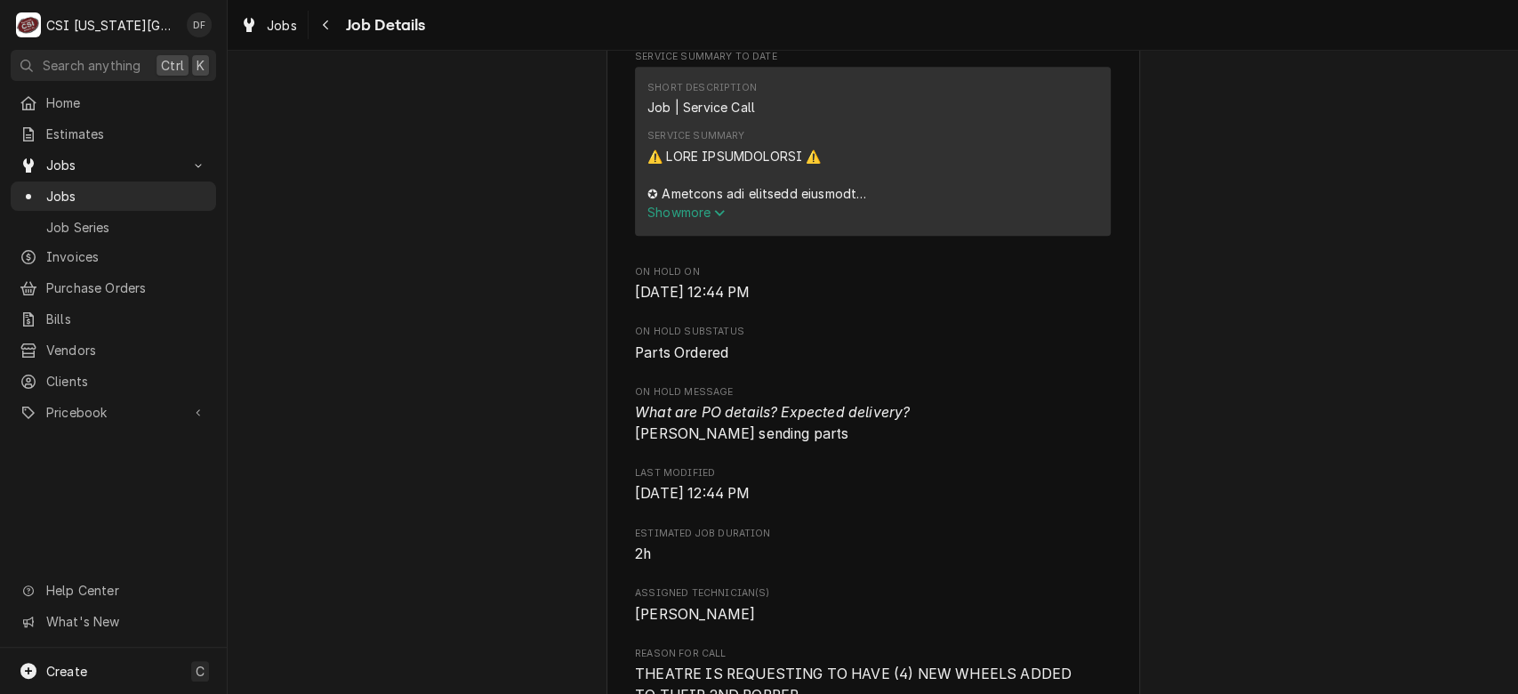
click at [683, 213] on span "Show more" at bounding box center [686, 212] width 78 height 15
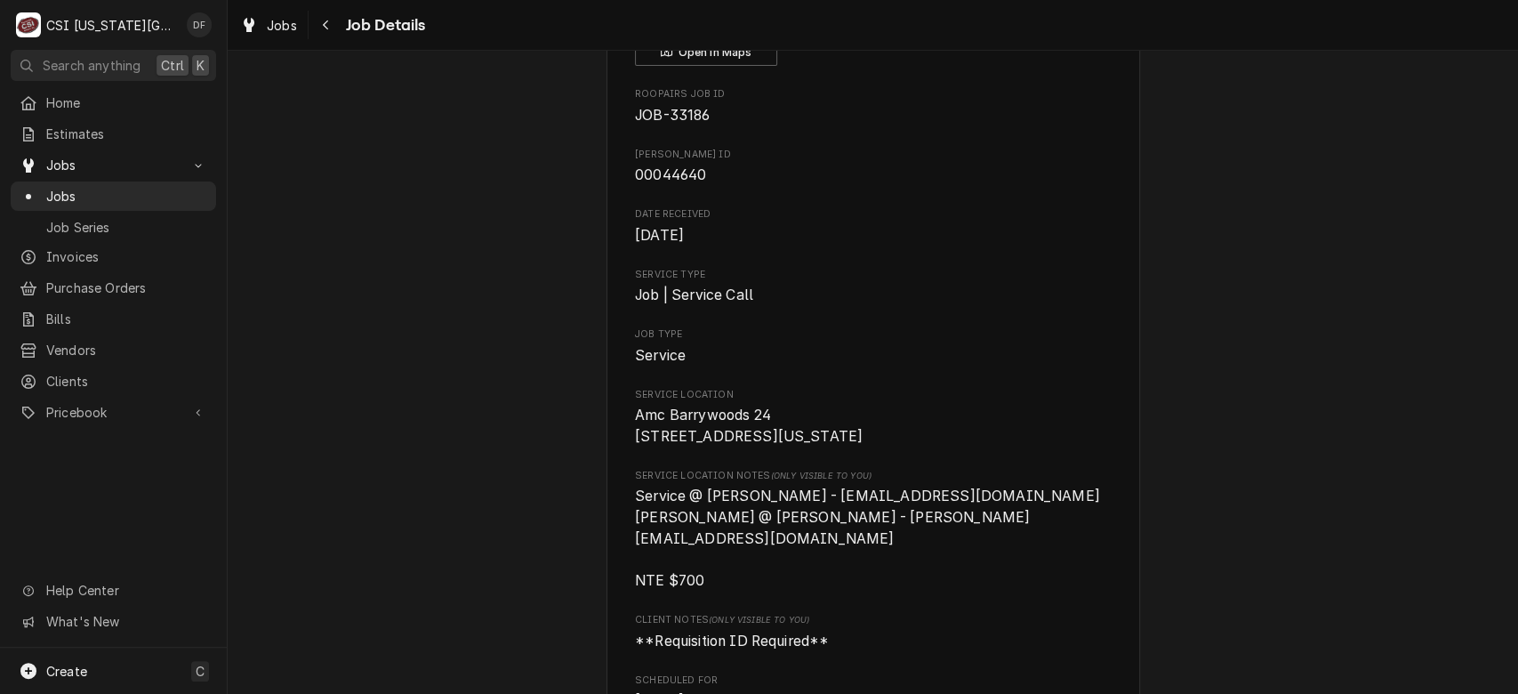
scroll to position [0, 0]
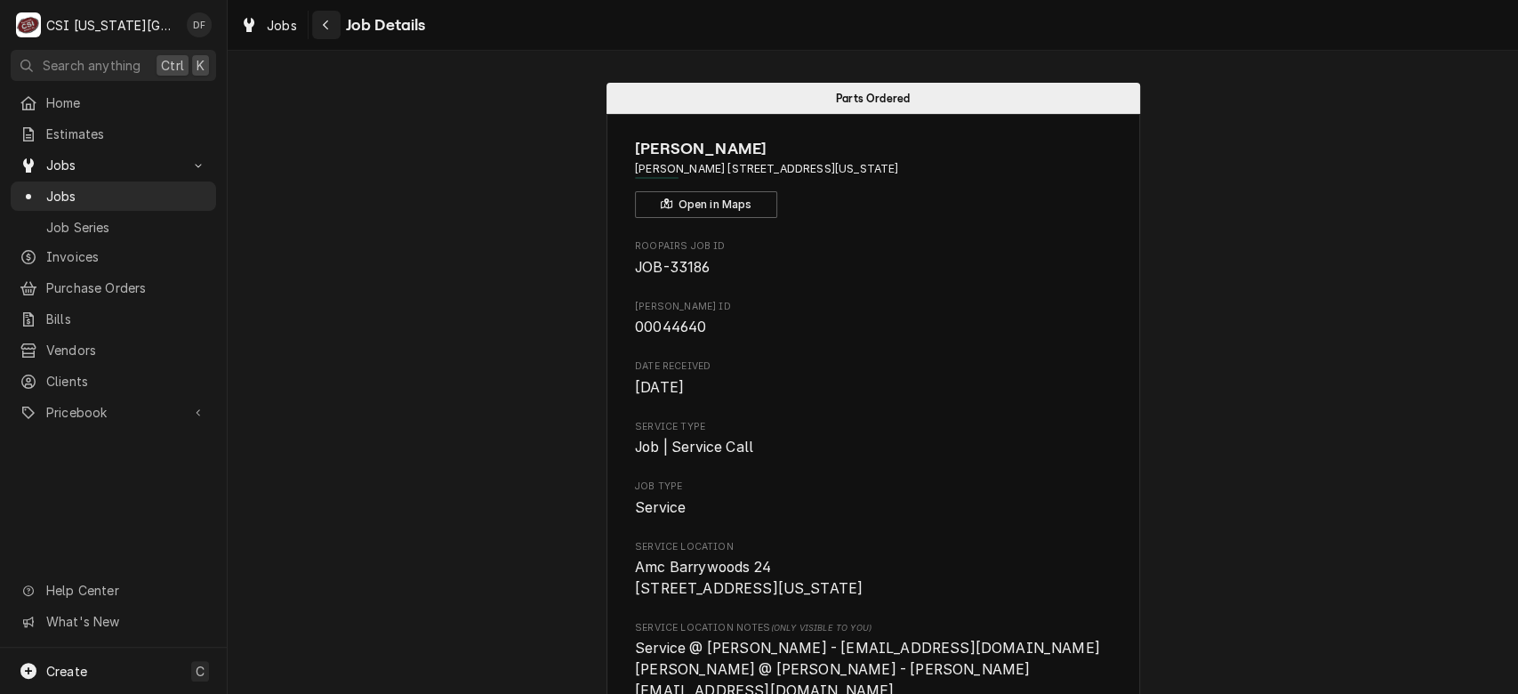
click at [324, 25] on icon "Navigate back" at bounding box center [325, 25] width 5 height 10
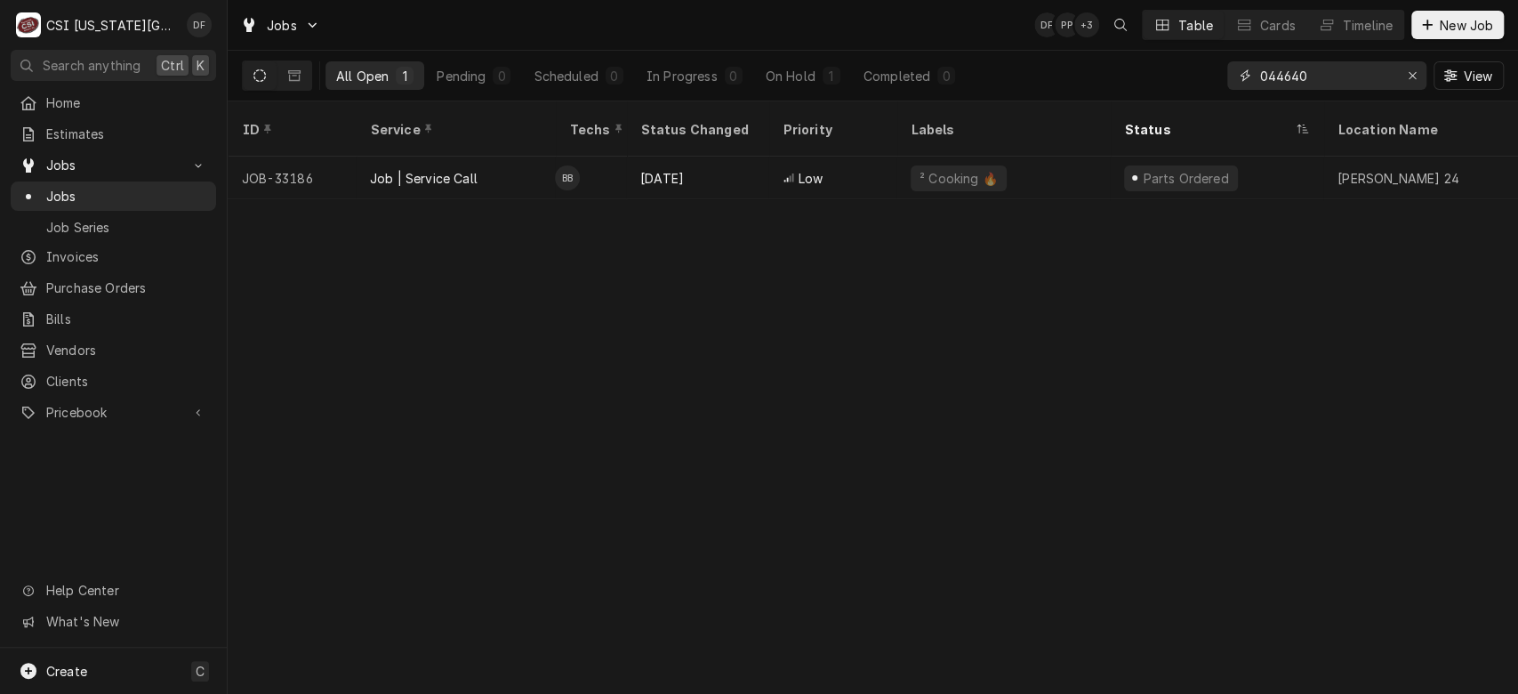
drag, startPoint x: 1338, startPoint y: 75, endPoint x: 1169, endPoint y: 62, distance: 169.4
click at [1169, 62] on div "All Open 1 Pending 0 Scheduled 0 In Progress 0 On Hold 1 Completed 0 044640 View" at bounding box center [873, 76] width 1262 height 50
click at [298, 76] on icon "Dynamic Content Wrapper" at bounding box center [294, 75] width 12 height 12
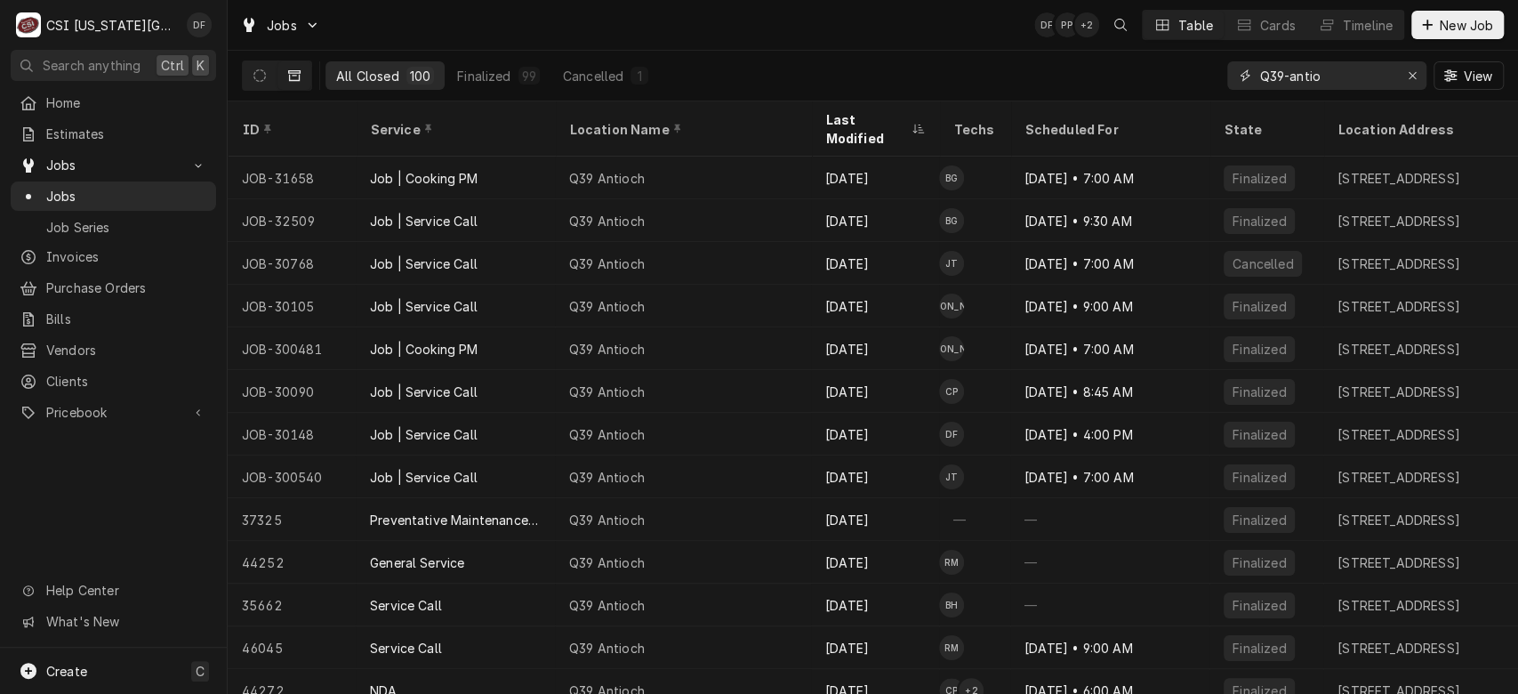
drag, startPoint x: 1364, startPoint y: 77, endPoint x: 1202, endPoint y: 72, distance: 161.9
click at [1202, 72] on div "All Closed 100 Finalized 99 Cancelled 1 Q39-antio View" at bounding box center [873, 76] width 1262 height 50
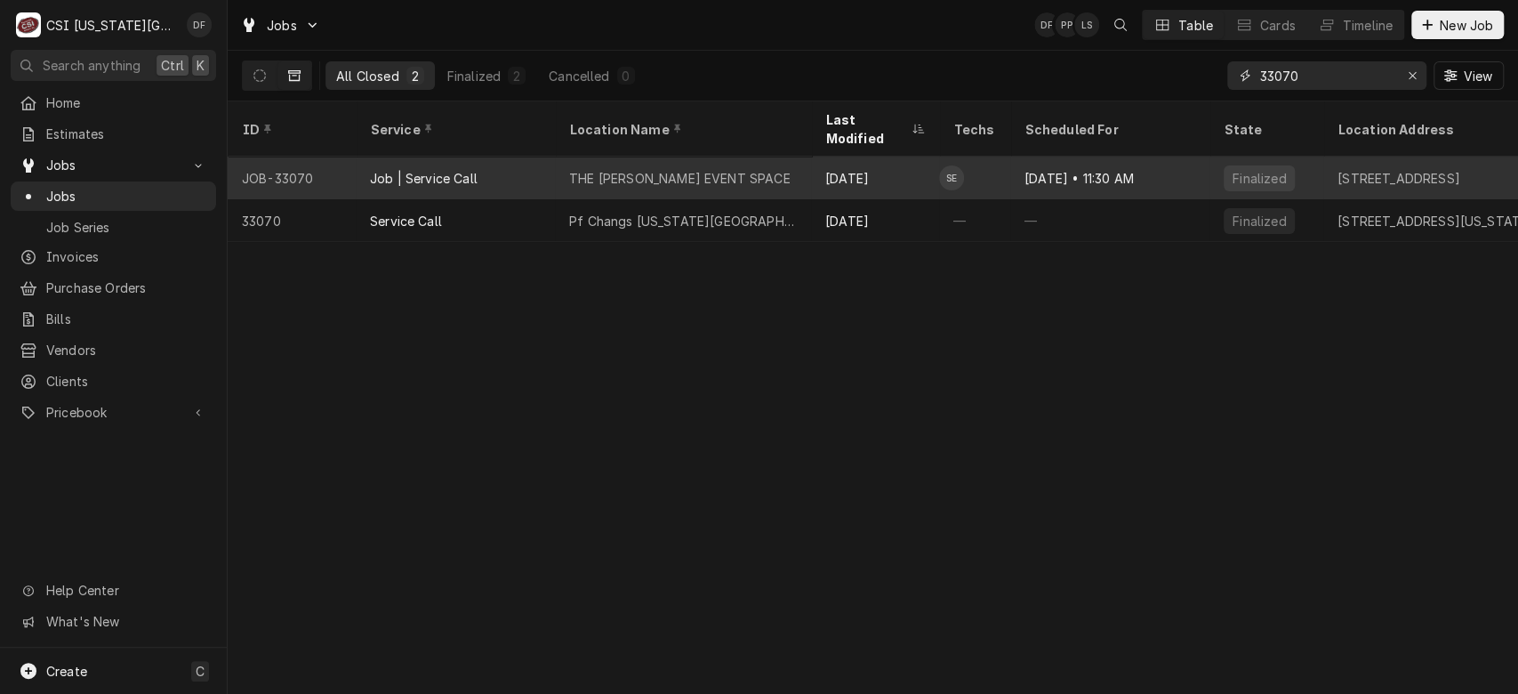
type input "33070"
click at [775, 157] on div "THE EVERLY EVENT SPACE" at bounding box center [683, 178] width 256 height 43
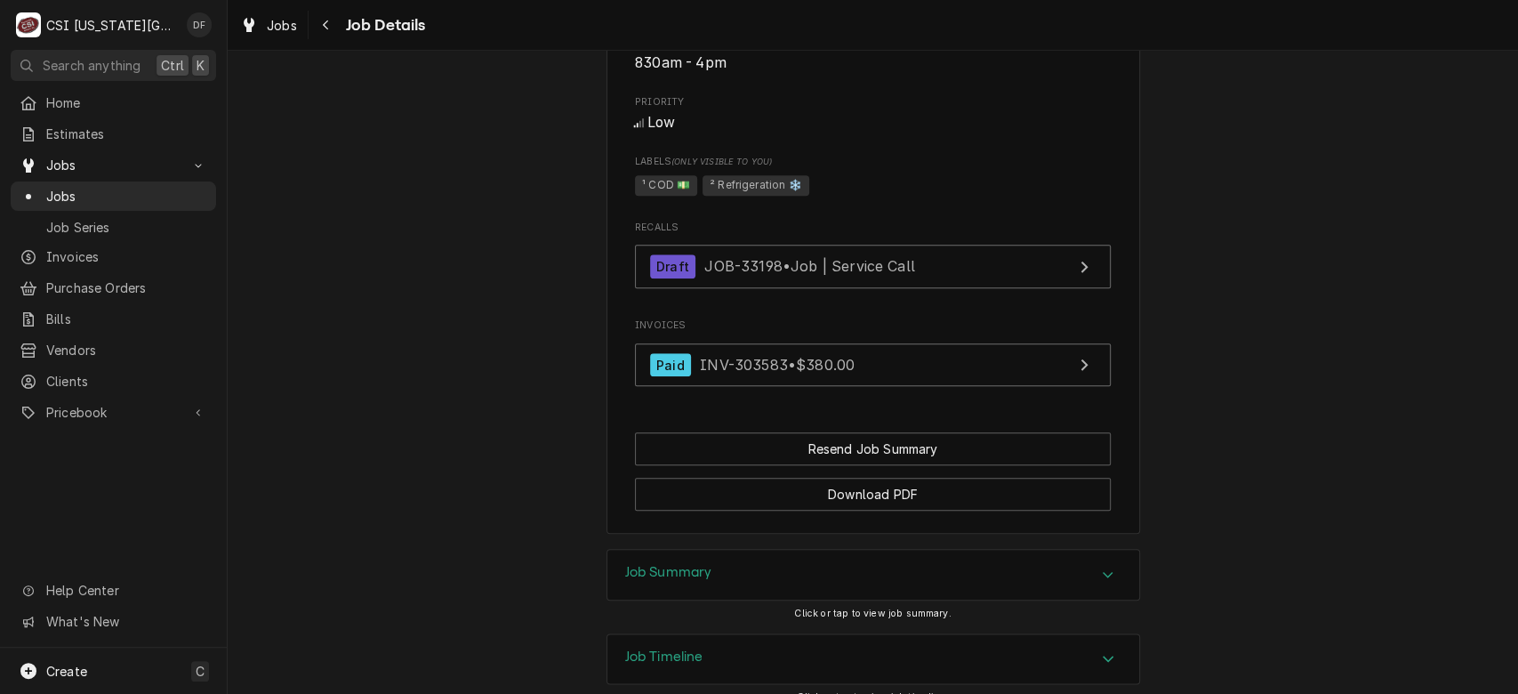
scroll to position [1279, 0]
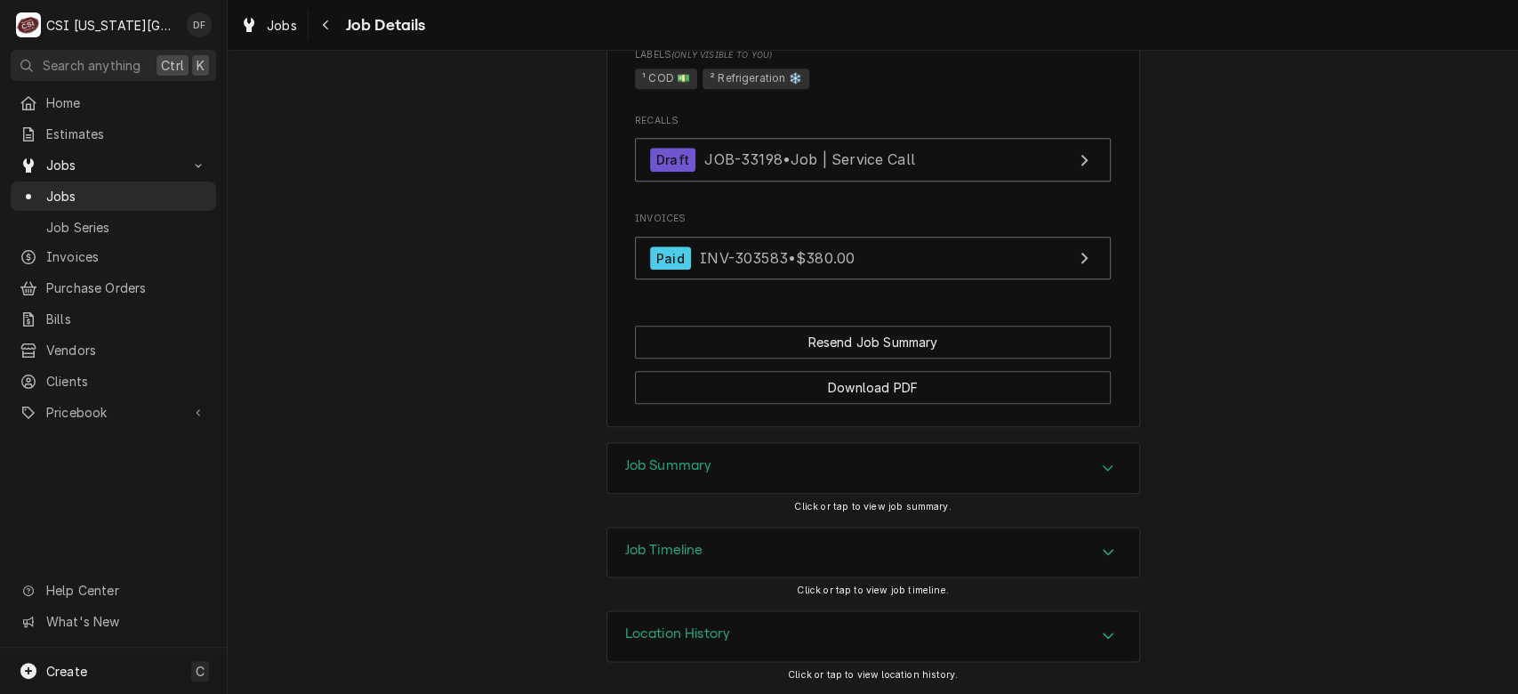
click at [790, 478] on div "Job Summary" at bounding box center [873, 468] width 532 height 50
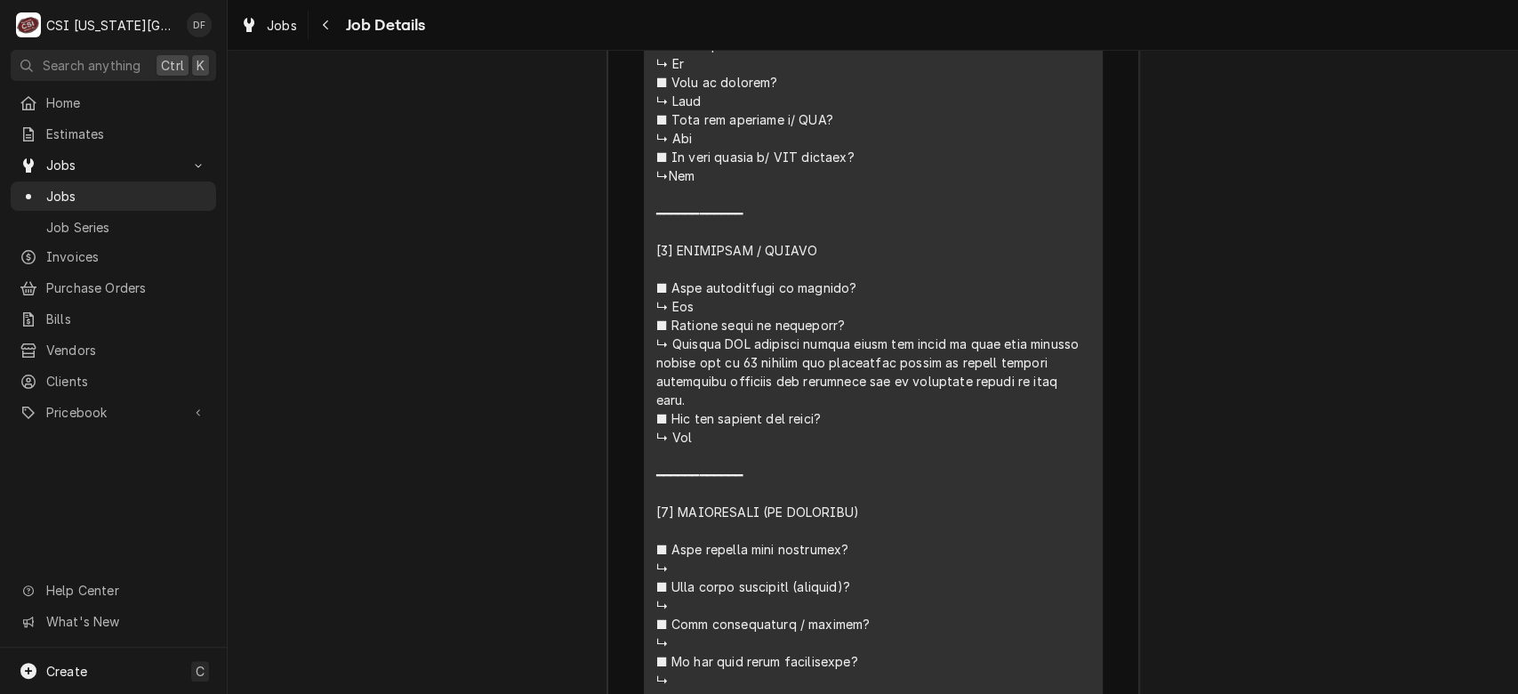
scroll to position [2625, 0]
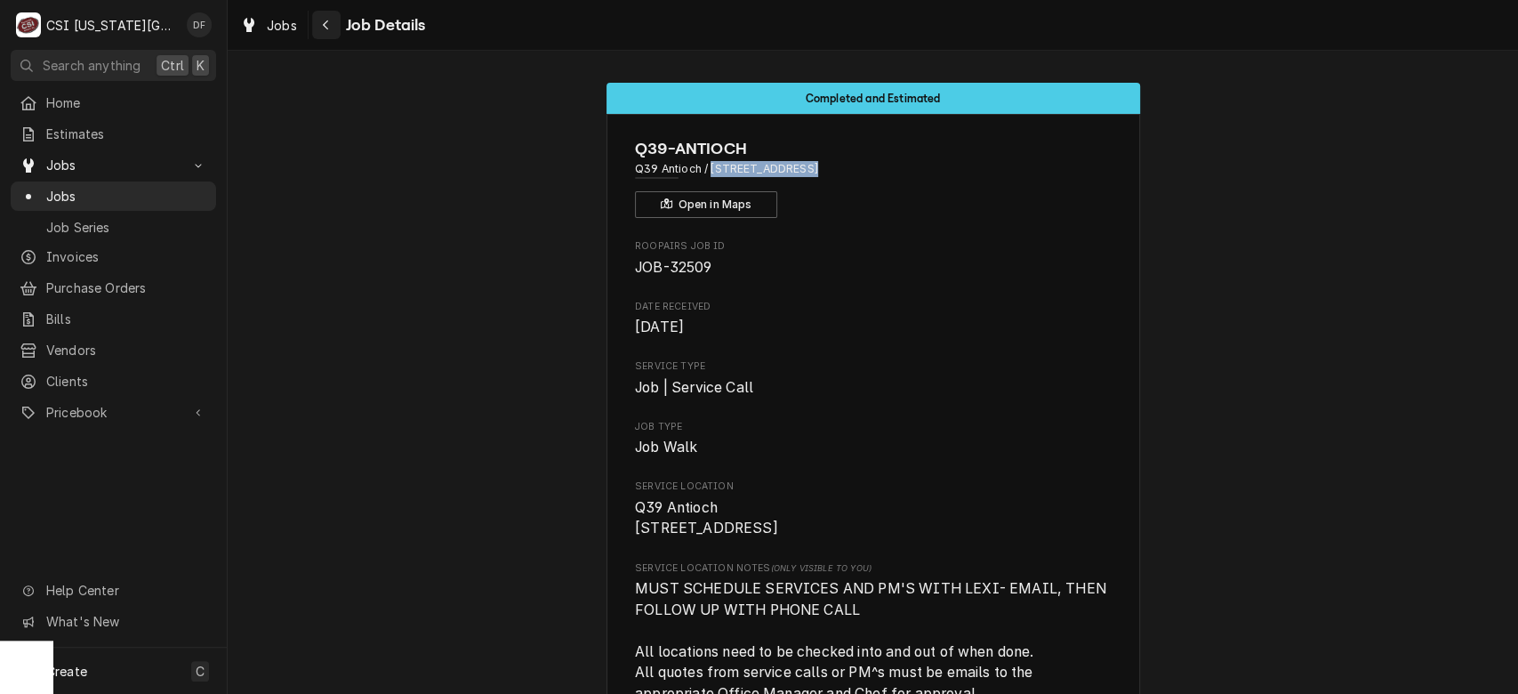
click at [330, 20] on div "Navigate back" at bounding box center [326, 25] width 18 height 18
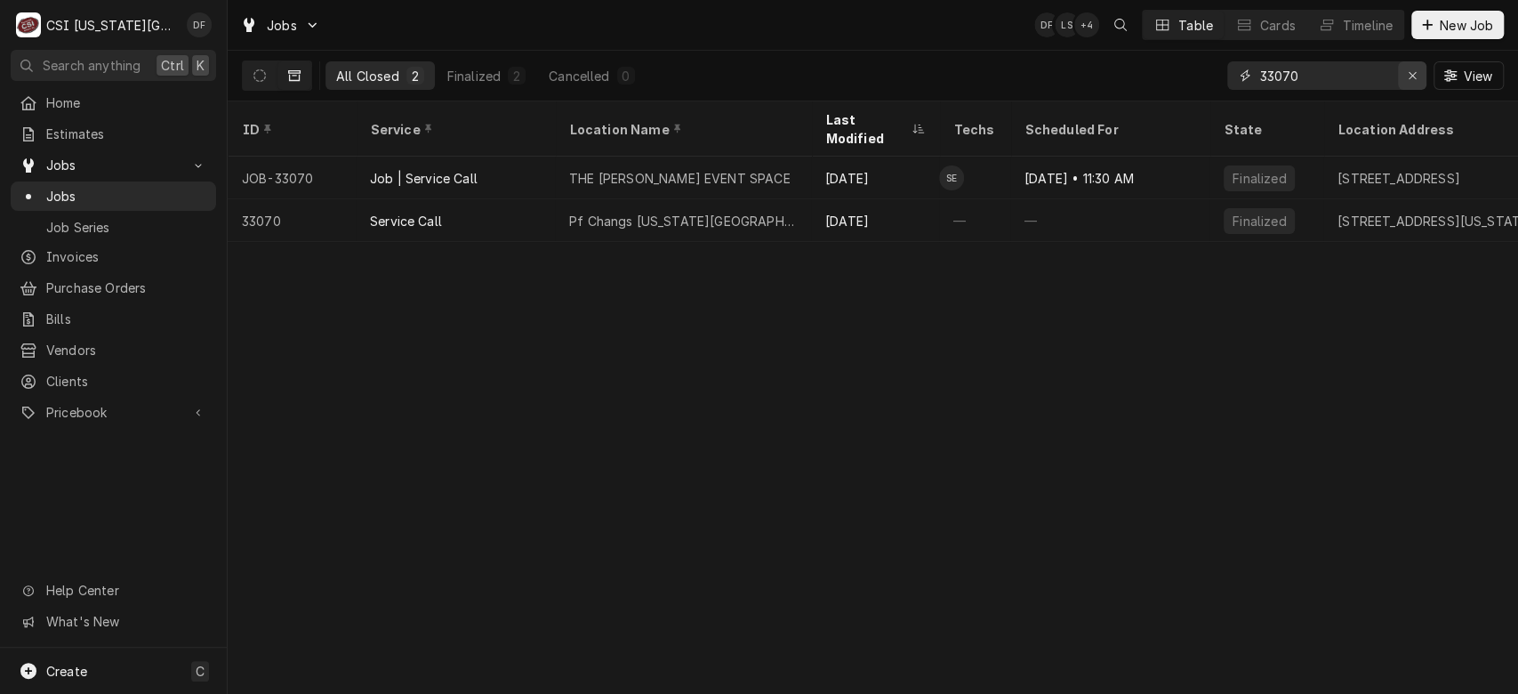
click at [1419, 76] on div "Erase input" at bounding box center [1412, 76] width 18 height 18
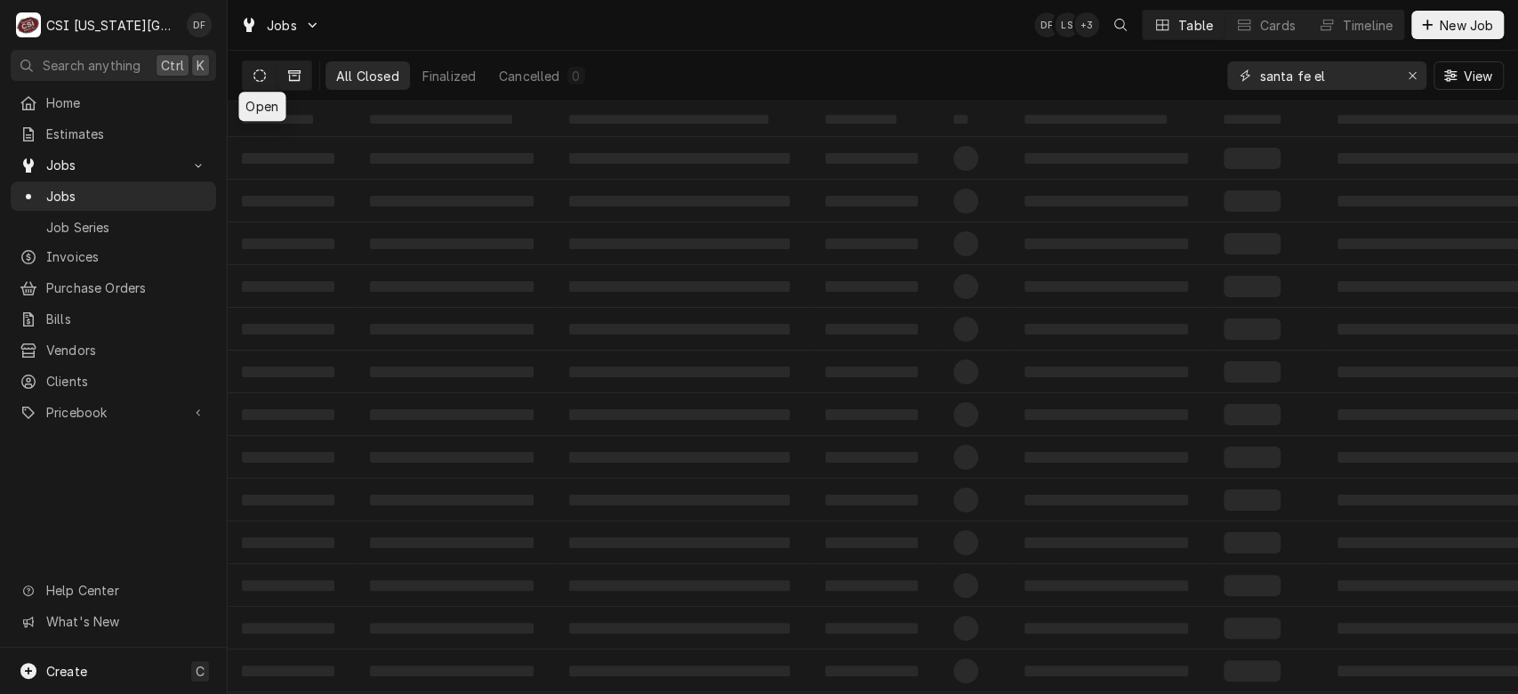
type input "santa fe el"
click at [253, 79] on icon "Dynamic Content Wrapper" at bounding box center [259, 75] width 12 height 12
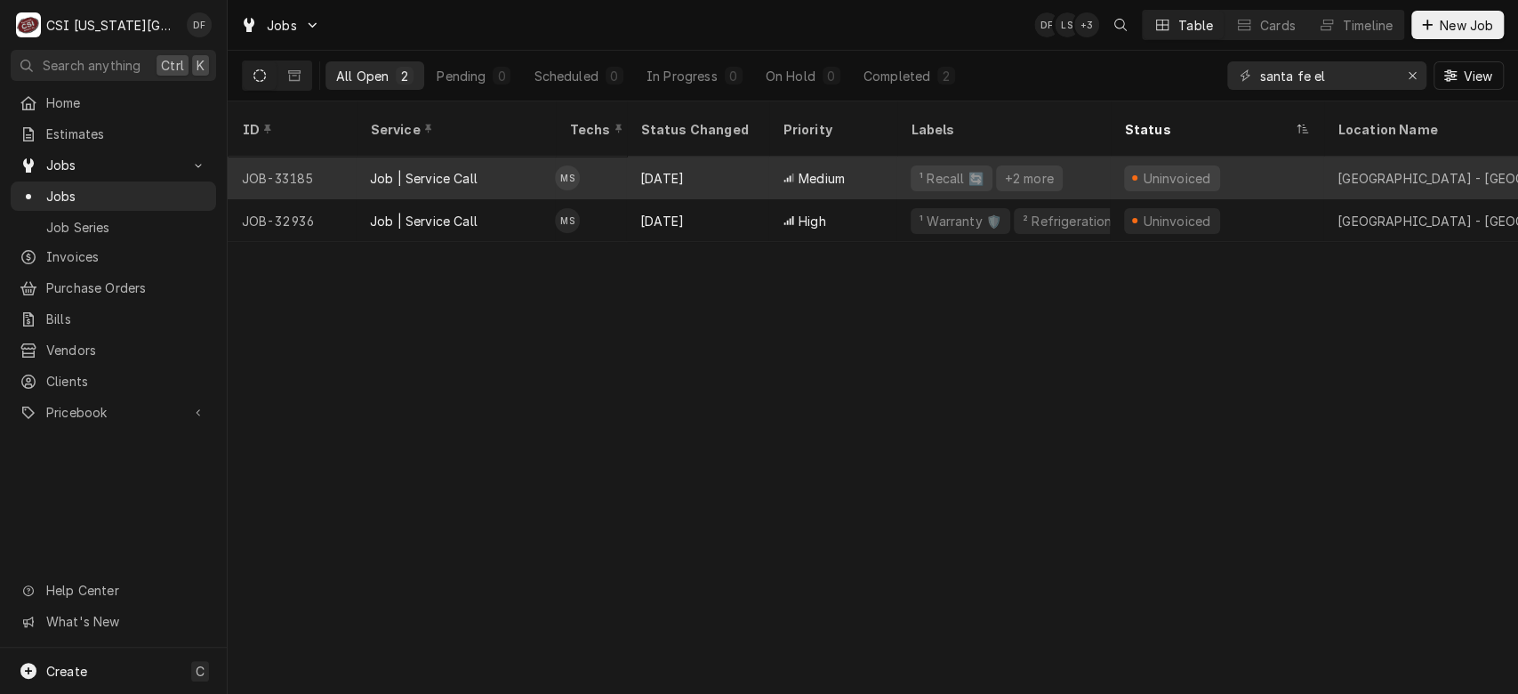
click at [824, 169] on span "Medium" at bounding box center [822, 178] width 46 height 19
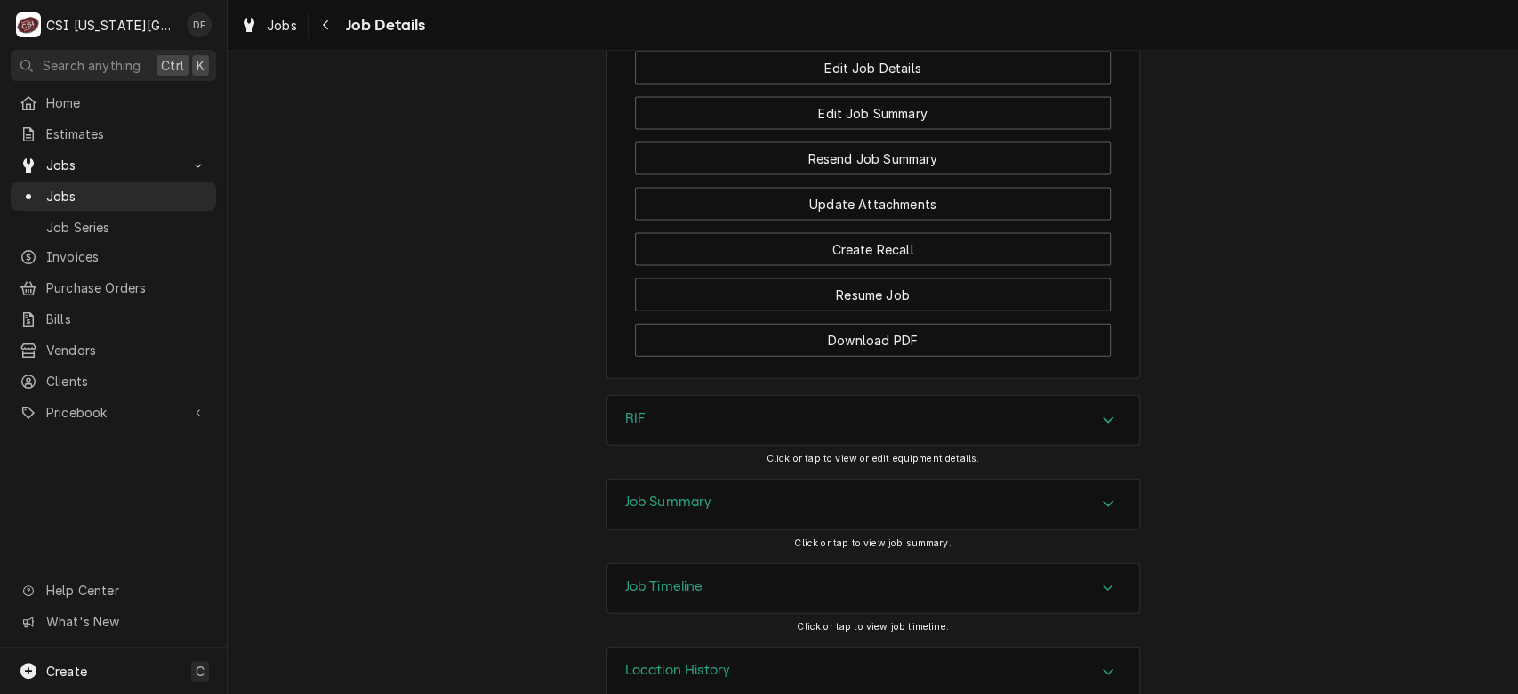
scroll to position [2641, 0]
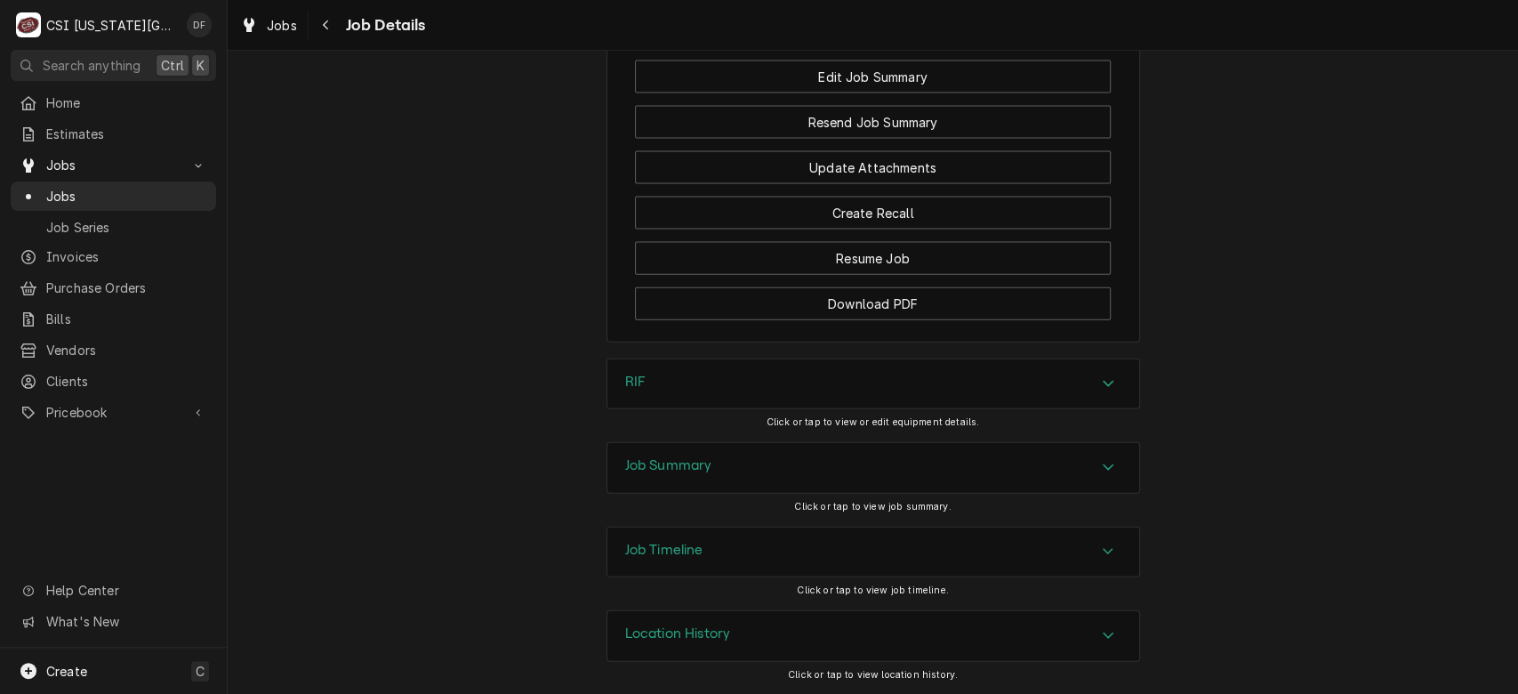
click at [995, 472] on div "Job Summary" at bounding box center [873, 468] width 532 height 50
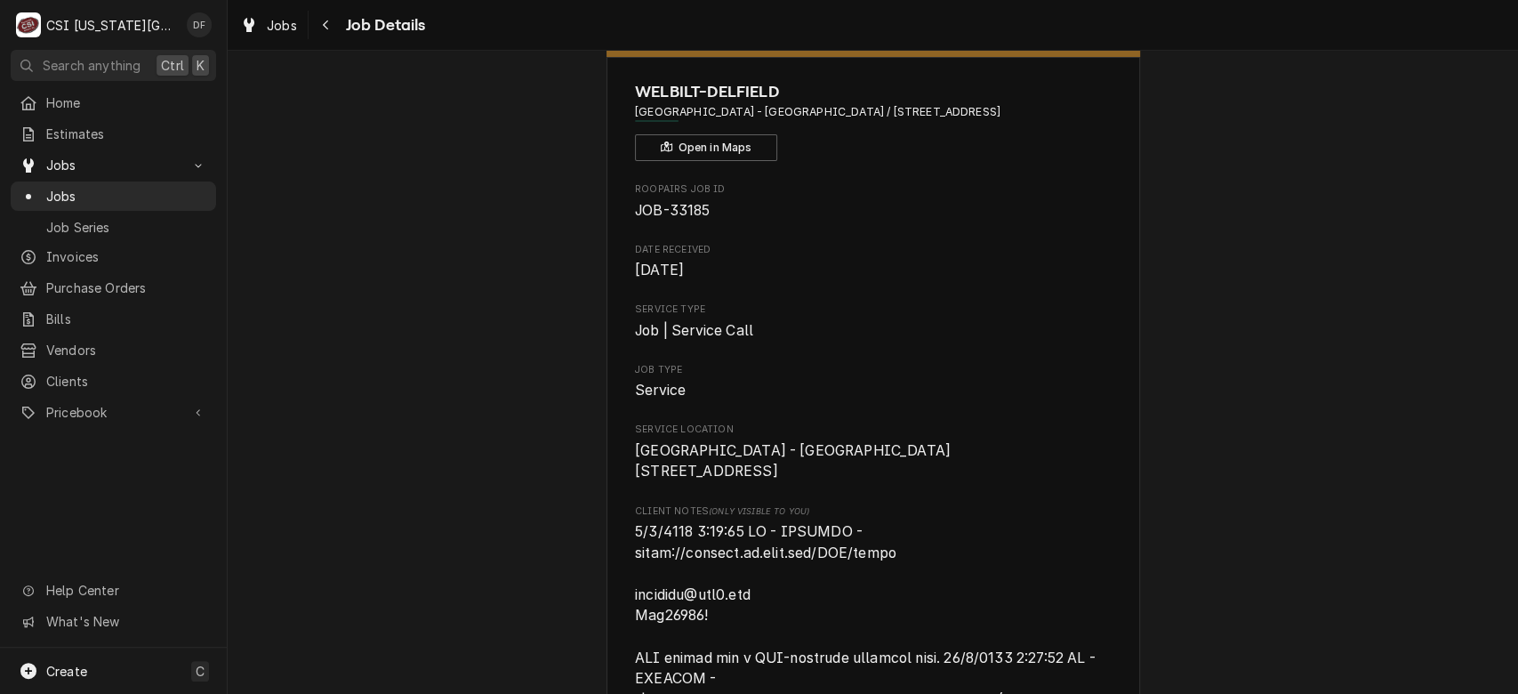
scroll to position [0, 0]
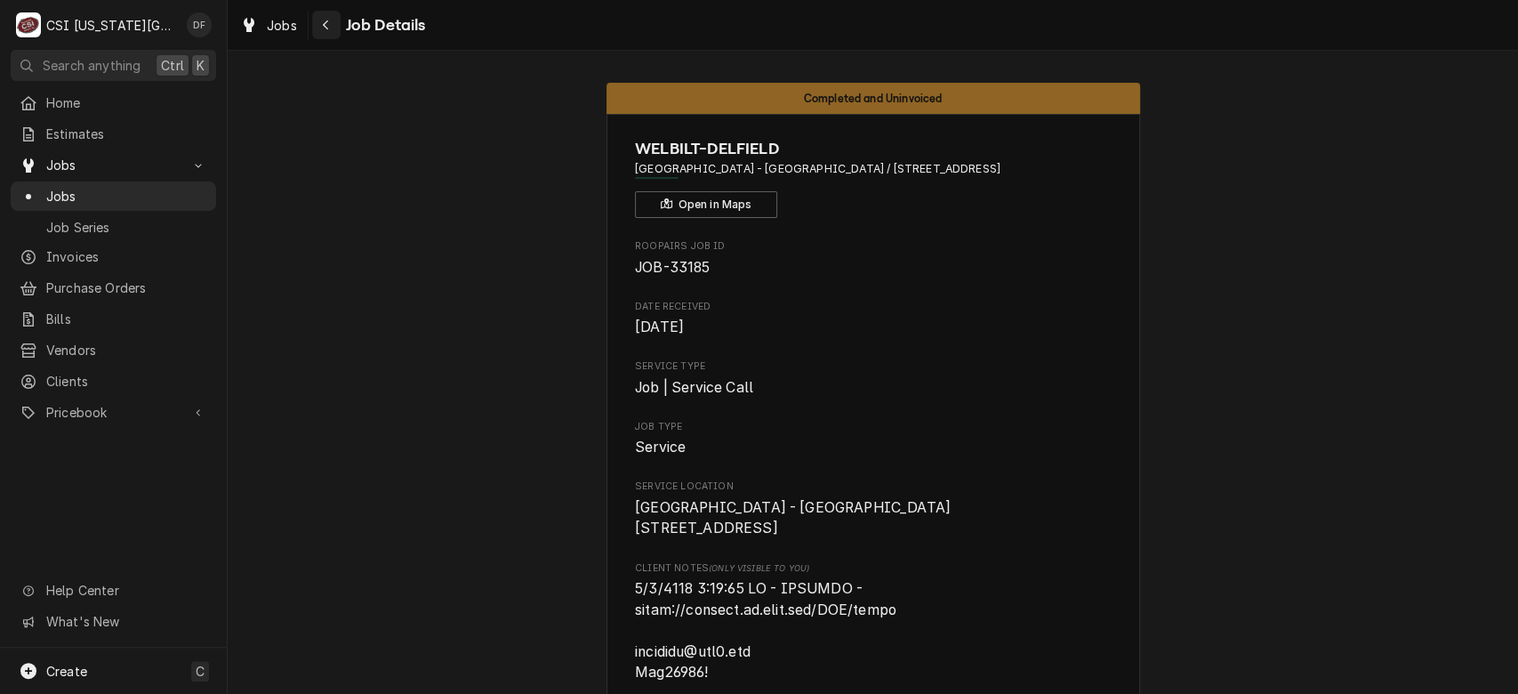
click at [322, 25] on icon "Navigate back" at bounding box center [326, 25] width 8 height 12
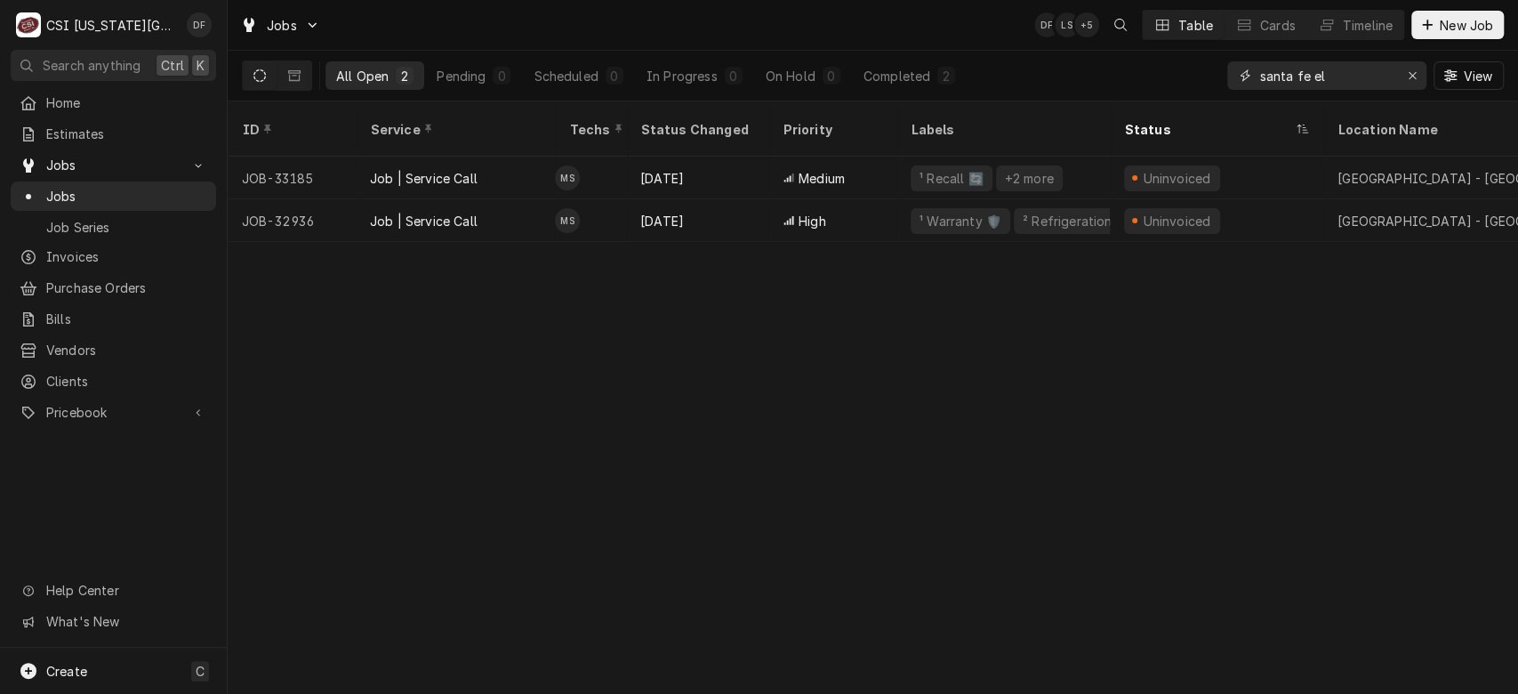
drag, startPoint x: 1336, startPoint y: 84, endPoint x: 1245, endPoint y: 94, distance: 91.2
click at [1245, 94] on div "santa fe el View" at bounding box center [1365, 76] width 277 height 50
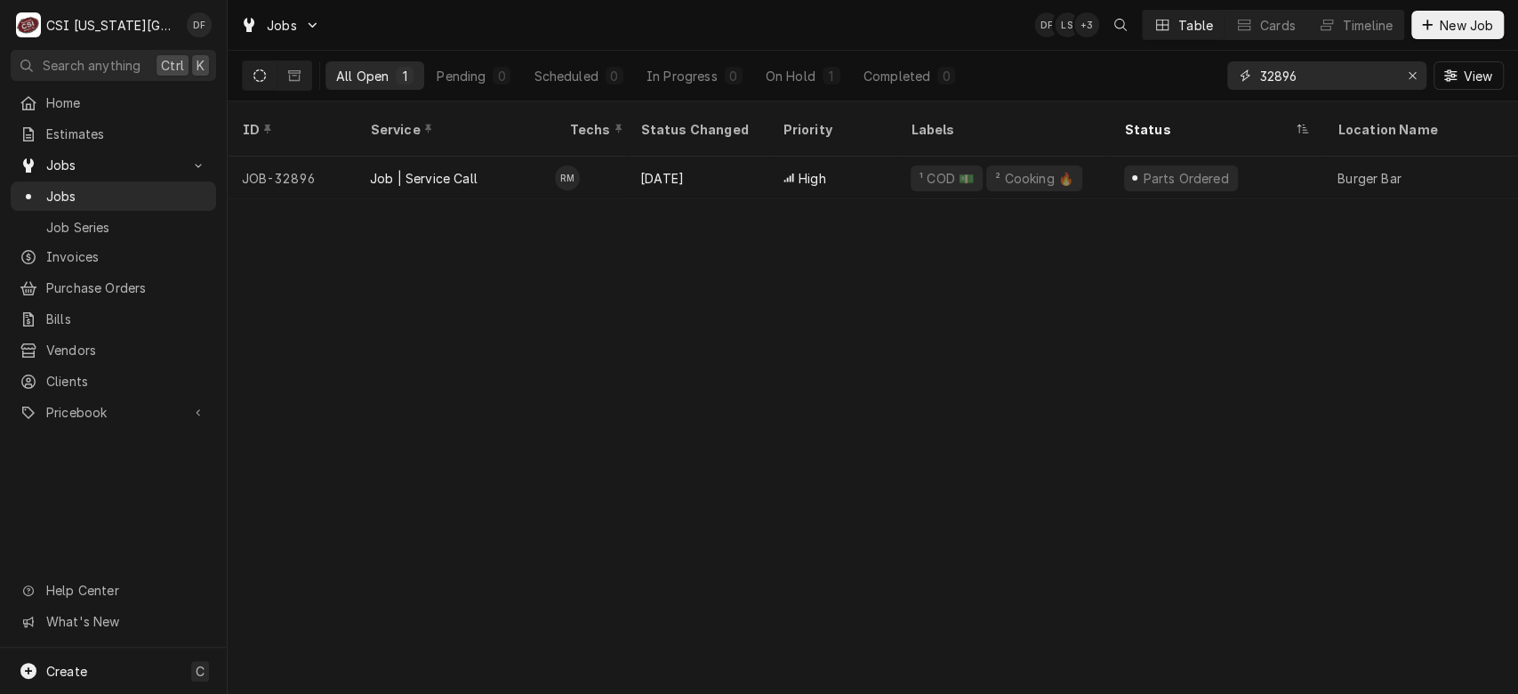
type input "32896"
click at [1410, 79] on icon "Erase input" at bounding box center [1413, 75] width 10 height 12
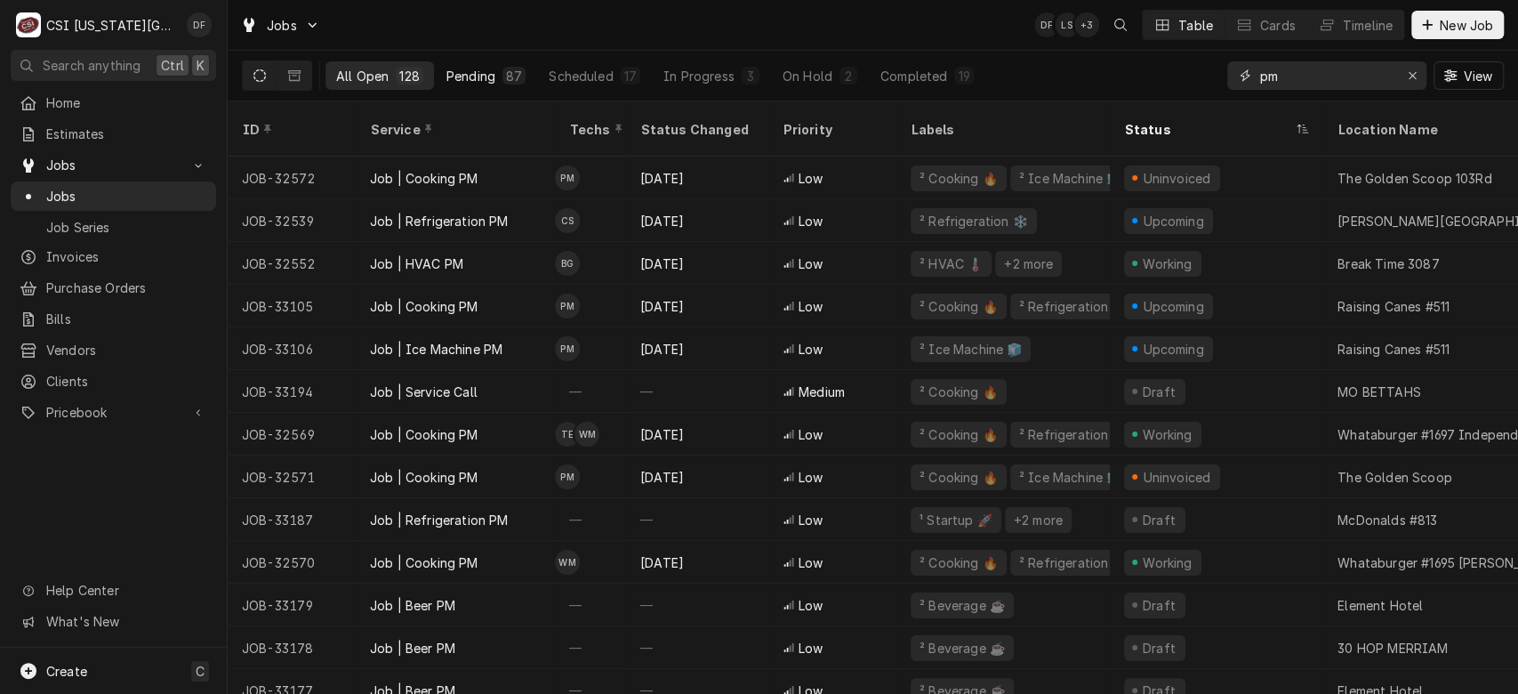
type input "pm"
click at [506, 76] on div "87" at bounding box center [514, 76] width 16 height 19
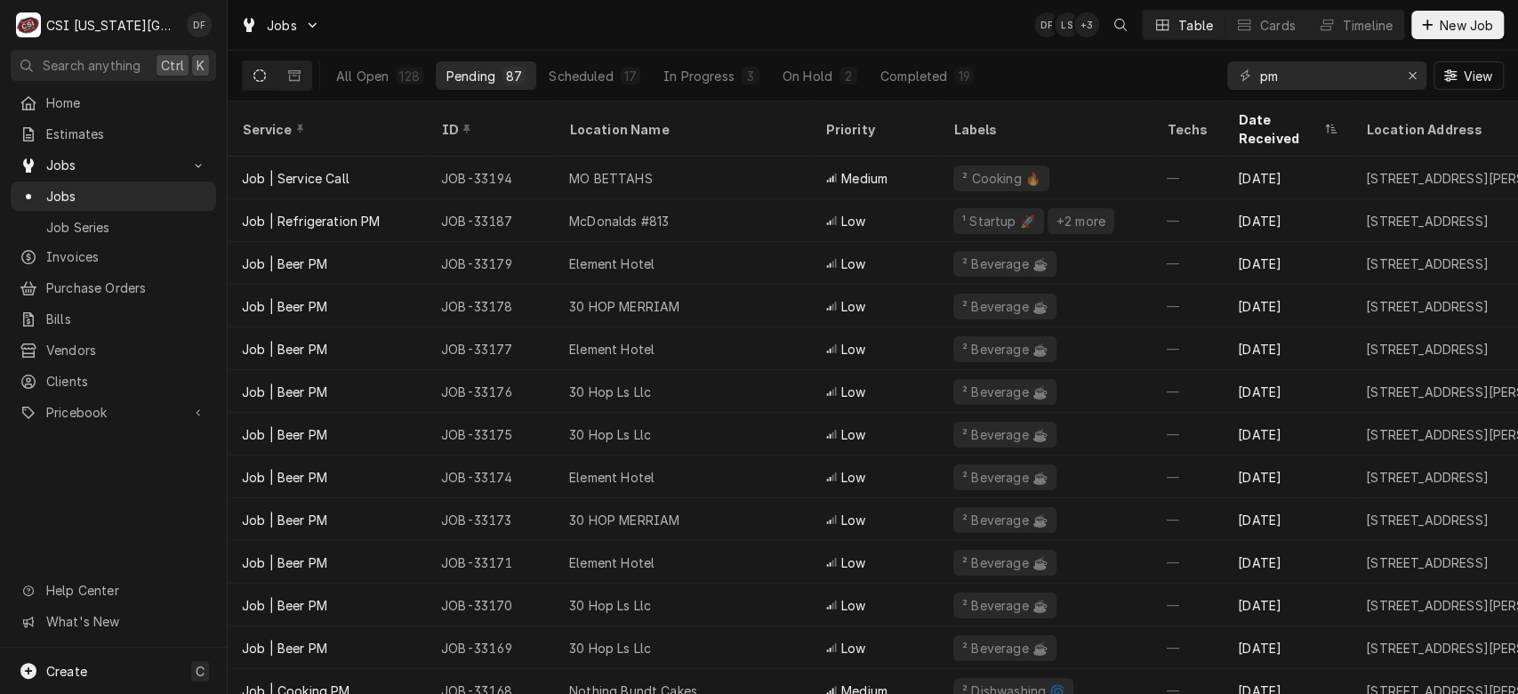
scroll to position [158, 0]
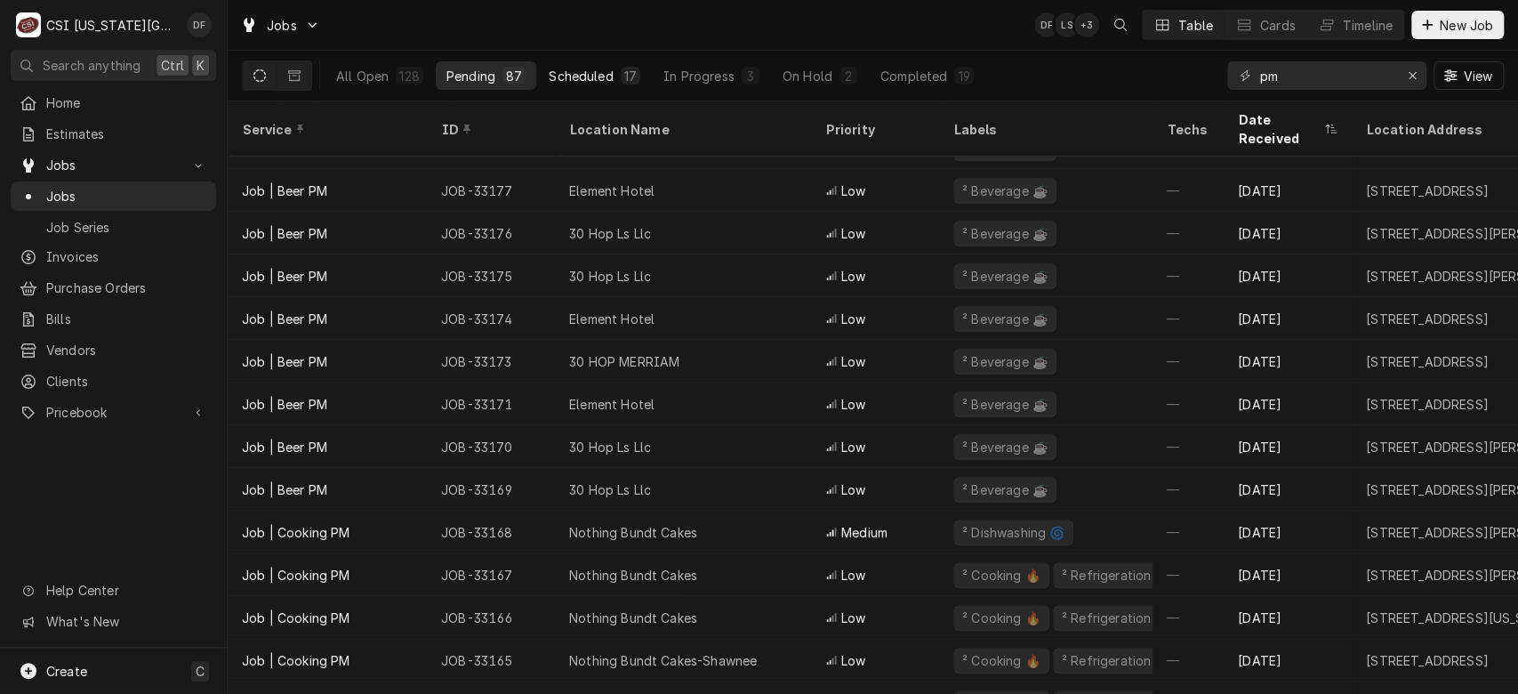
click at [612, 79] on button "Scheduled 17" at bounding box center [594, 75] width 113 height 28
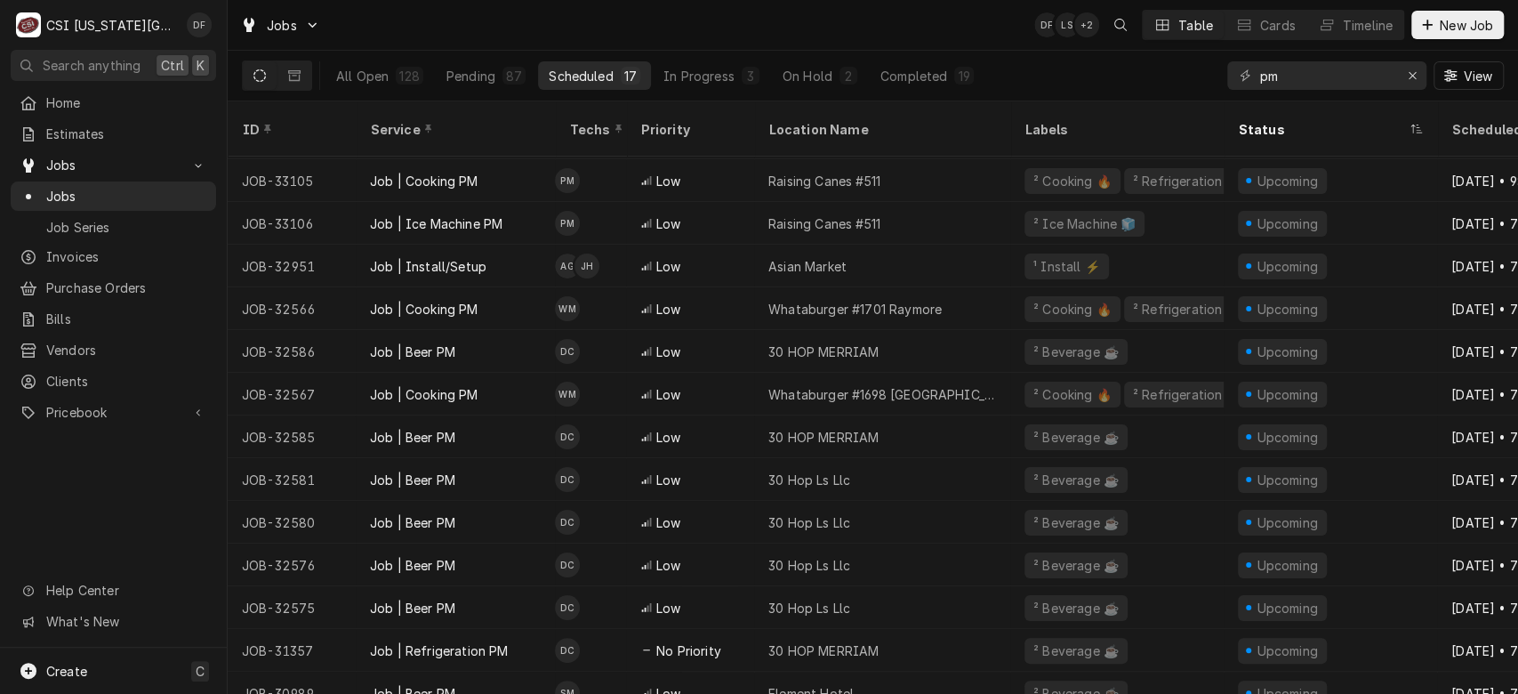
scroll to position [0, 0]
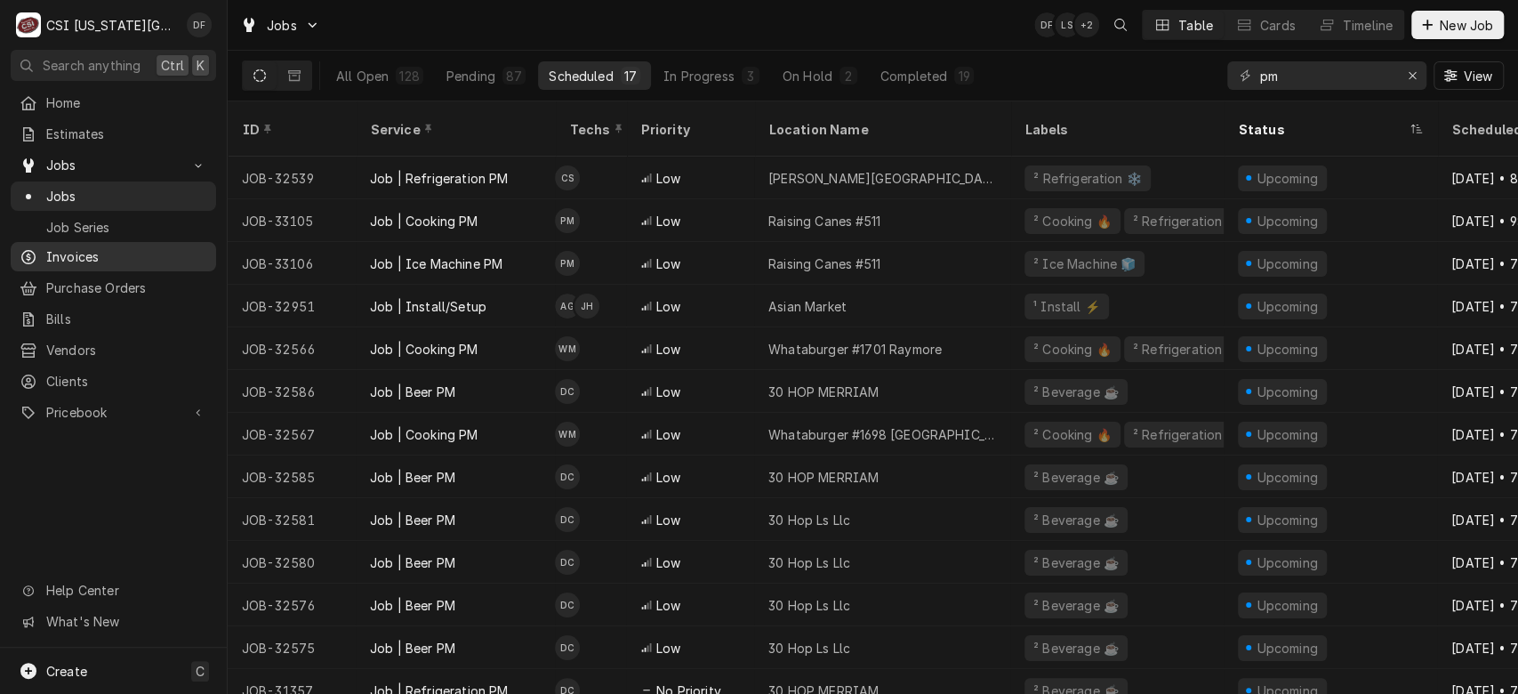
click at [114, 253] on span "Invoices" at bounding box center [126, 256] width 161 height 19
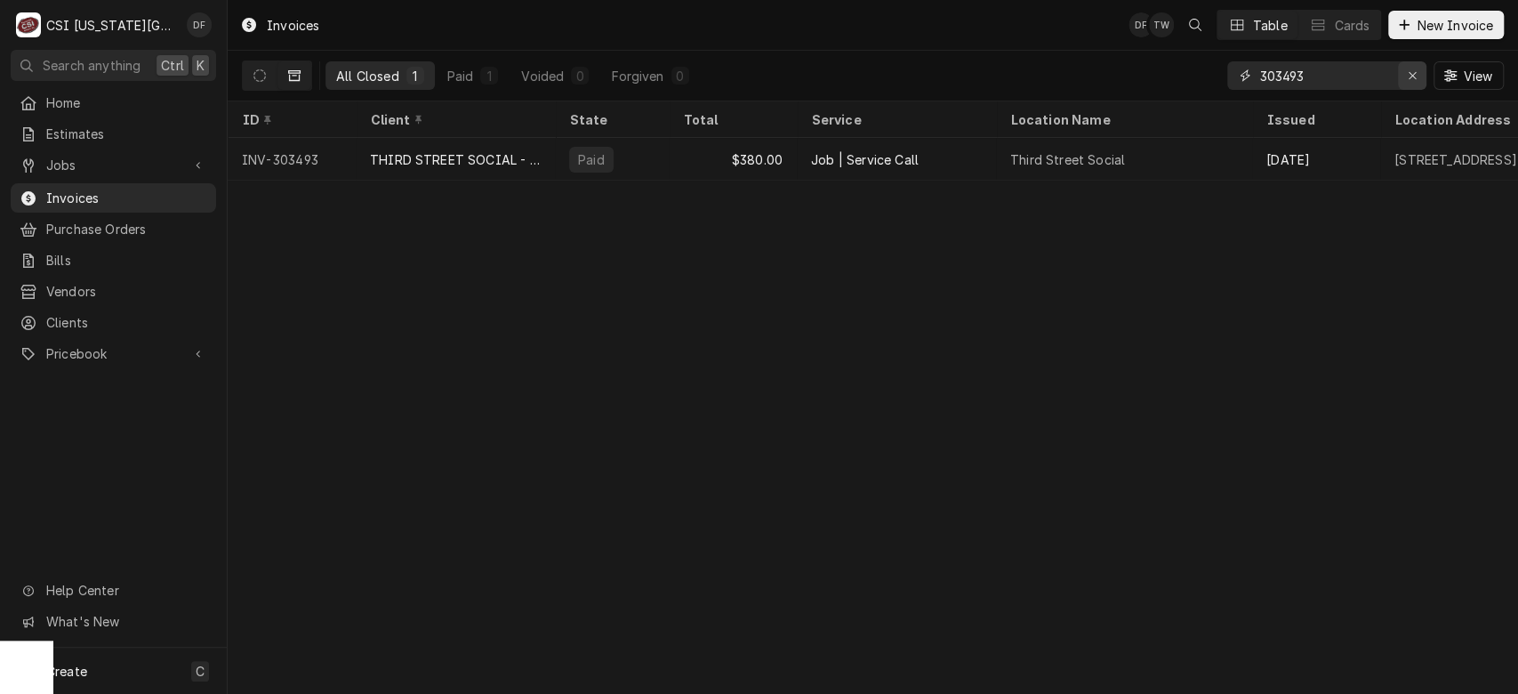
click at [1413, 69] on icon "Erase input" at bounding box center [1413, 75] width 10 height 12
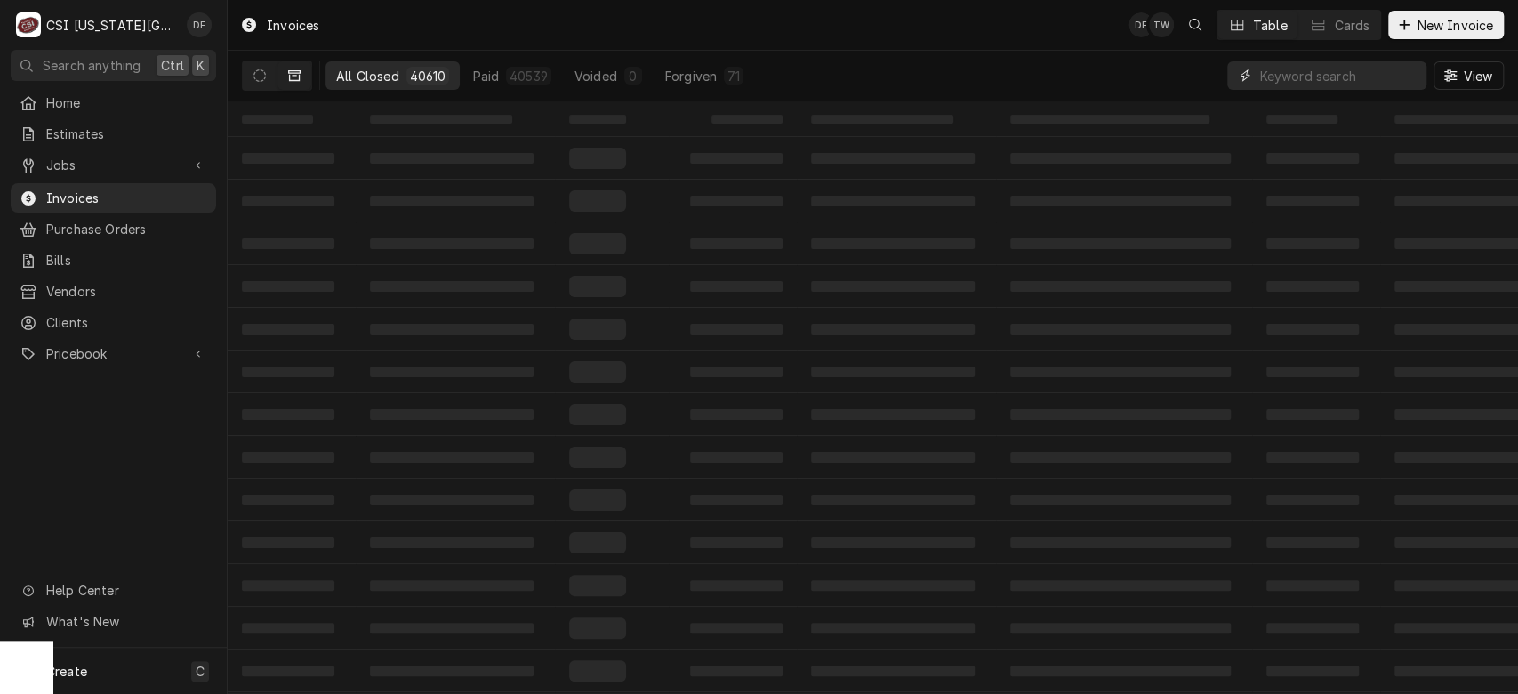
paste input "303102"
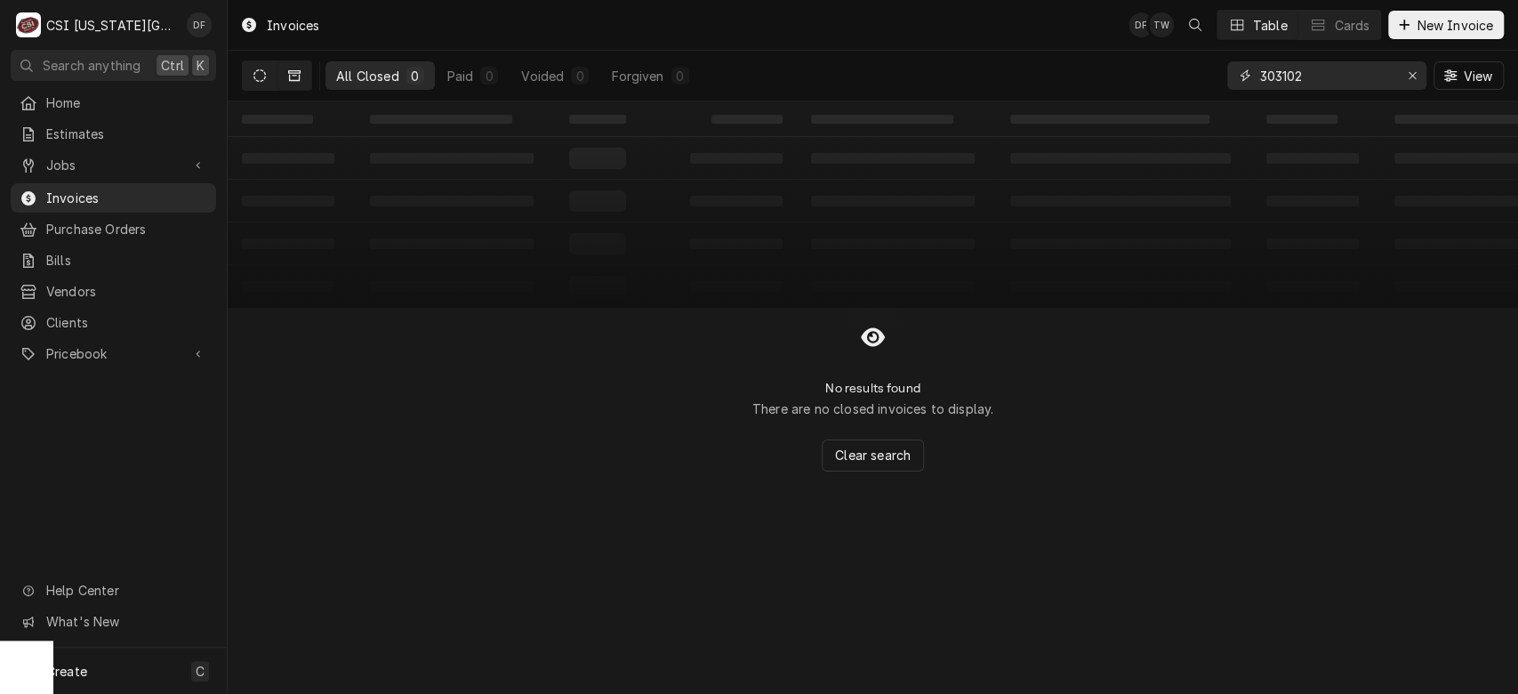
type input "303102"
click at [260, 75] on icon "Dynamic Content Wrapper" at bounding box center [259, 75] width 12 height 12
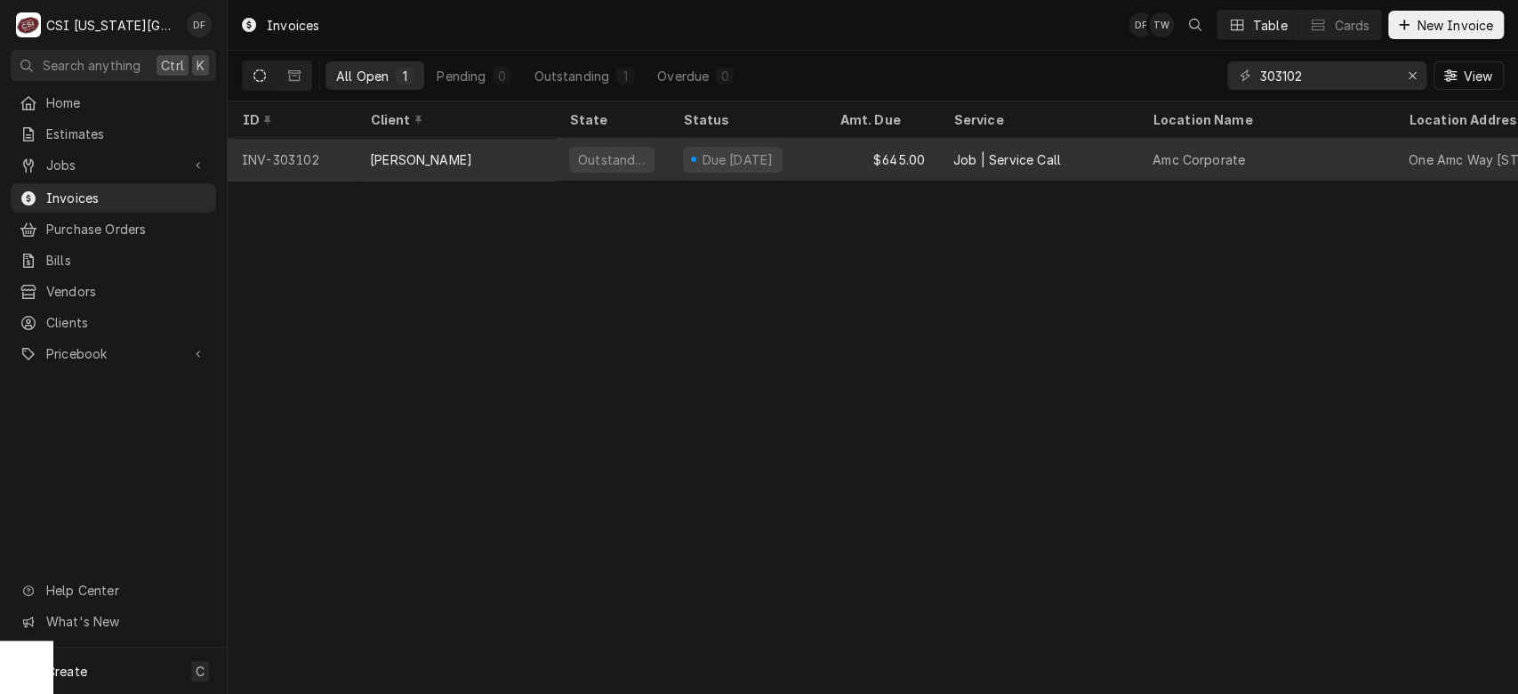
click at [833, 165] on div "$645.00" at bounding box center [882, 159] width 114 height 43
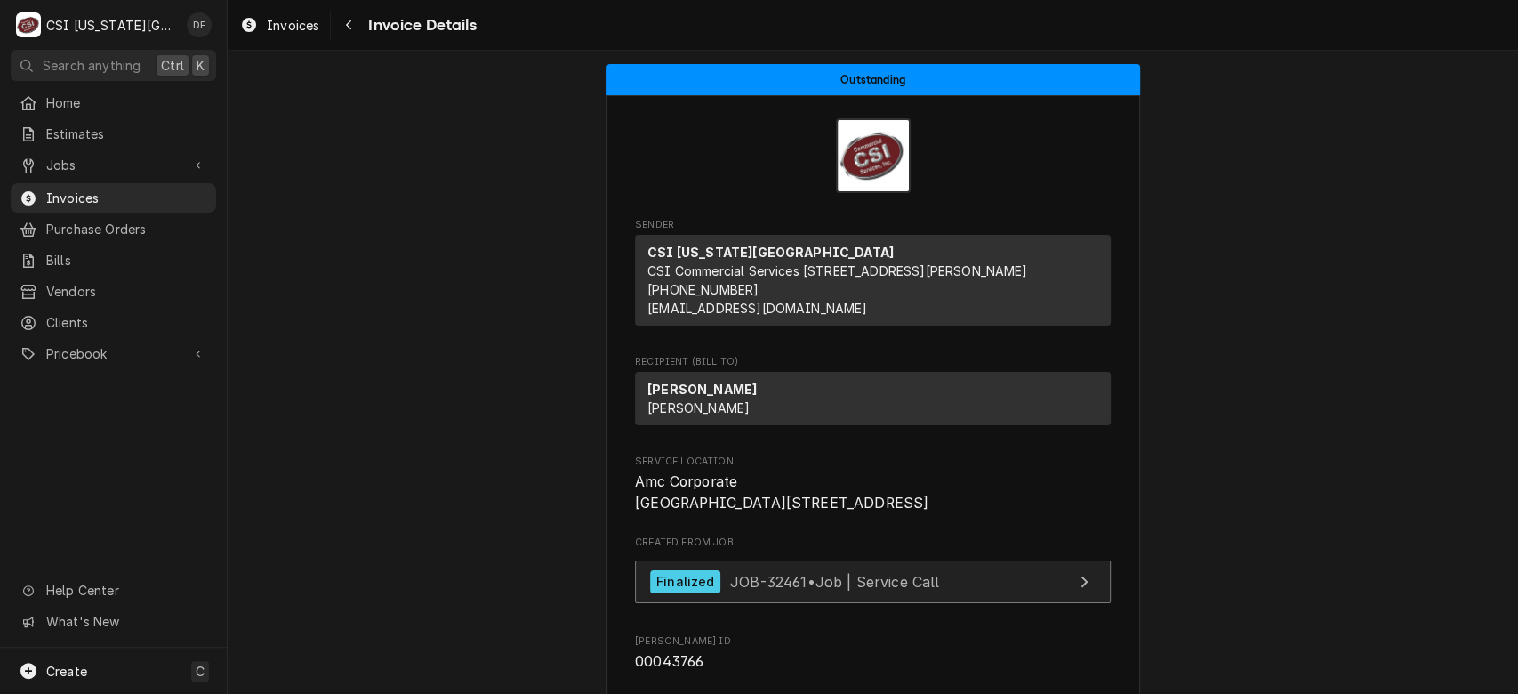
click at [925, 590] on span "JOB-32461 • Job | Service Call" at bounding box center [835, 581] width 210 height 18
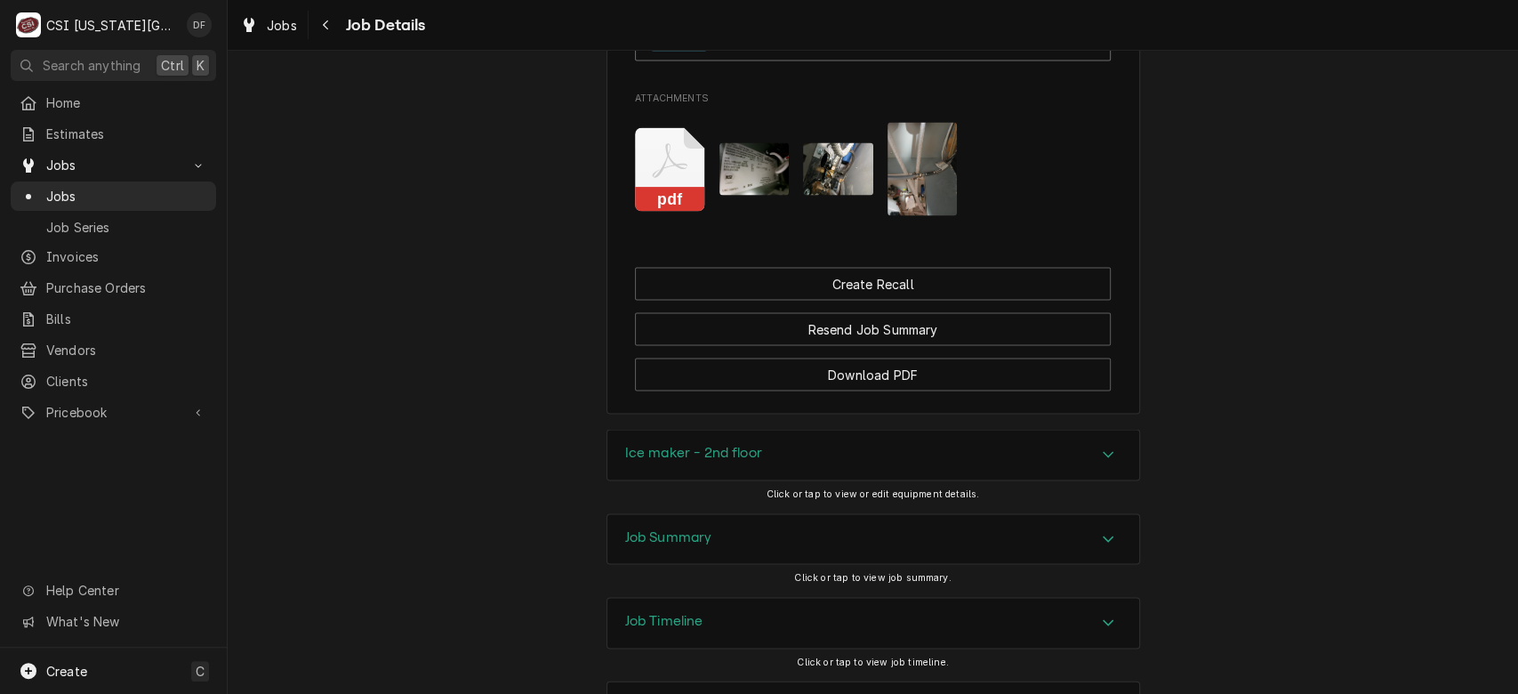
scroll to position [2291, 0]
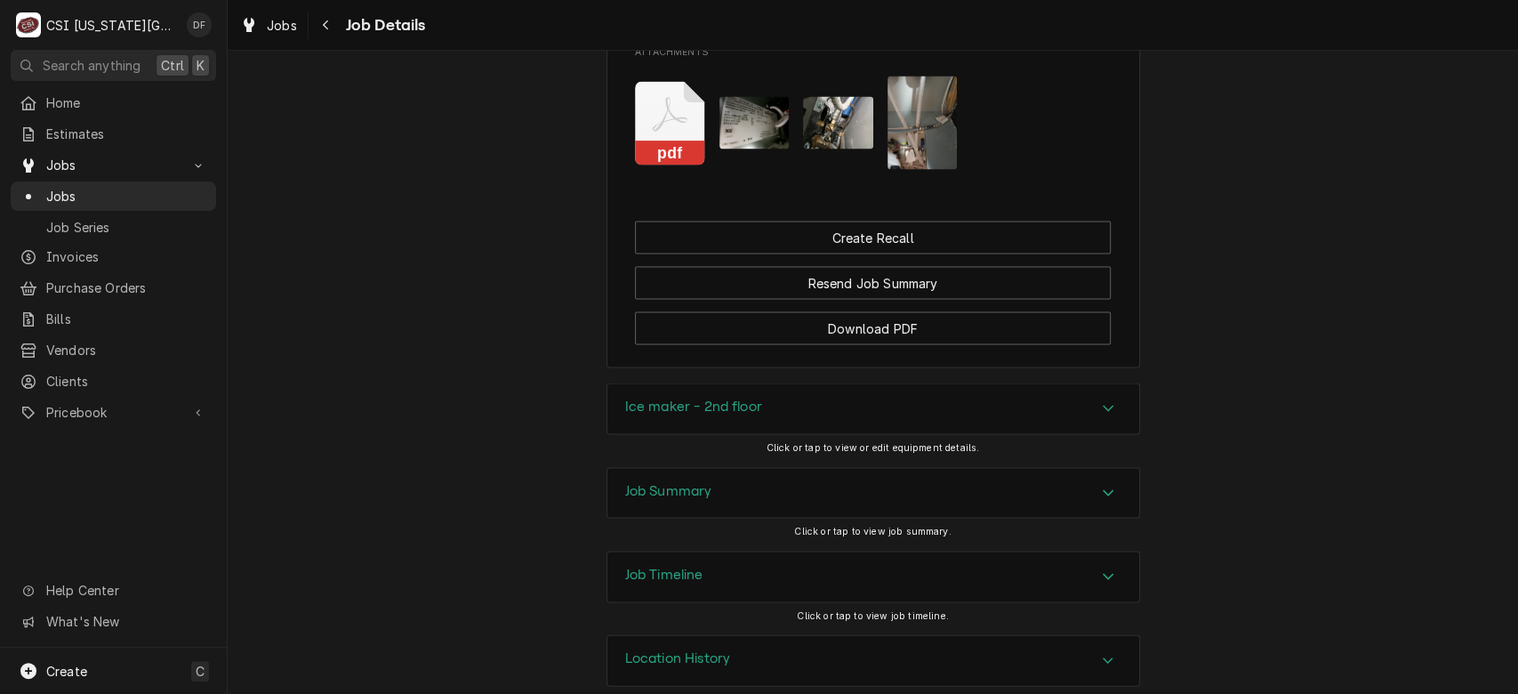
click at [675, 649] on h3 "Location History" at bounding box center [678, 657] width 106 height 17
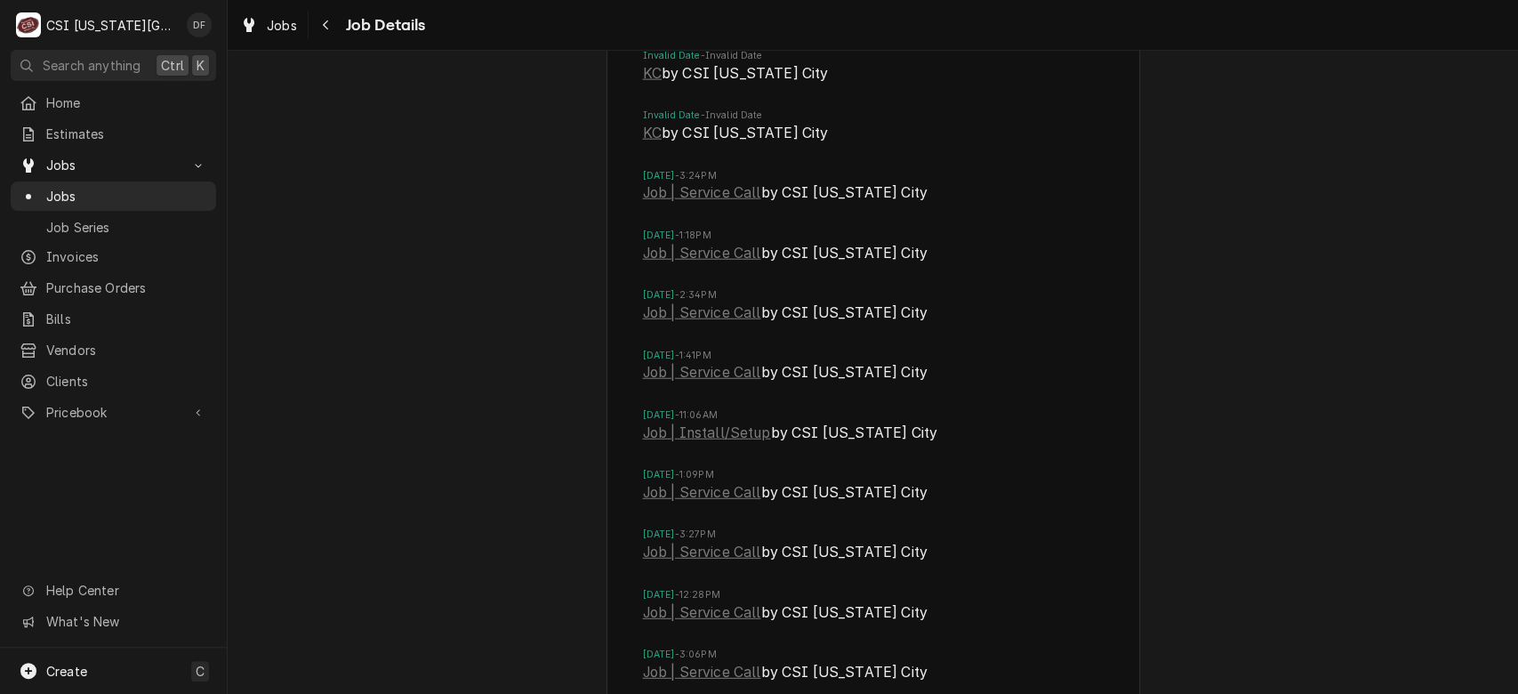
scroll to position [2951, 0]
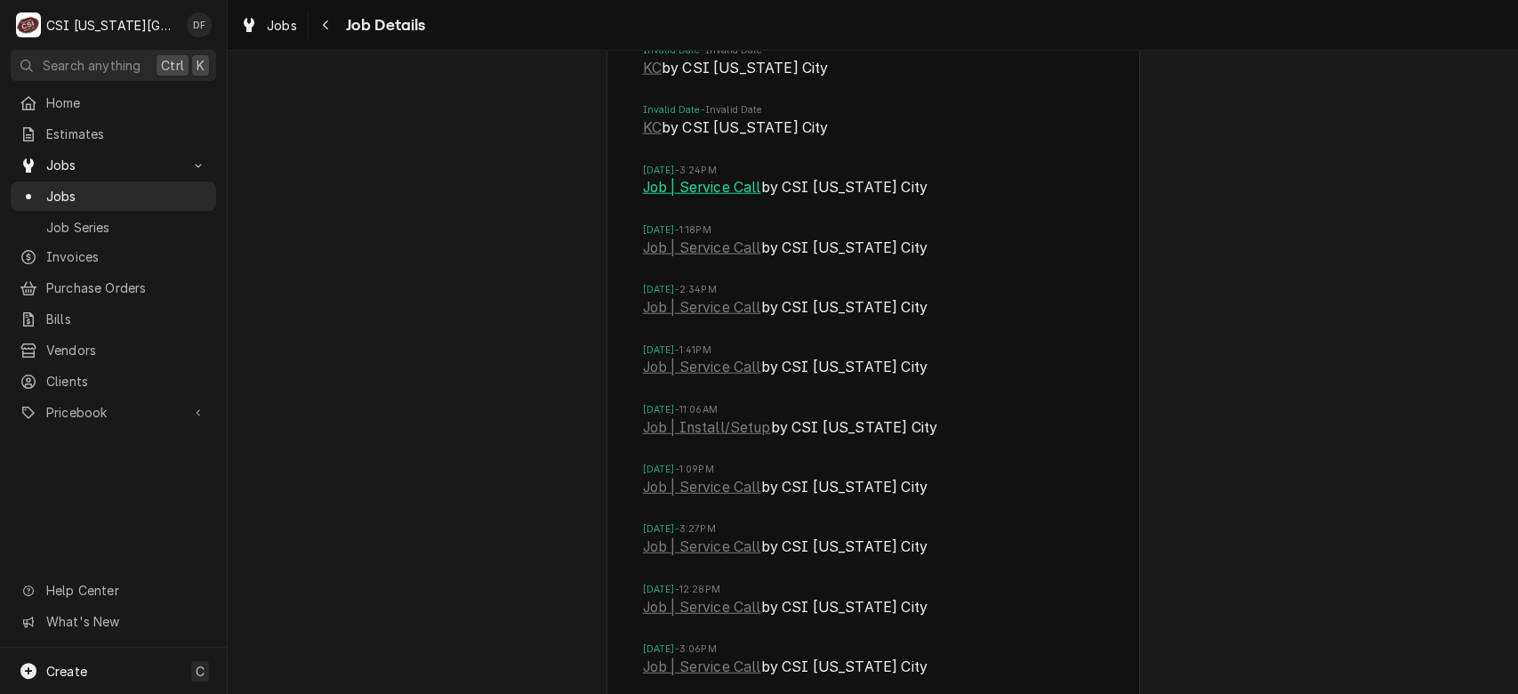
click at [708, 177] on link "Job | Service Call" at bounding box center [702, 187] width 118 height 21
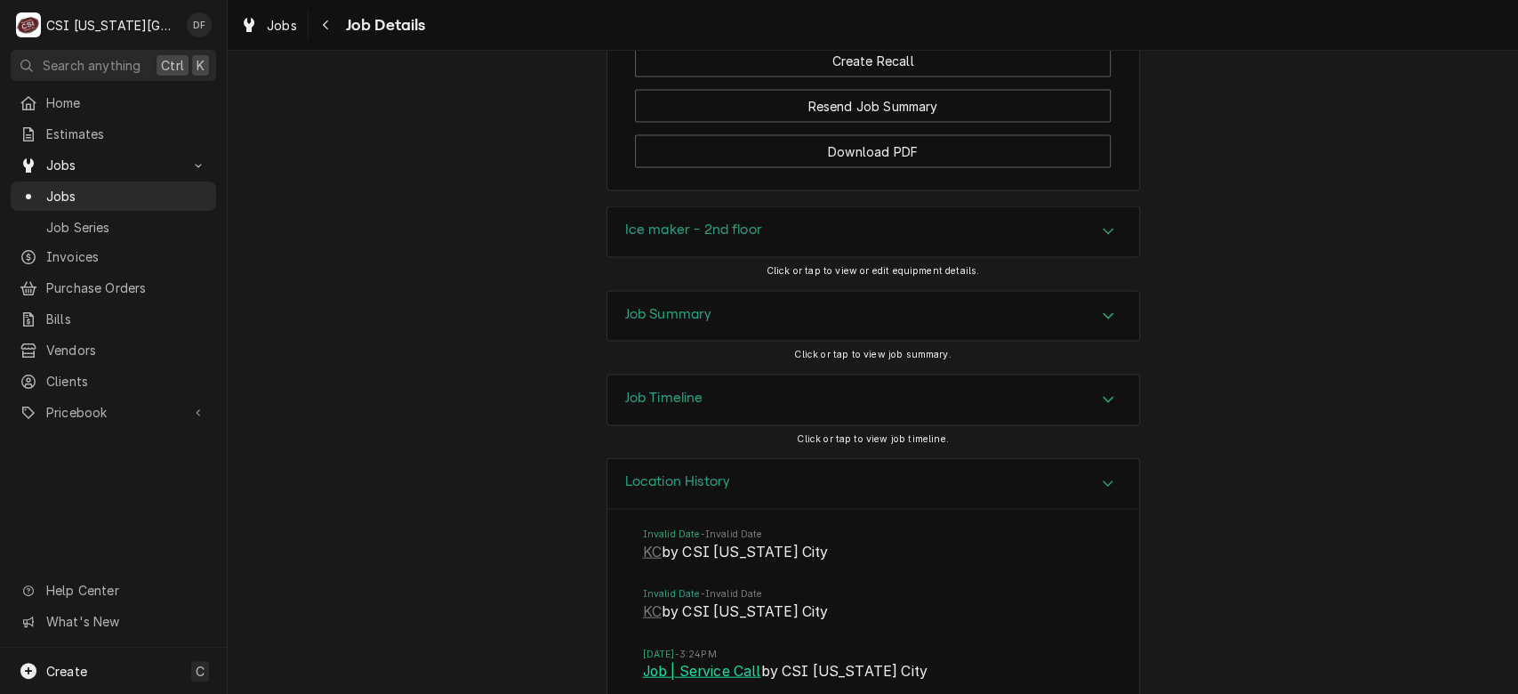
scroll to position [2473, 0]
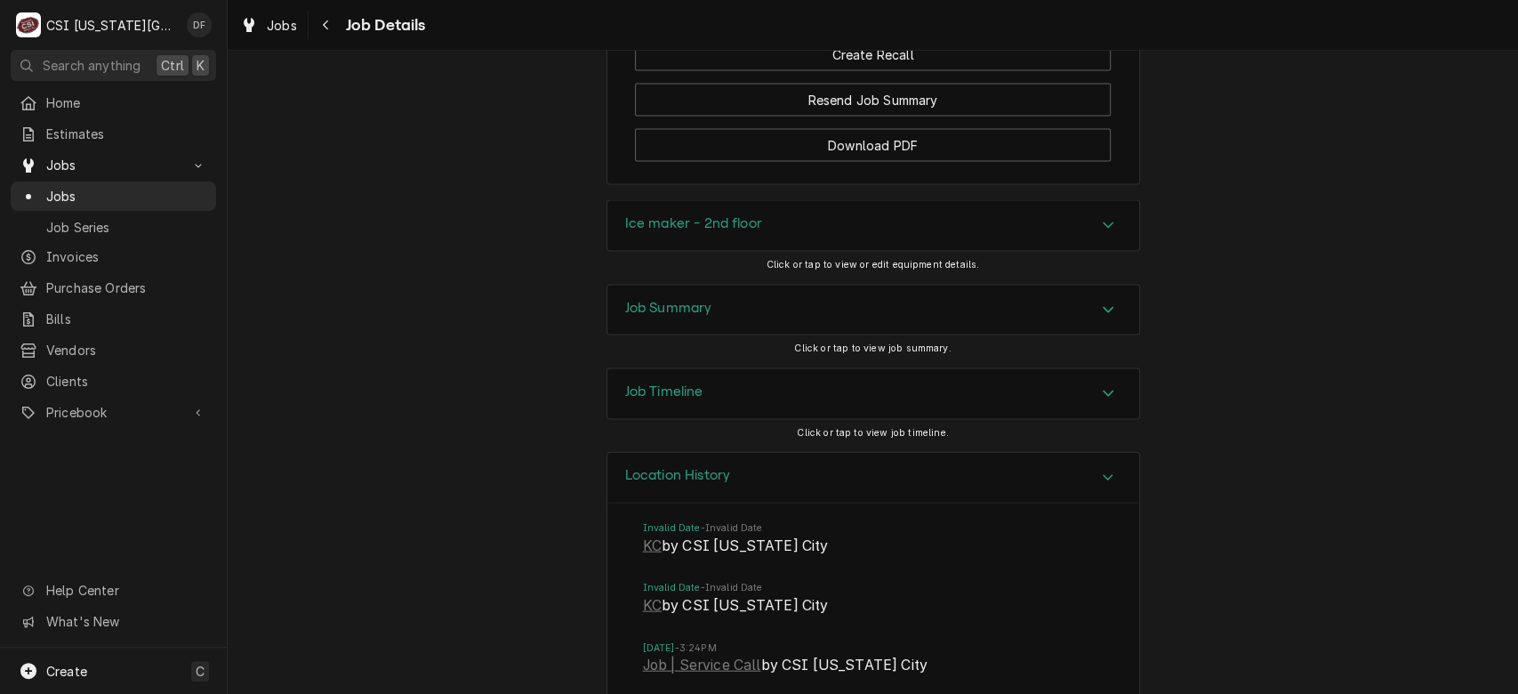
click at [963, 213] on div "Ice maker - 2nd floor" at bounding box center [873, 226] width 532 height 50
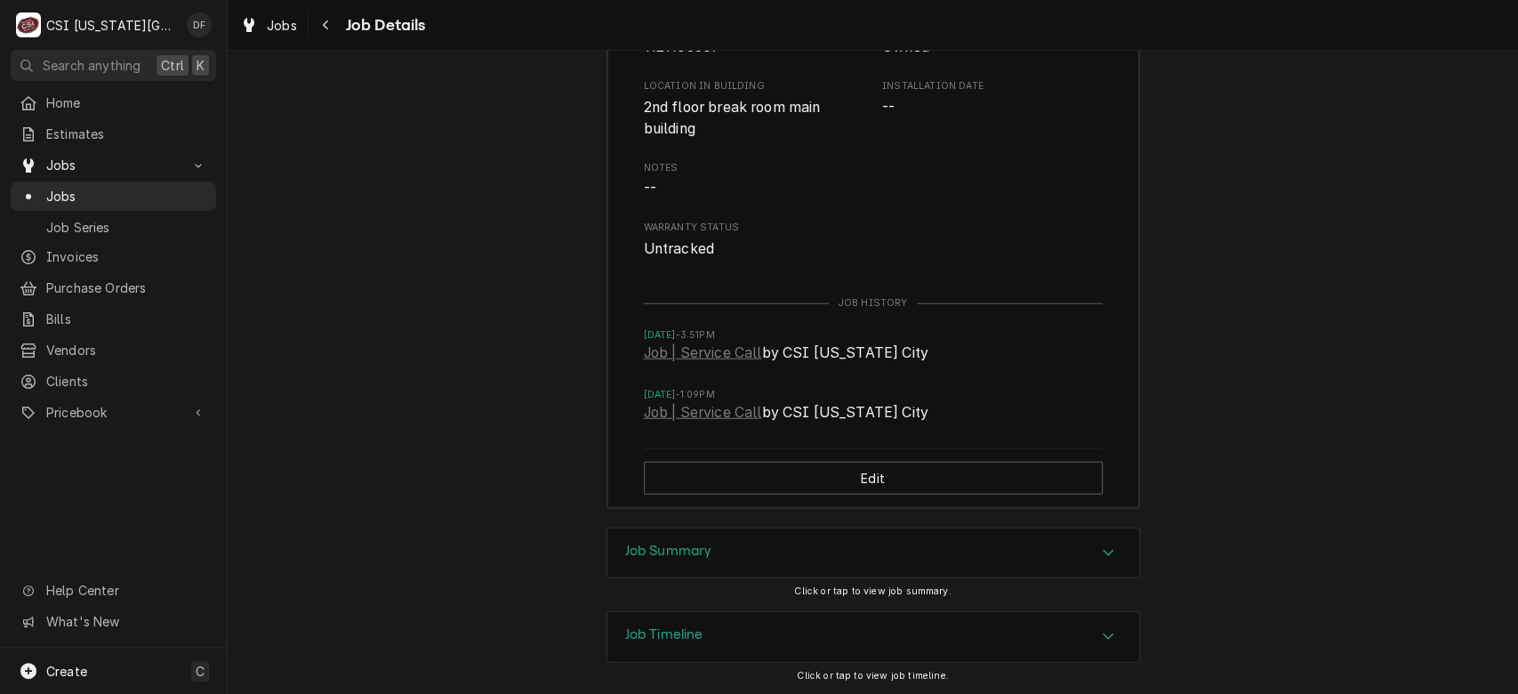
scroll to position [2857, 0]
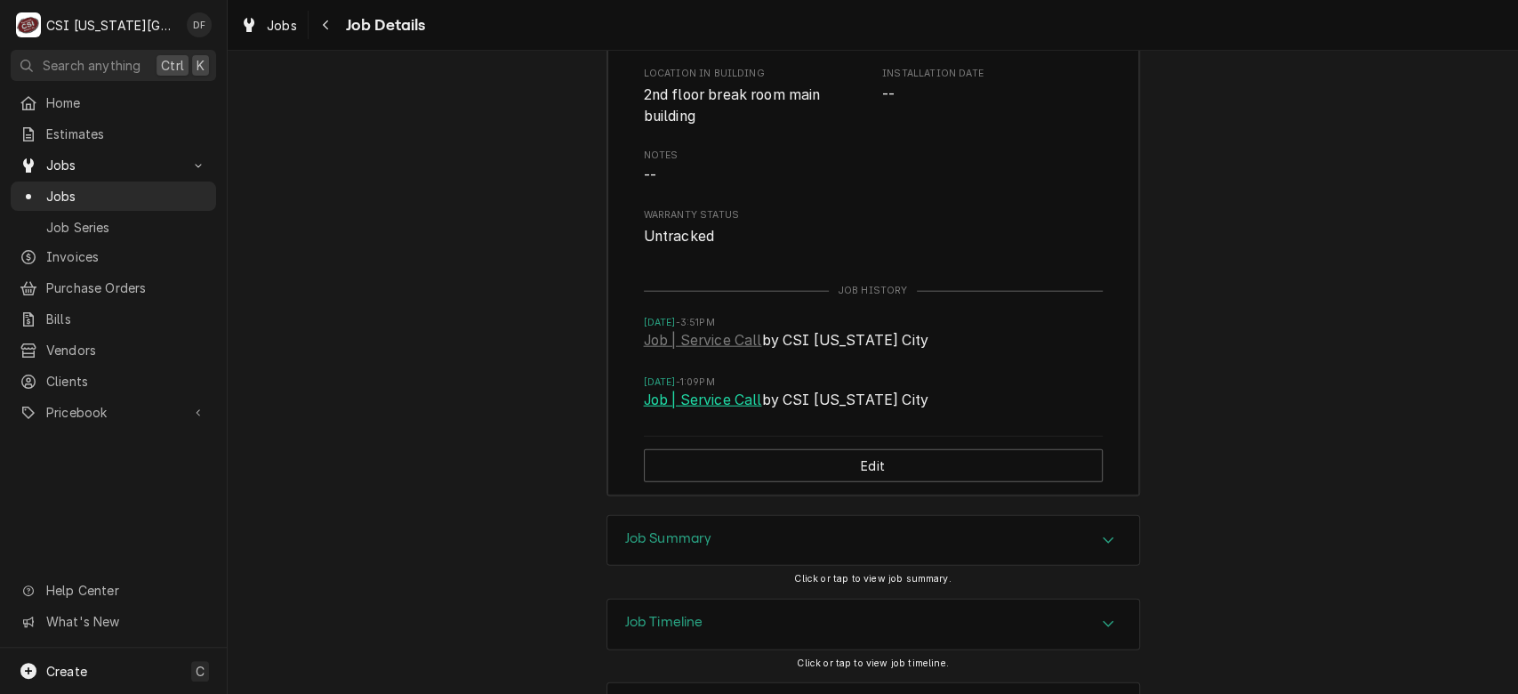
click at [716, 390] on link "Job | Service Call" at bounding box center [703, 400] width 118 height 21
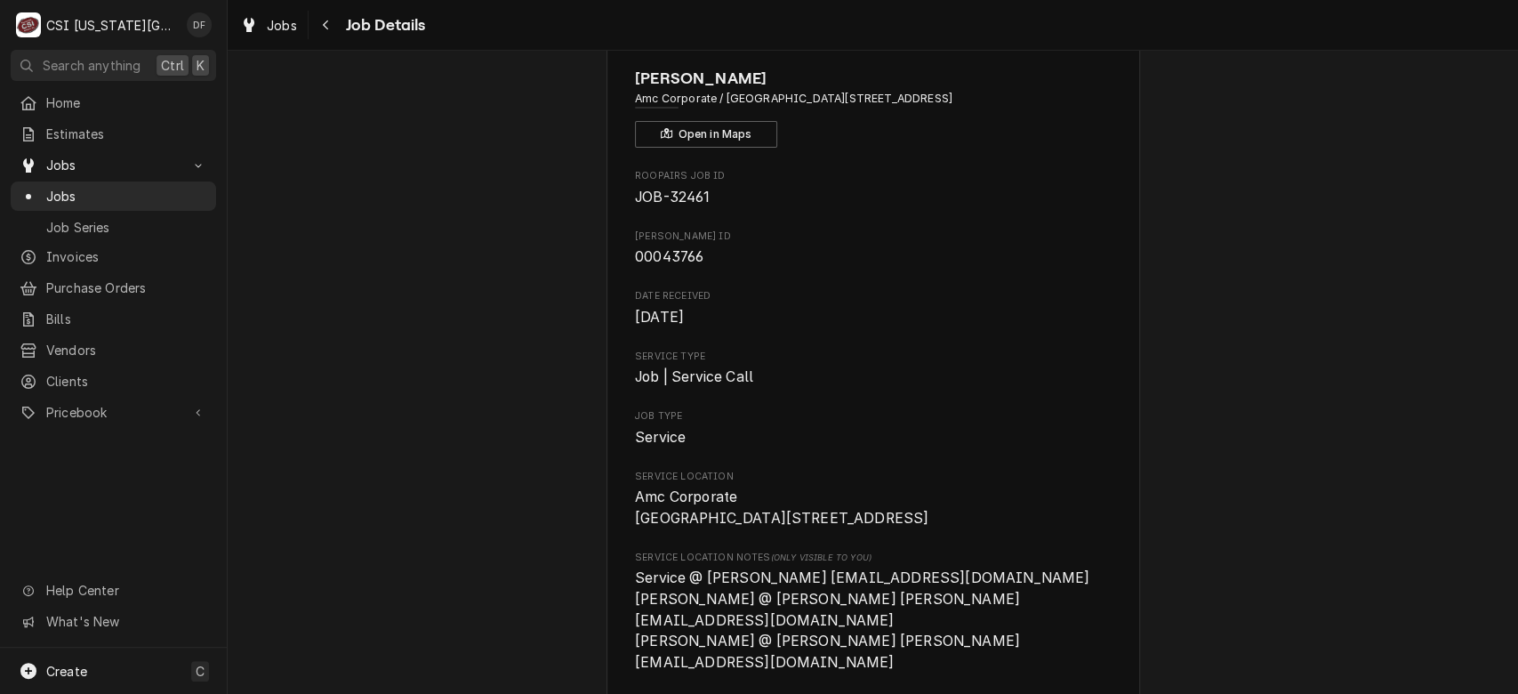
scroll to position [0, 0]
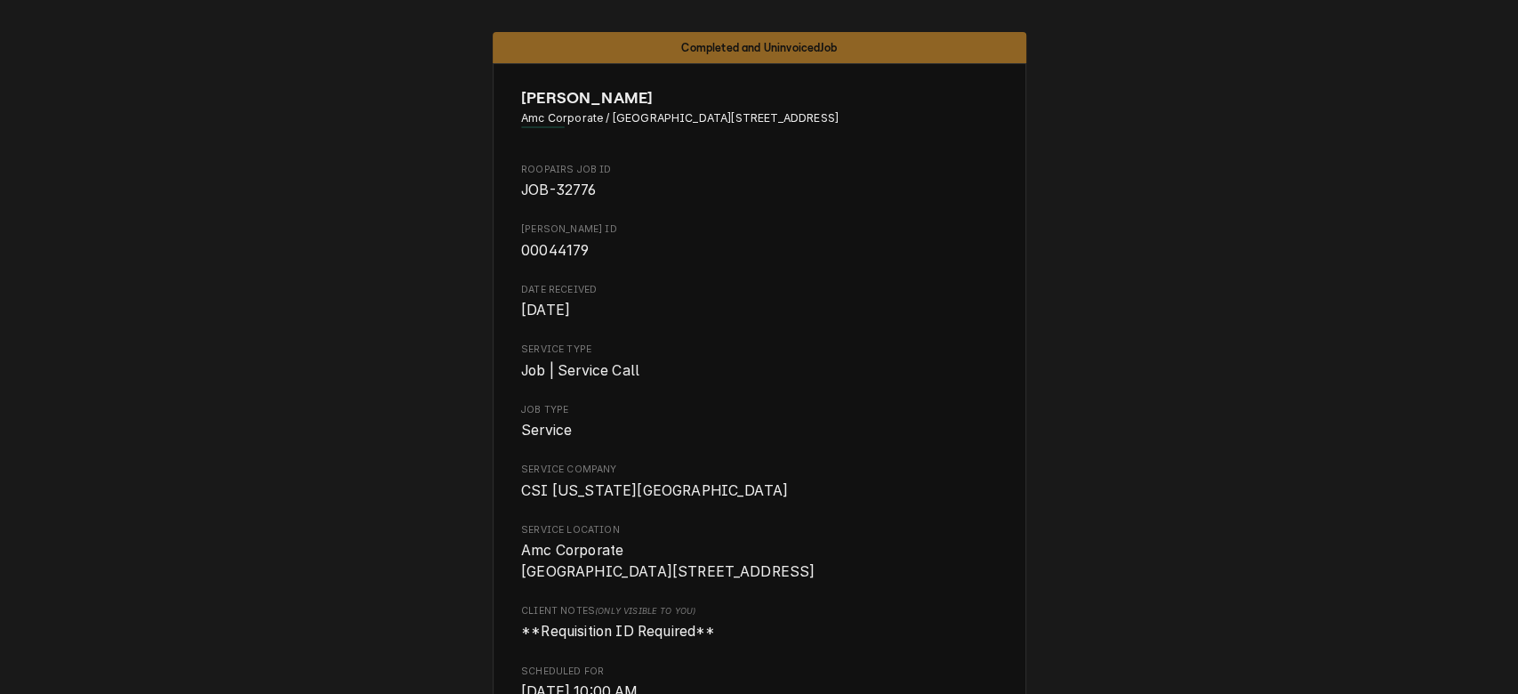
scroll to position [607, 0]
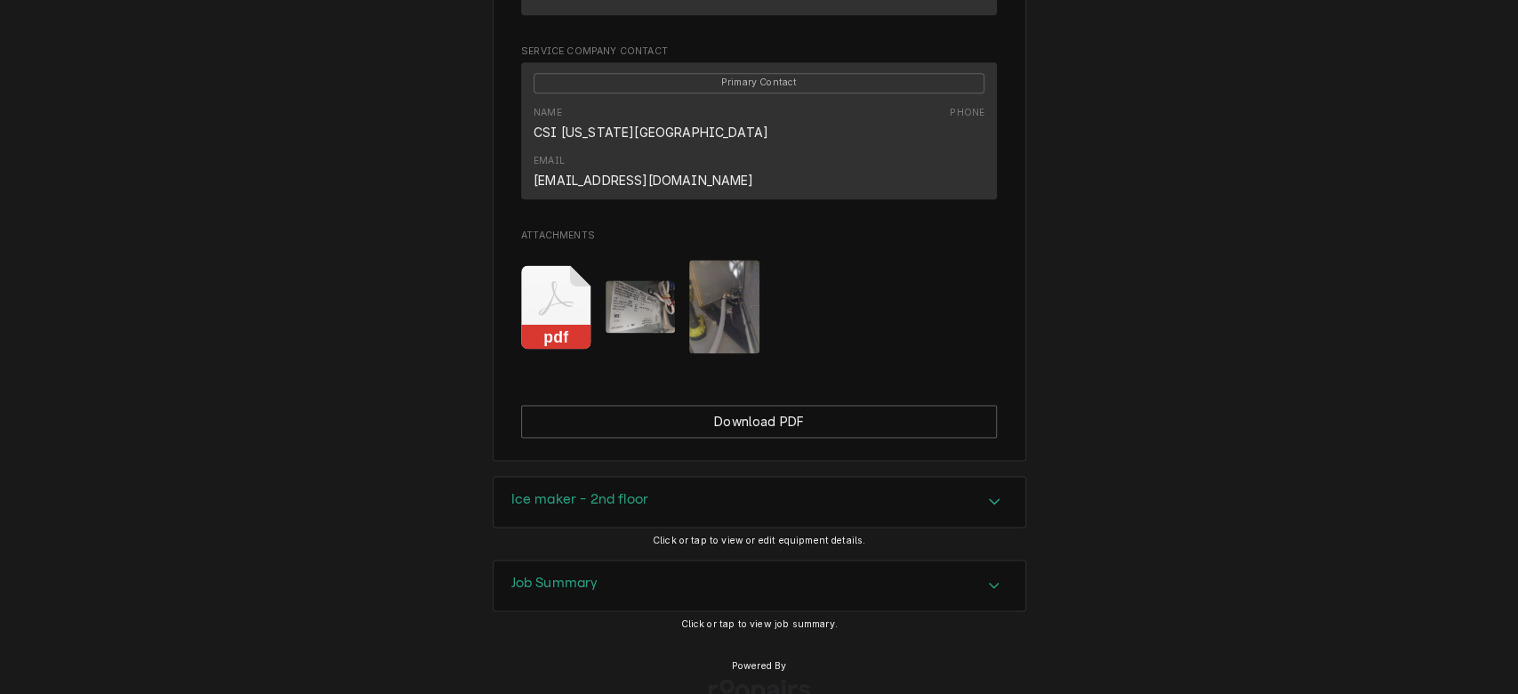
scroll to position [1468, 0]
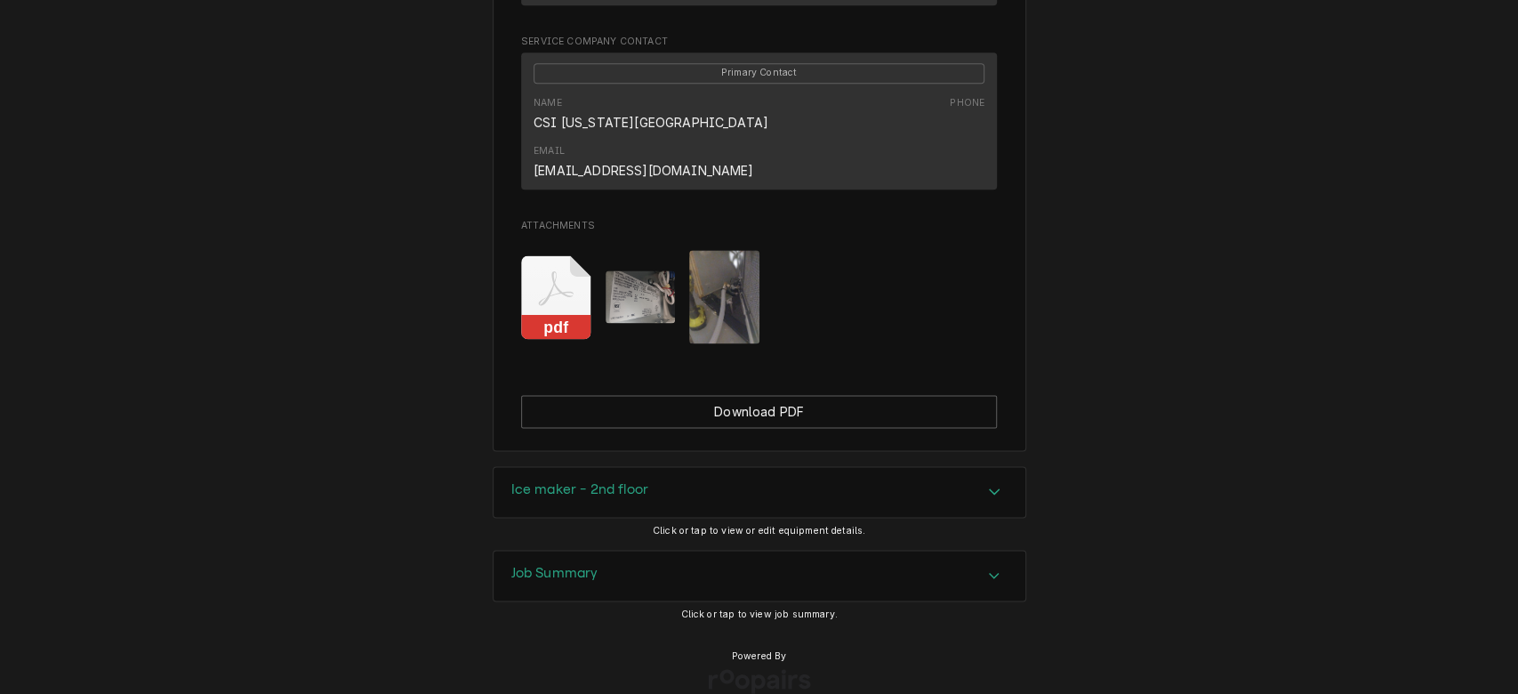
click at [887, 550] on div "Job Summary" at bounding box center [760, 575] width 532 height 50
click at [740, 253] on img "Attachments" at bounding box center [724, 296] width 70 height 93
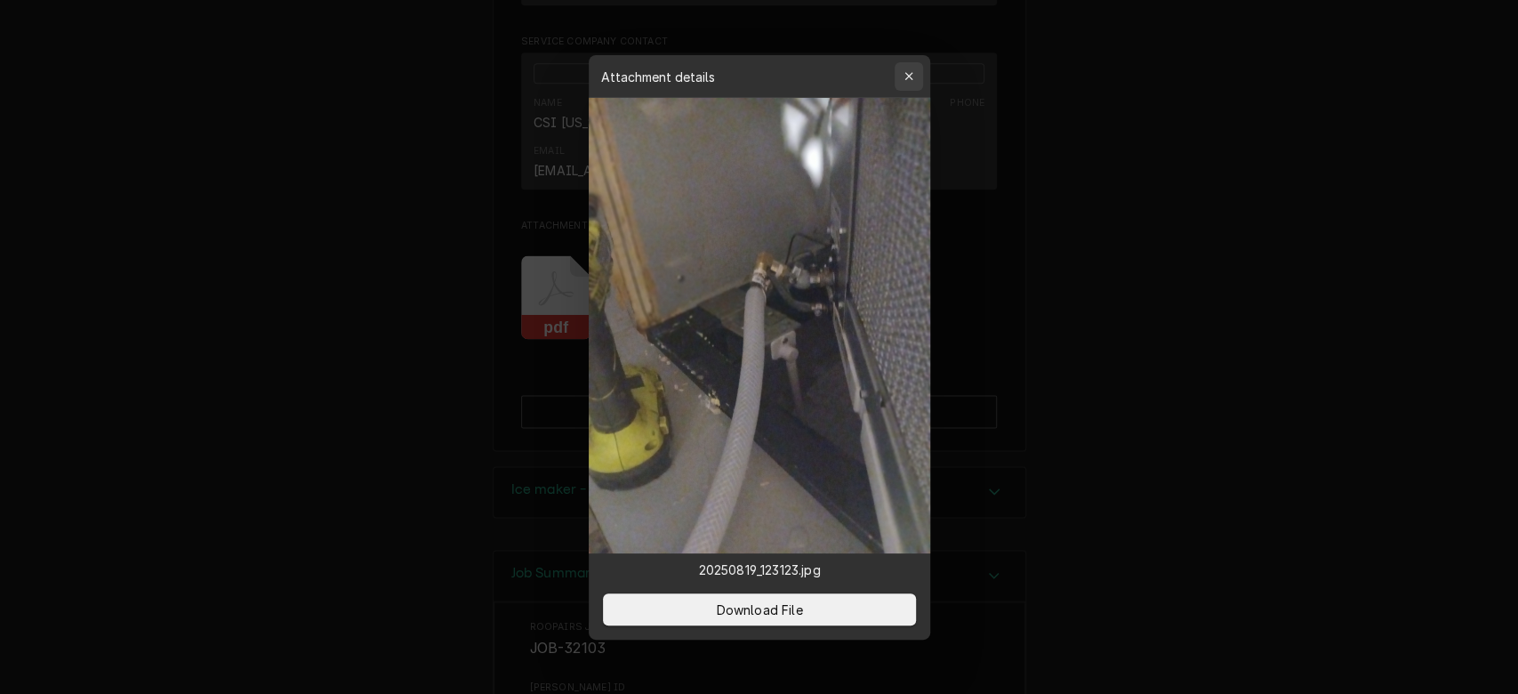
click at [903, 80] on div "button" at bounding box center [909, 77] width 18 height 18
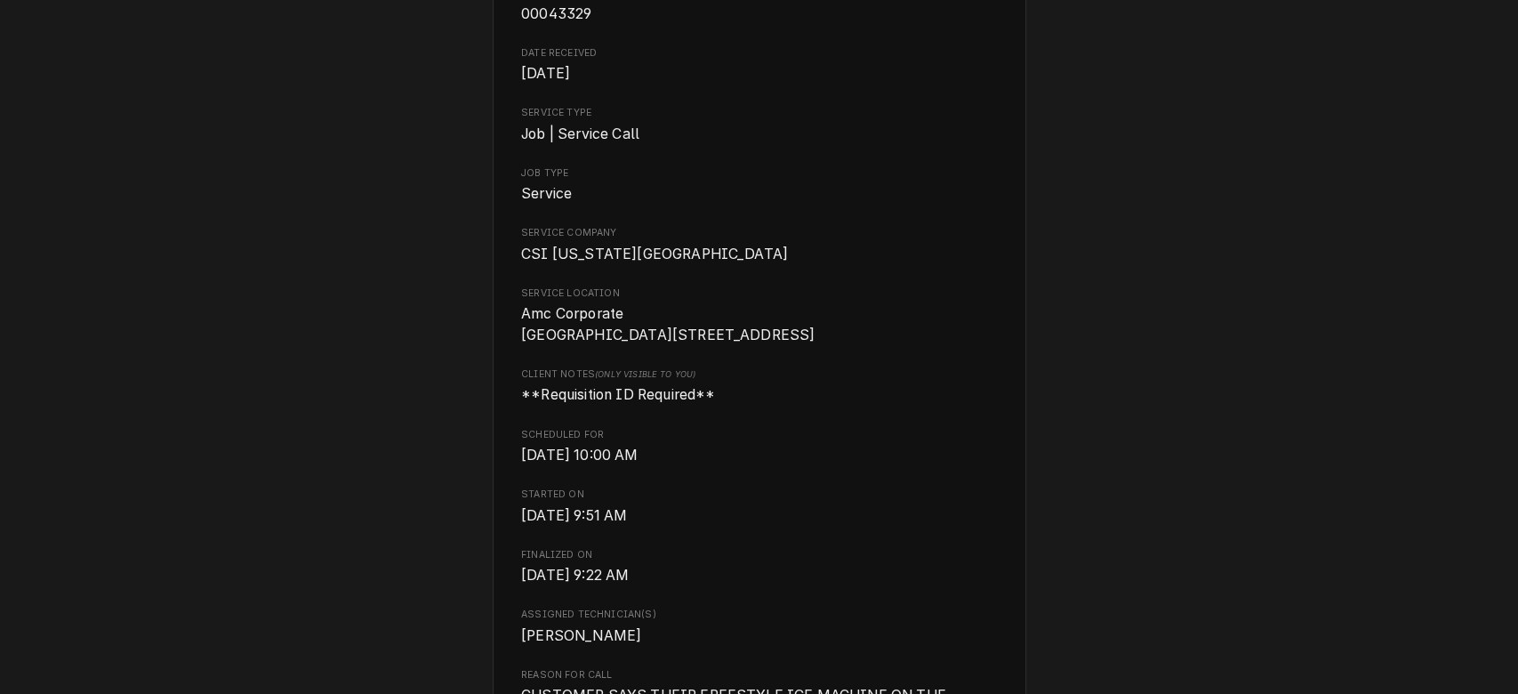
scroll to position [0, 0]
